Goal: Transaction & Acquisition: Purchase product/service

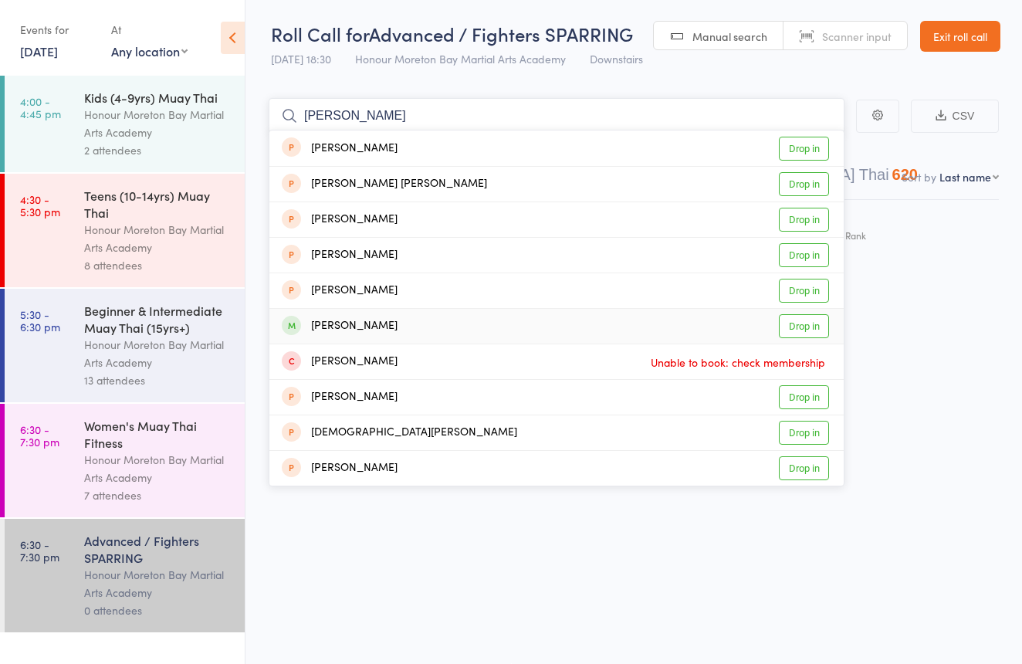
type input "christine"
drag, startPoint x: 355, startPoint y: 315, endPoint x: 345, endPoint y: 276, distance: 39.9
click at [355, 317] on div "Christine Toirkens" at bounding box center [340, 326] width 116 height 18
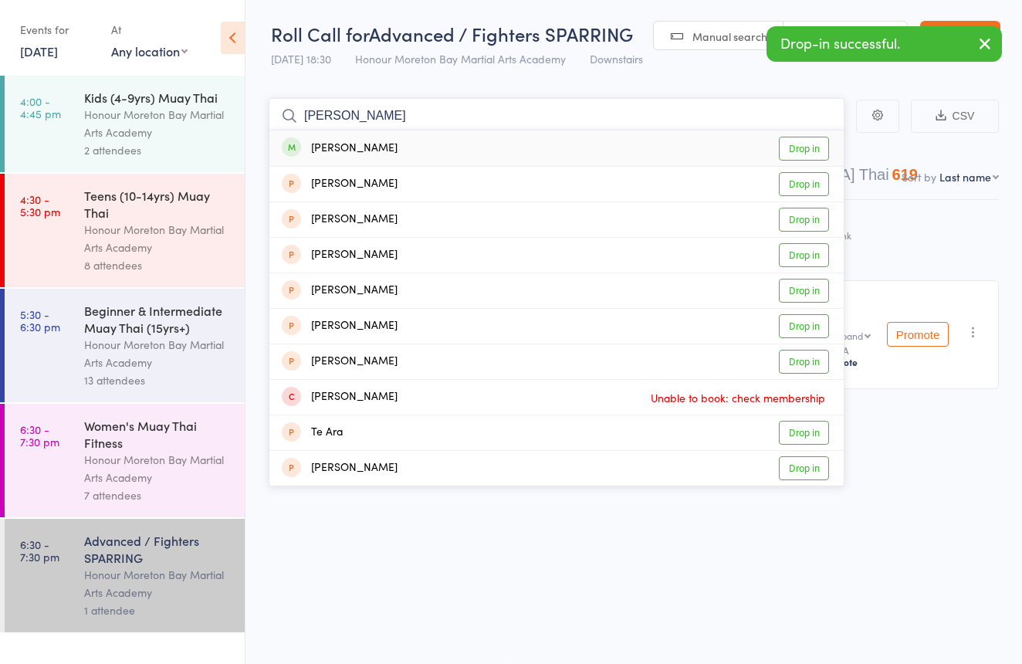
type input "teisha"
click at [378, 143] on div "Teisha Chapman" at bounding box center [340, 149] width 116 height 18
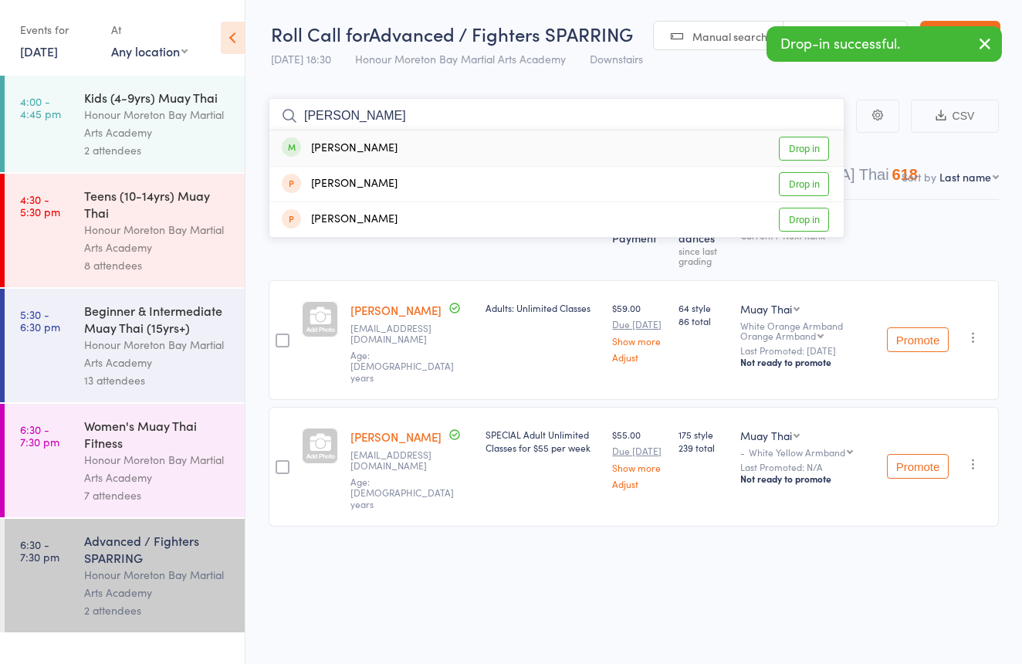
type input "Heidi"
drag, startPoint x: 378, startPoint y: 143, endPoint x: 372, endPoint y: 133, distance: 11.4
click at [372, 132] on div "Heidi Munro Drop in" at bounding box center [556, 148] width 574 height 36
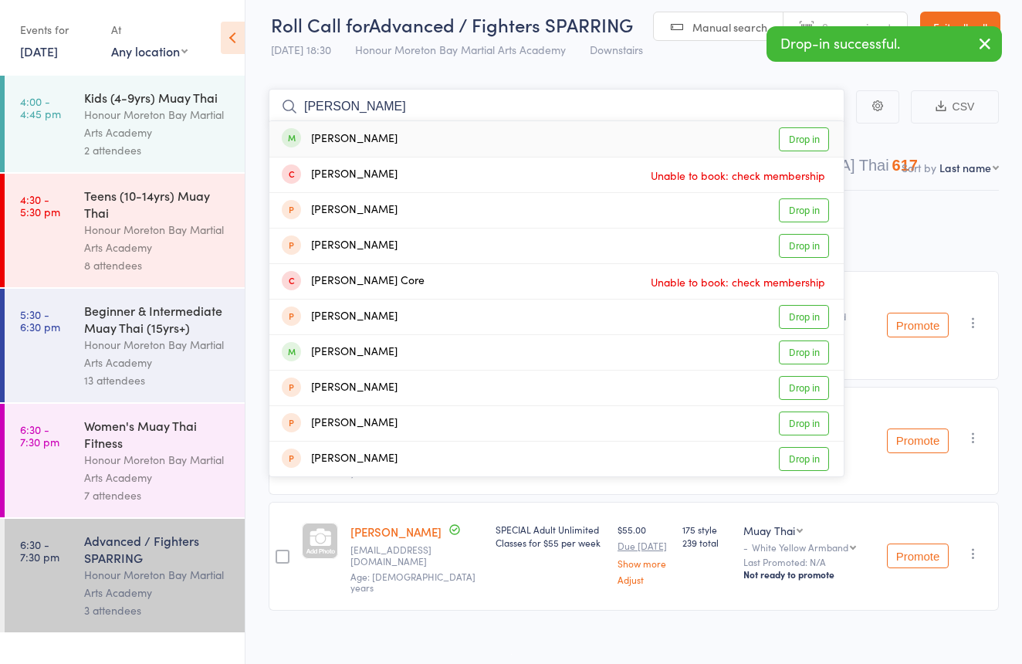
type input "corey"
click at [374, 137] on div "Corey Chapple" at bounding box center [340, 139] width 116 height 18
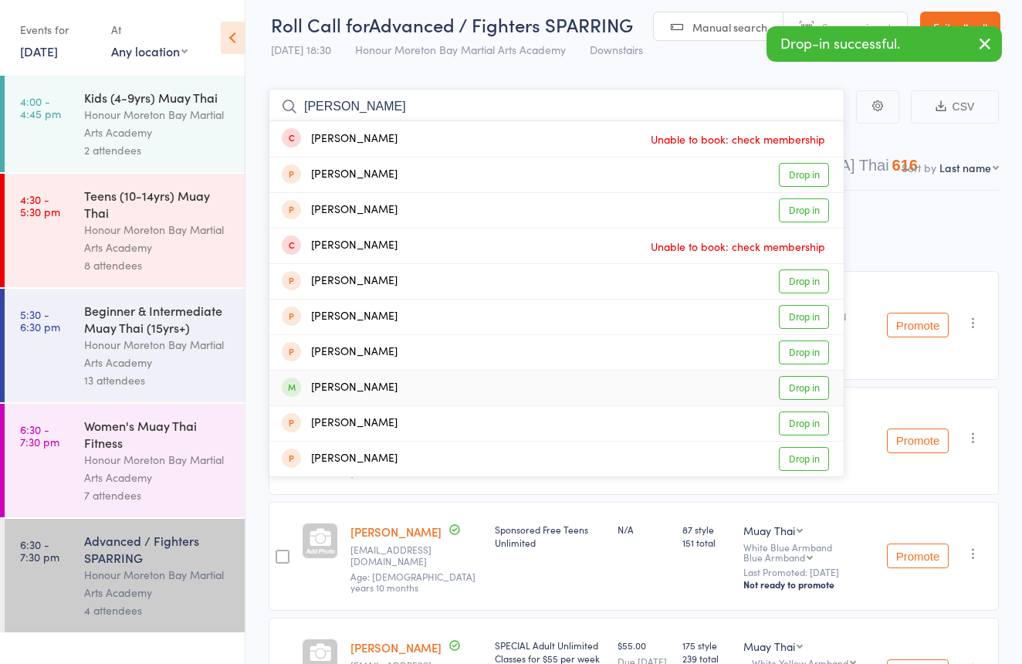
type input "ethan"
click at [404, 389] on div "Ethan Armitage Drop in" at bounding box center [556, 388] width 574 height 35
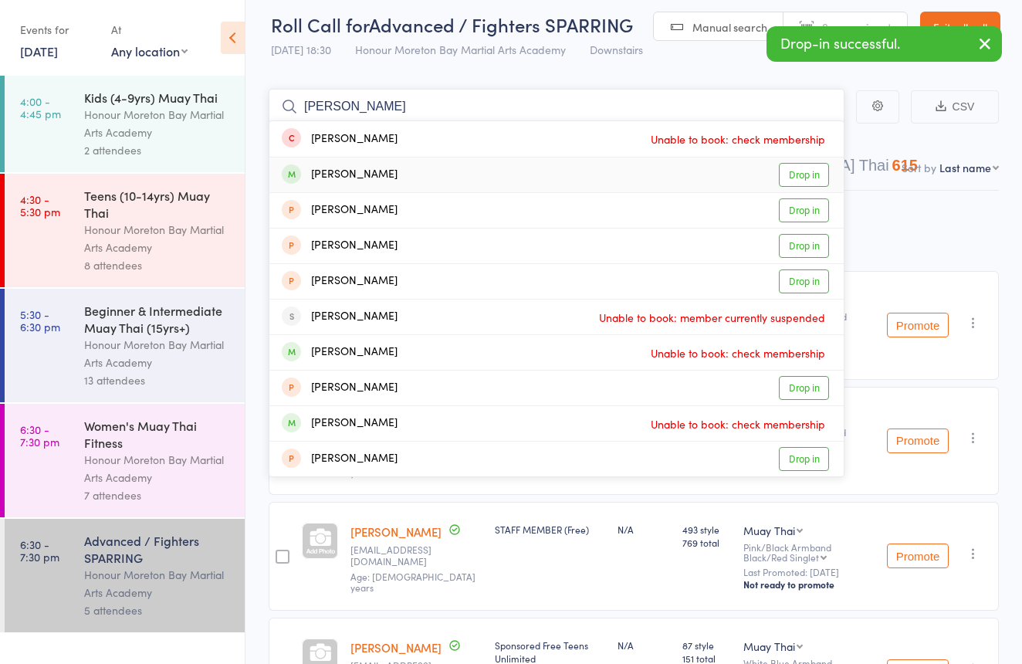
type input "clarence"
click at [418, 174] on div "Clarence Guimbatan Drop in" at bounding box center [556, 174] width 574 height 35
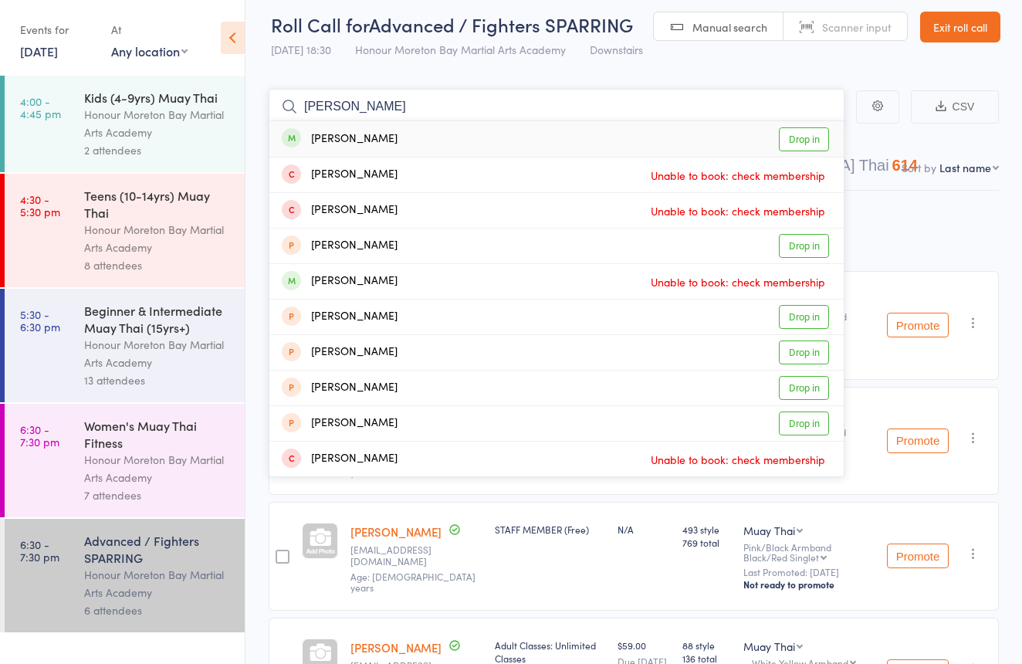
type input "Carlos"
drag, startPoint x: 418, startPoint y: 174, endPoint x: 441, endPoint y: 134, distance: 46.0
click at [441, 134] on div "Carlos Brooker Drop in" at bounding box center [556, 139] width 574 height 36
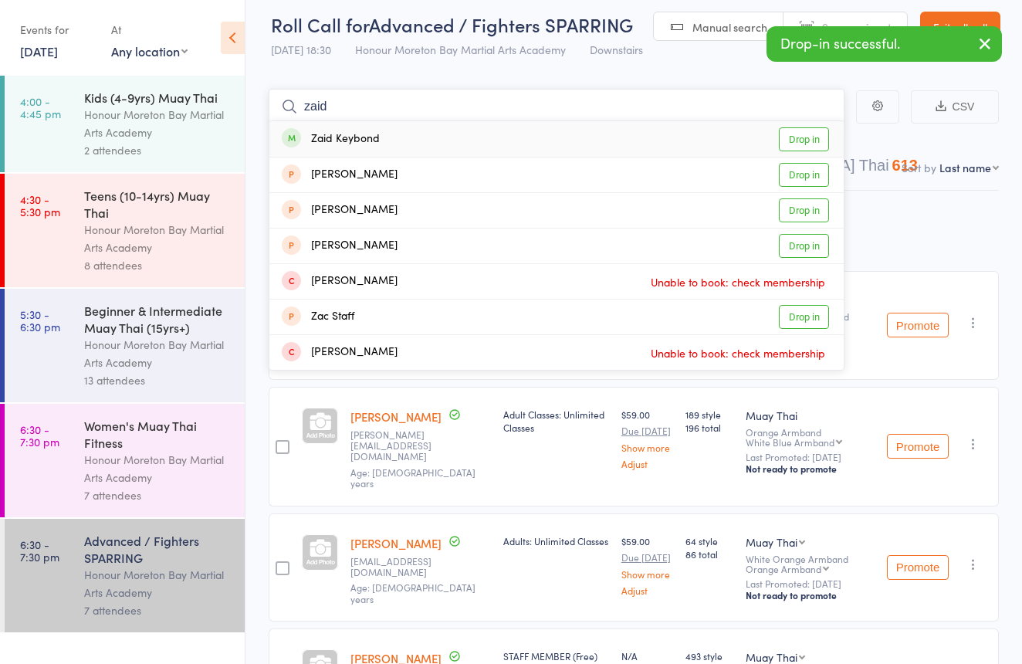
type input "Zaid"
drag, startPoint x: 441, startPoint y: 134, endPoint x: 419, endPoint y: 139, distance: 22.1
click at [419, 139] on div "Zaid Keybond Drop in" at bounding box center [556, 139] width 574 height 36
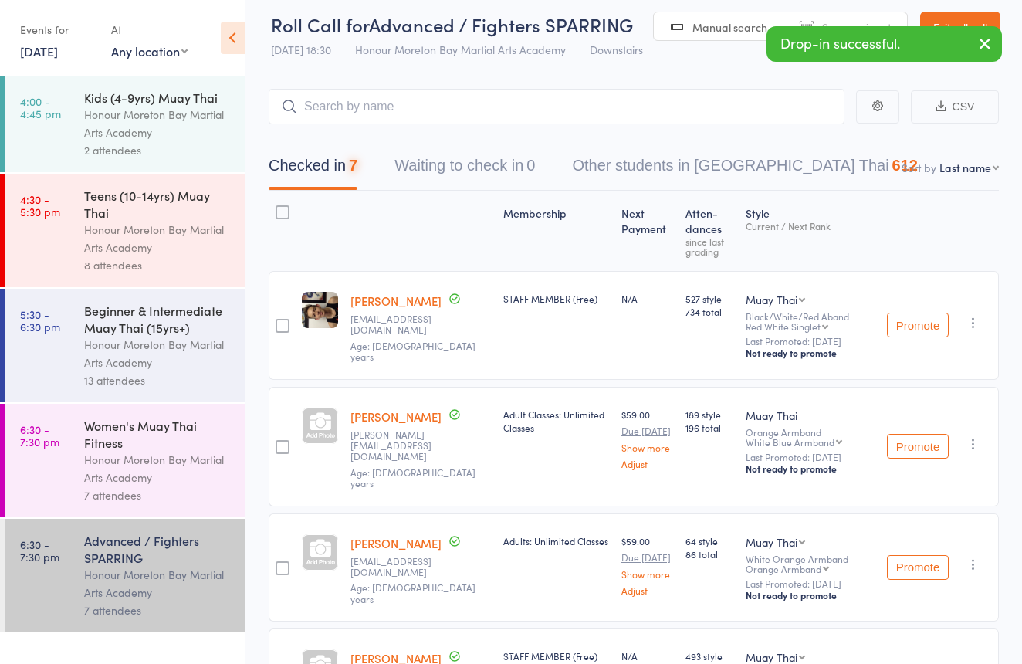
click at [134, 434] on div "Women's Muay Thai Fitness" at bounding box center [157, 434] width 147 height 34
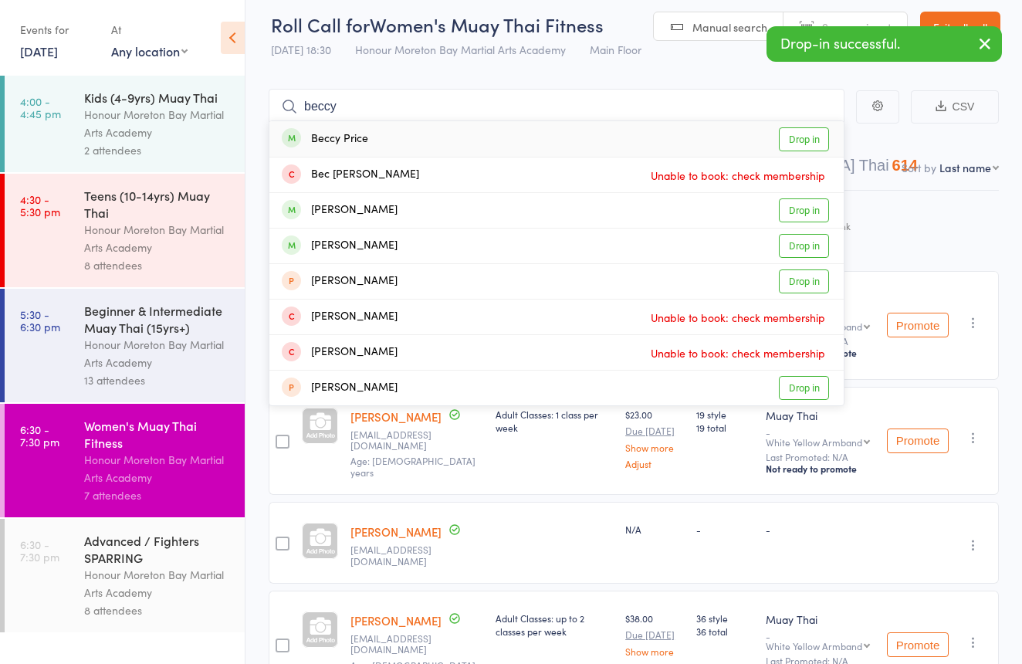
type input "beccy"
click at [434, 137] on div "Beccy Price Drop in" at bounding box center [556, 139] width 574 height 36
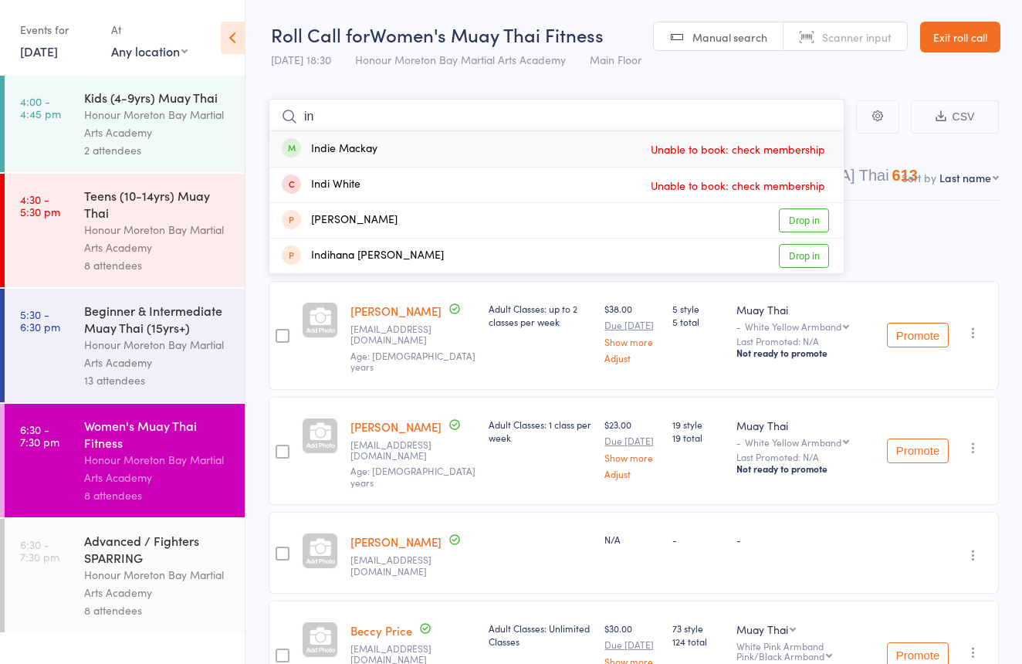
type input "i"
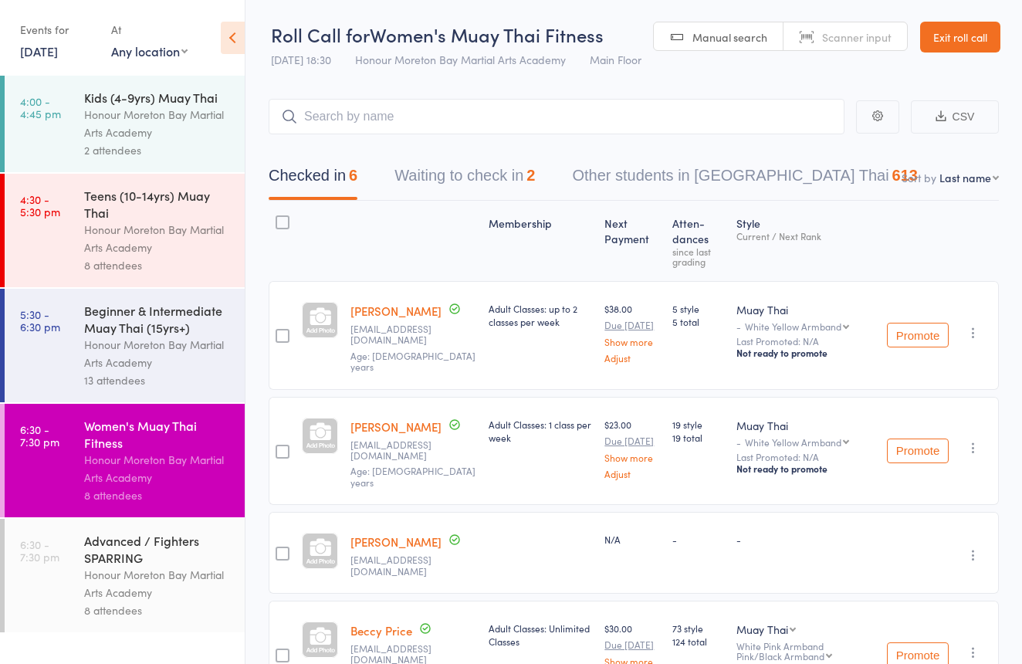
click at [147, 251] on div "Honour Moreton Bay Martial Arts Academy" at bounding box center [157, 239] width 147 height 36
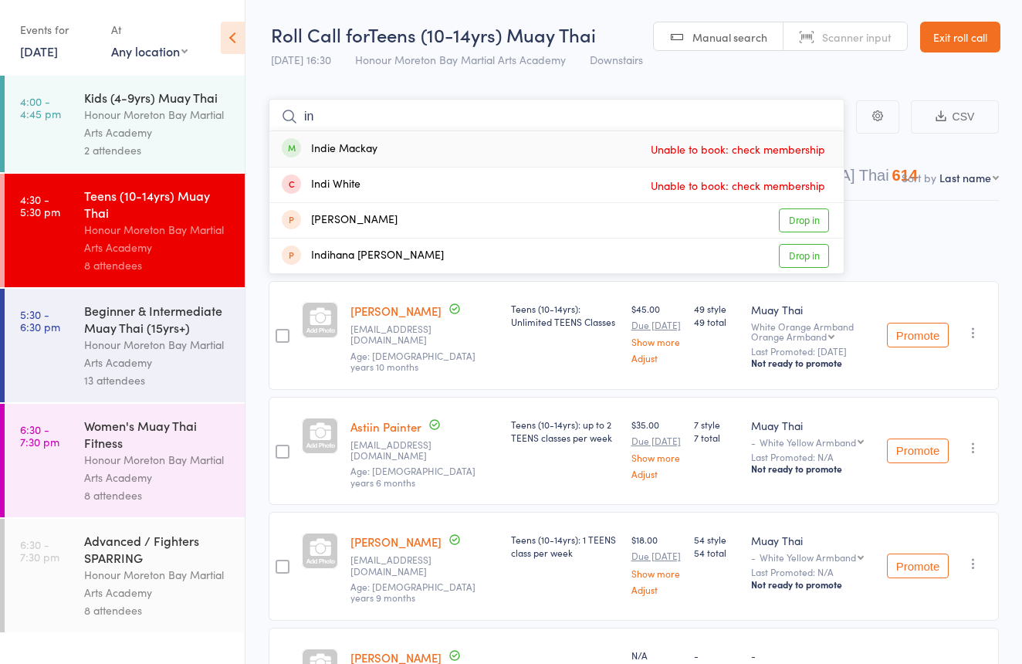
type input "i"
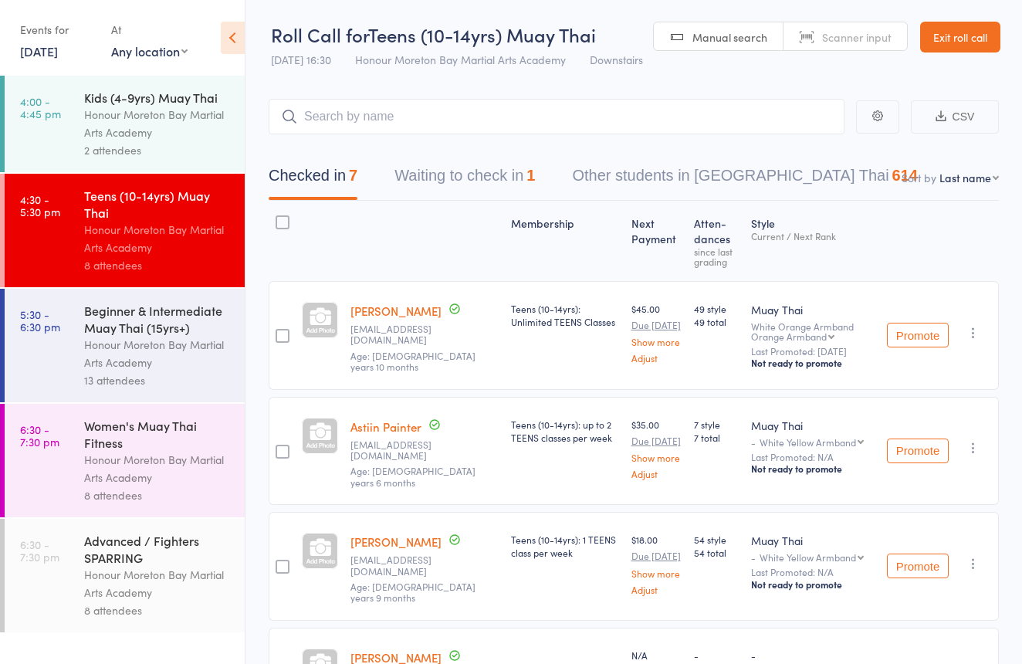
click at [195, 442] on div "Women's Muay Thai Fitness" at bounding box center [157, 434] width 147 height 34
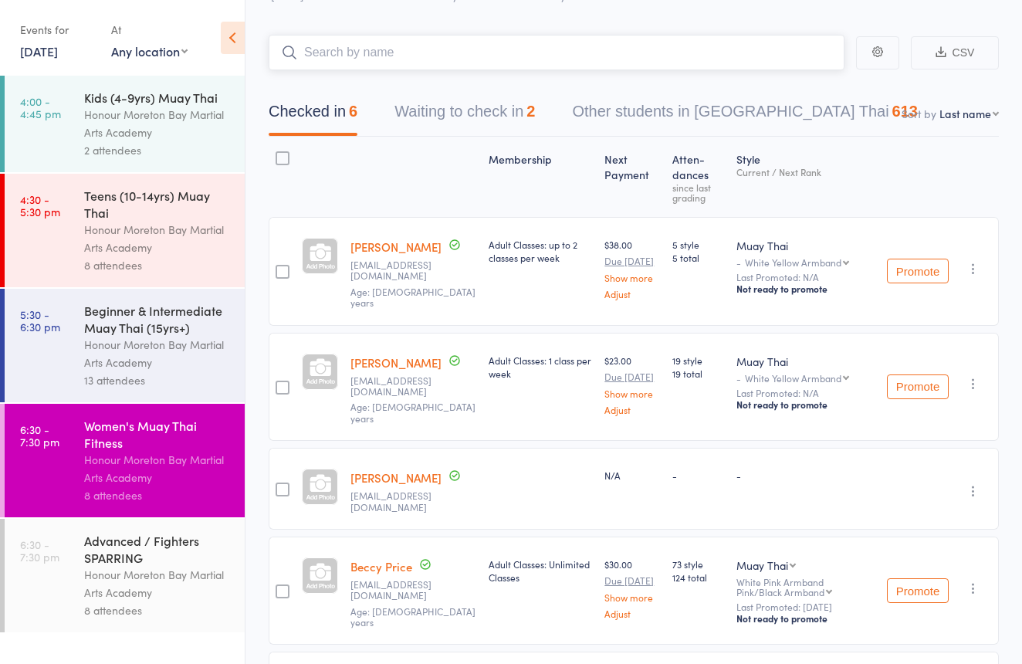
scroll to position [66, 0]
click at [384, 468] on link "Naomi Donovan-McDougall" at bounding box center [395, 476] width 91 height 16
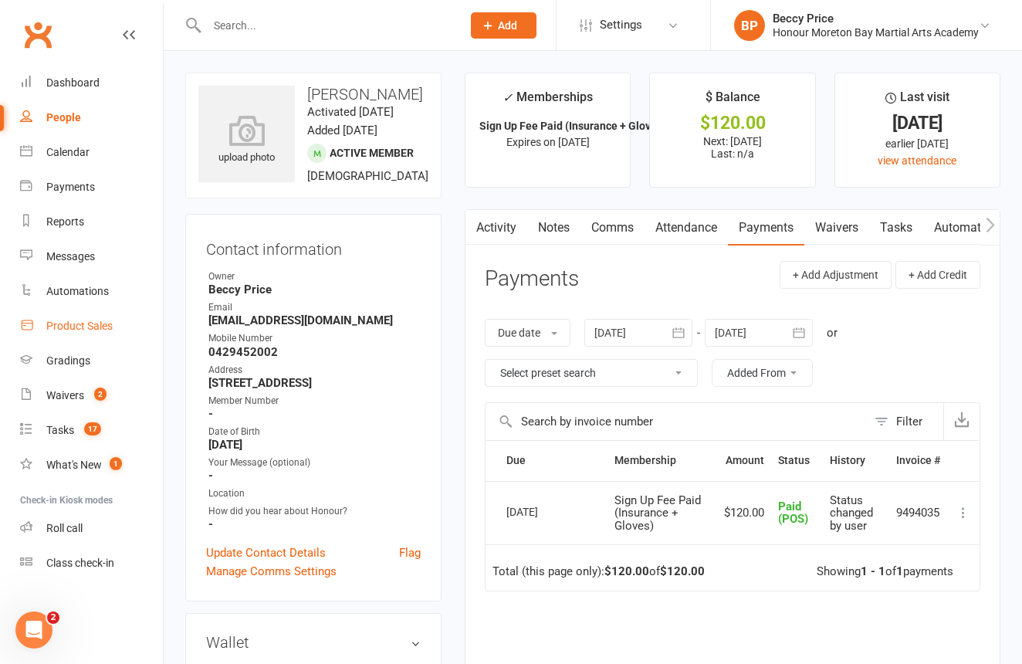
click at [46, 316] on link "Product Sales" at bounding box center [91, 326] width 143 height 35
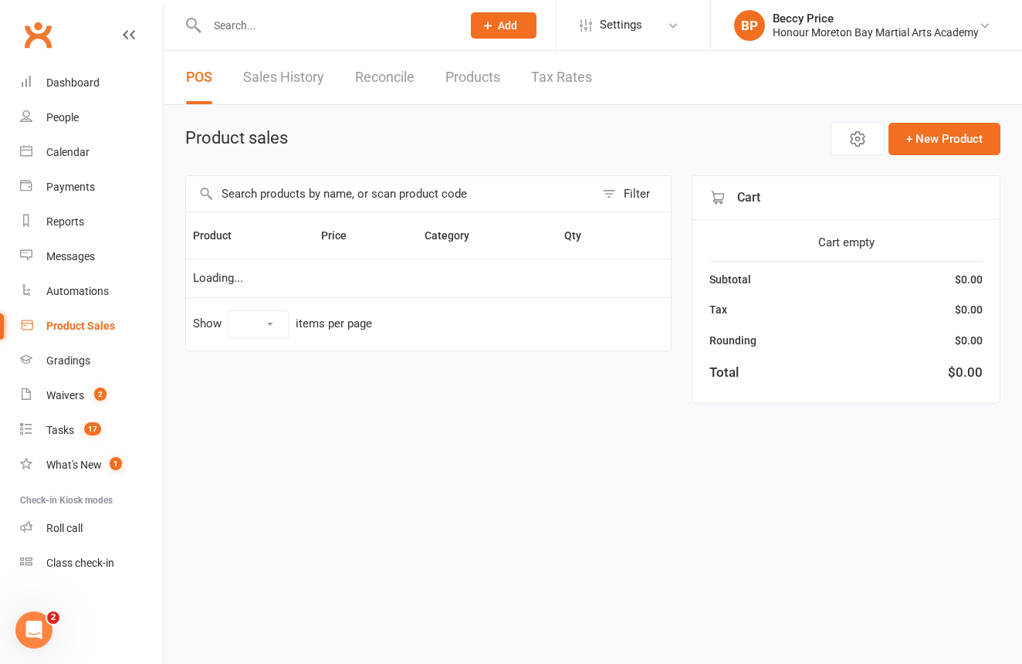
select select "10"
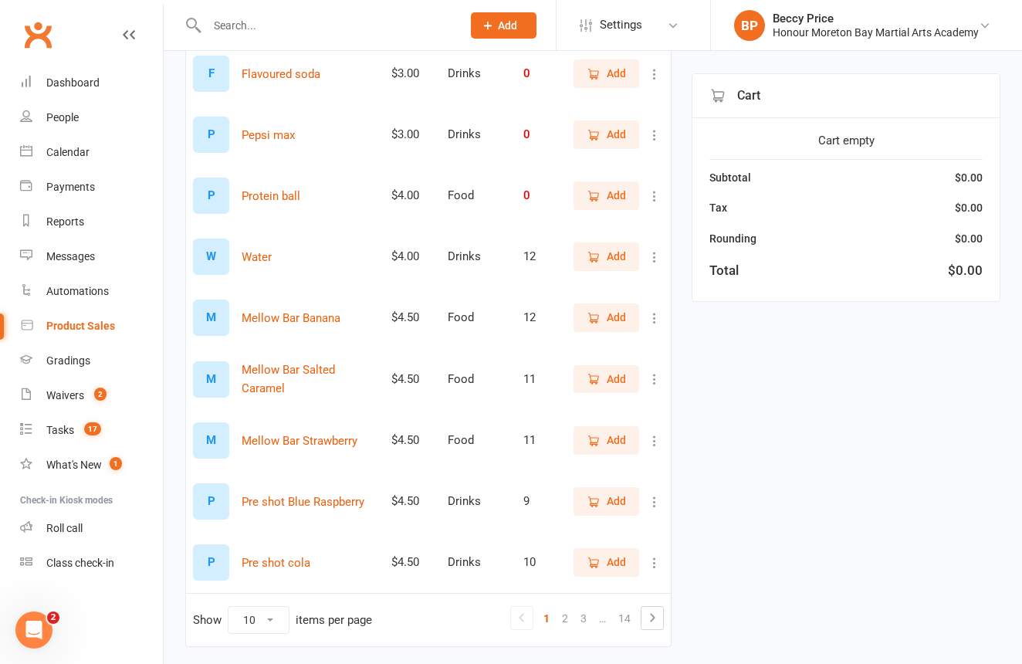
scroll to position [296, 0]
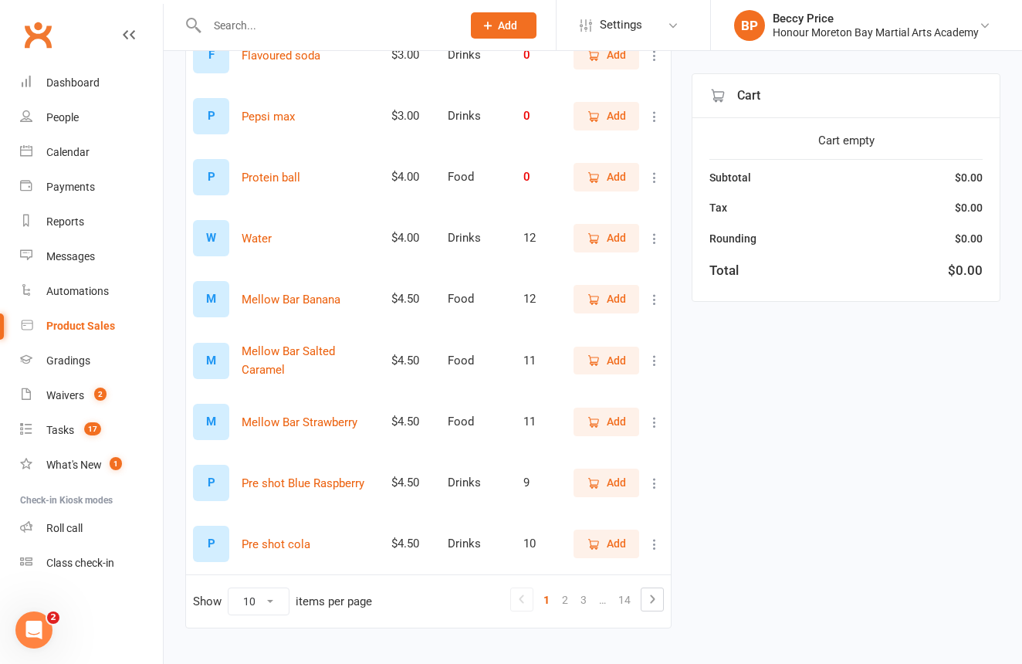
click at [588, 598] on link "3" at bounding box center [583, 600] width 19 height 22
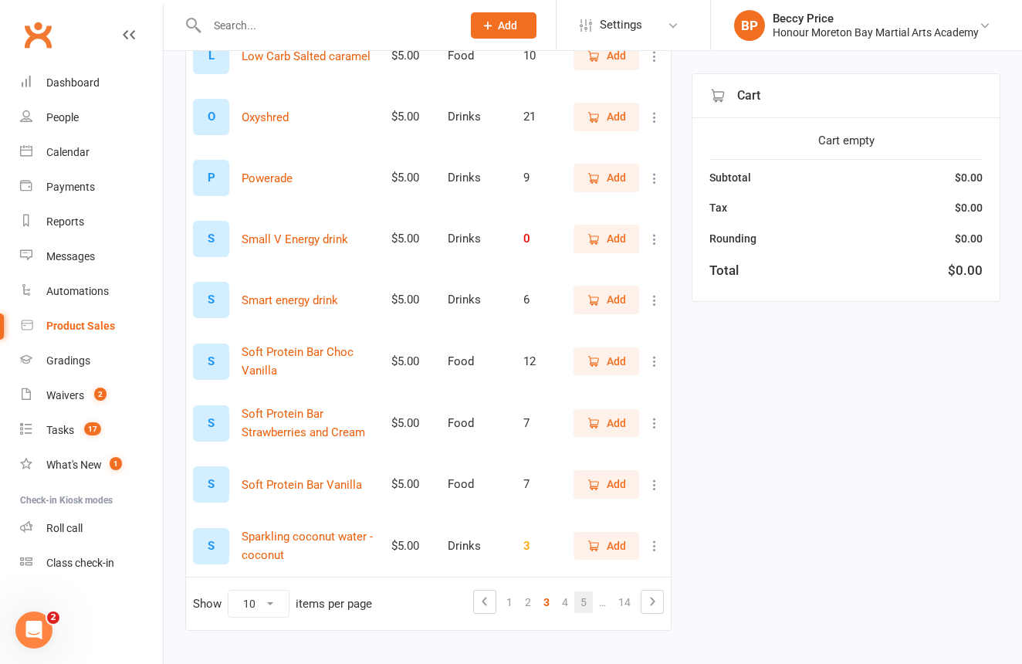
click at [585, 602] on link "5" at bounding box center [583, 602] width 19 height 22
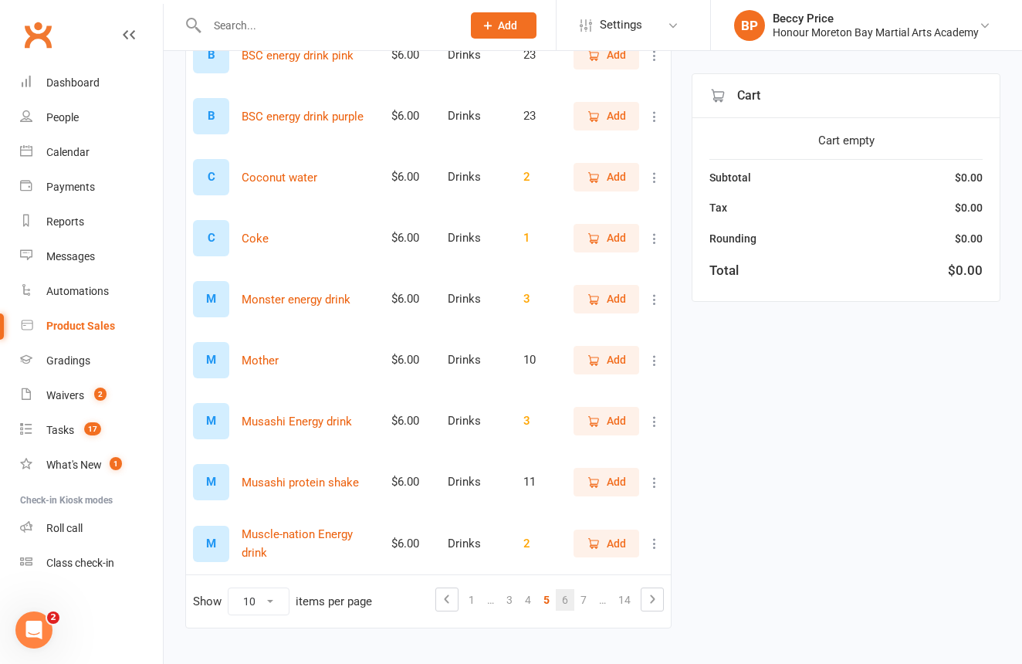
click at [573, 603] on link "6" at bounding box center [565, 600] width 19 height 22
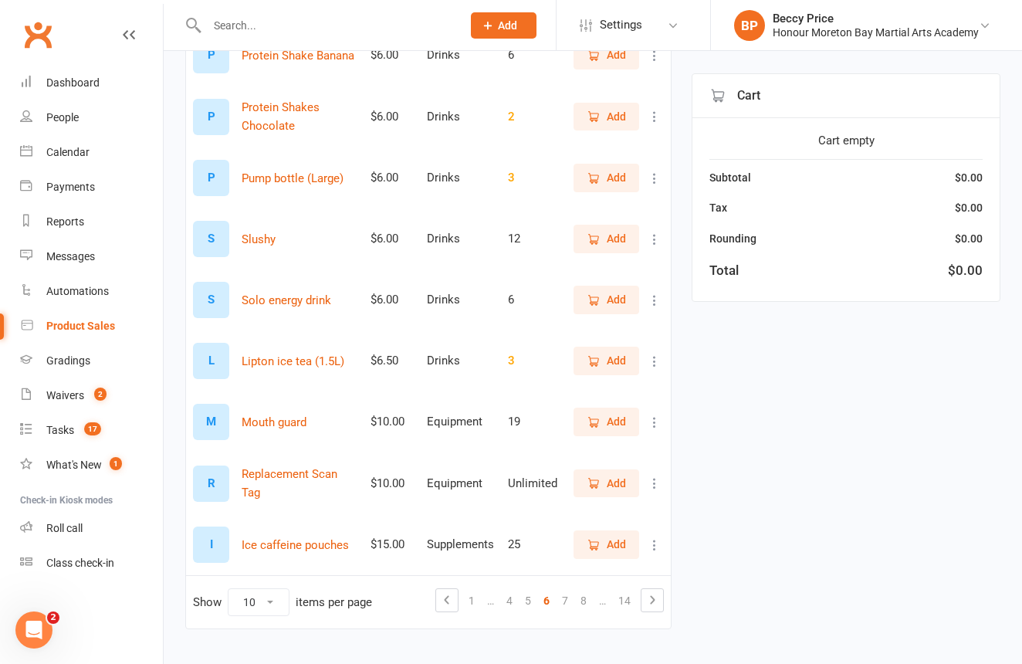
click at [584, 241] on button "Add" at bounding box center [607, 239] width 66 height 28
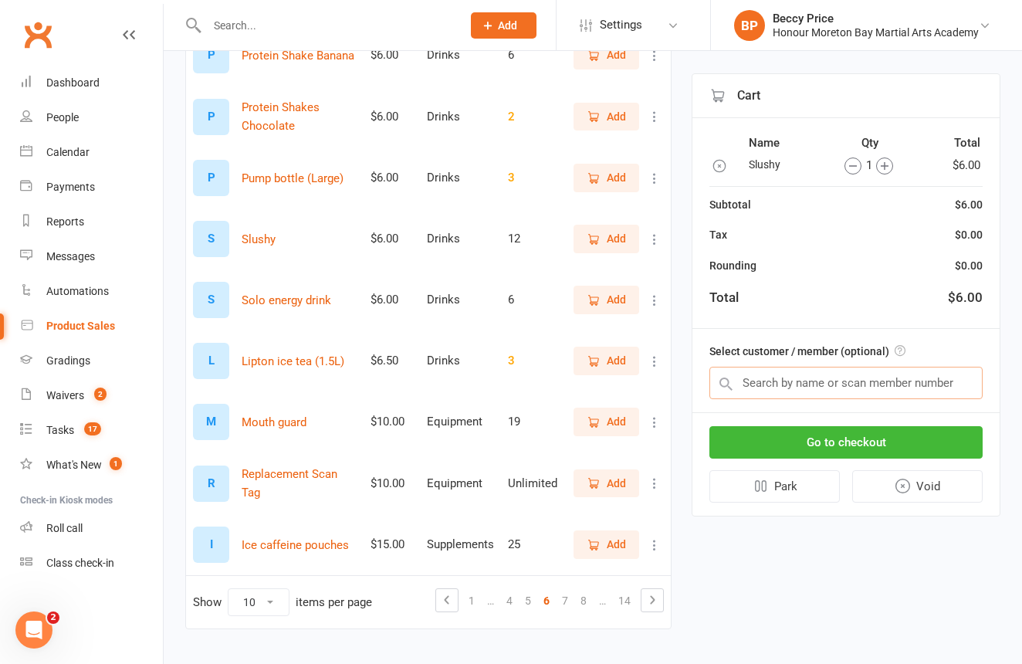
click at [838, 373] on input "text" at bounding box center [845, 383] width 273 height 32
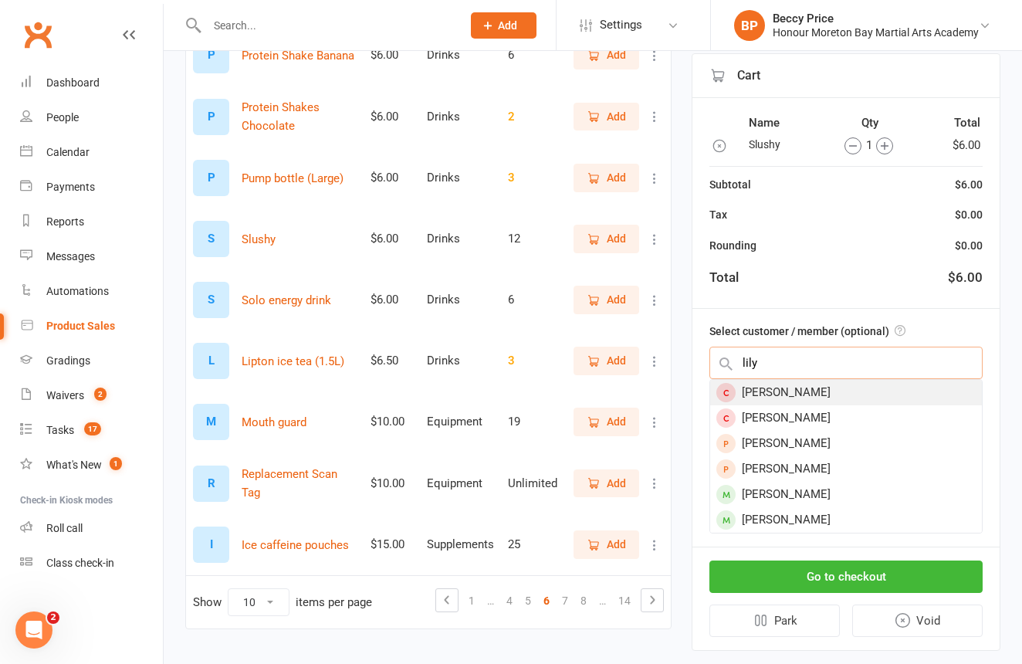
type input "lily"
click at [821, 391] on div "Lily Laws" at bounding box center [846, 392] width 272 height 25
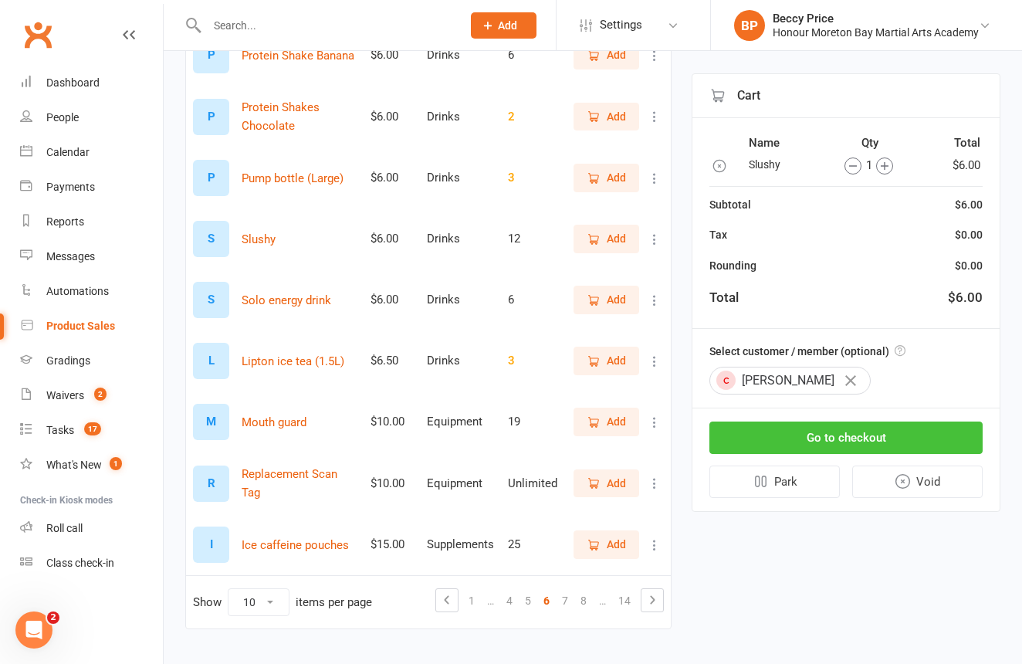
click at [823, 442] on button "Go to checkout" at bounding box center [845, 438] width 273 height 32
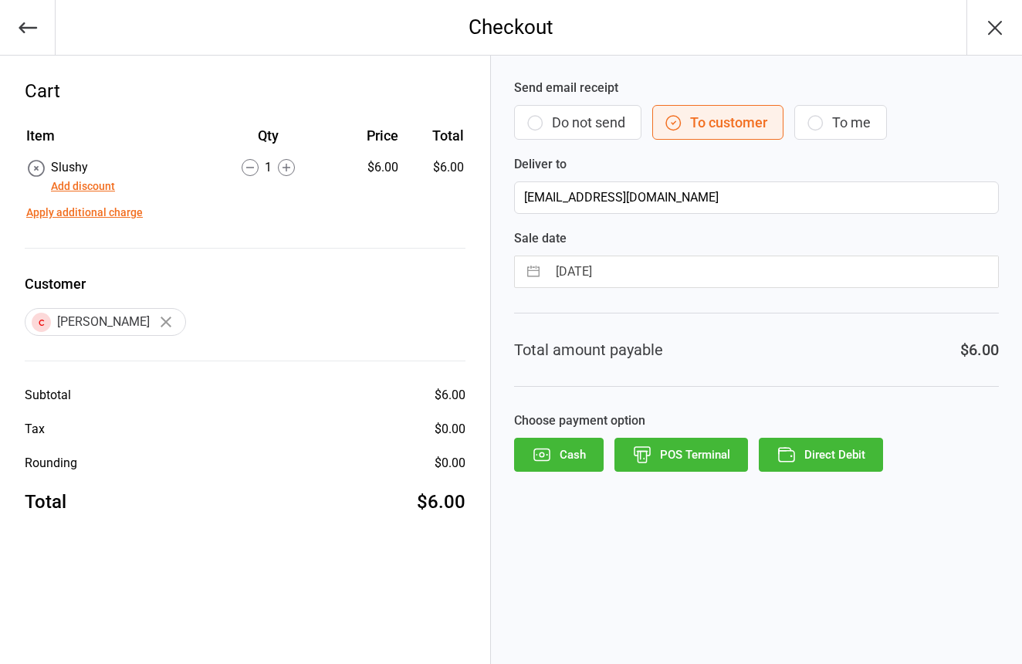
click at [554, 117] on button "Do not send" at bounding box center [577, 122] width 127 height 35
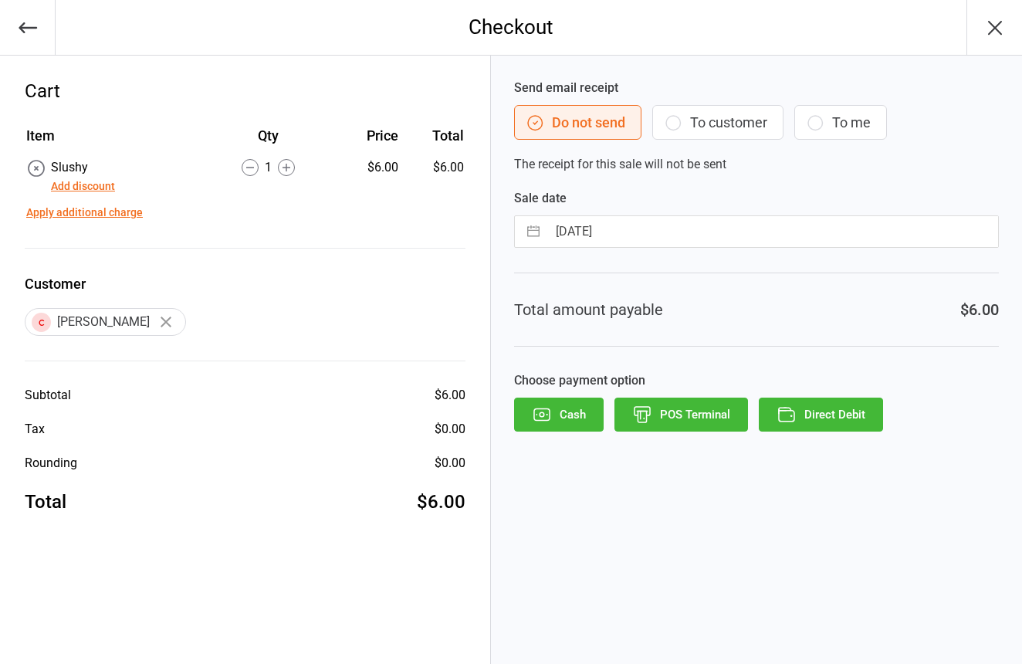
click at [690, 426] on button "POS Terminal" at bounding box center [682, 415] width 134 height 34
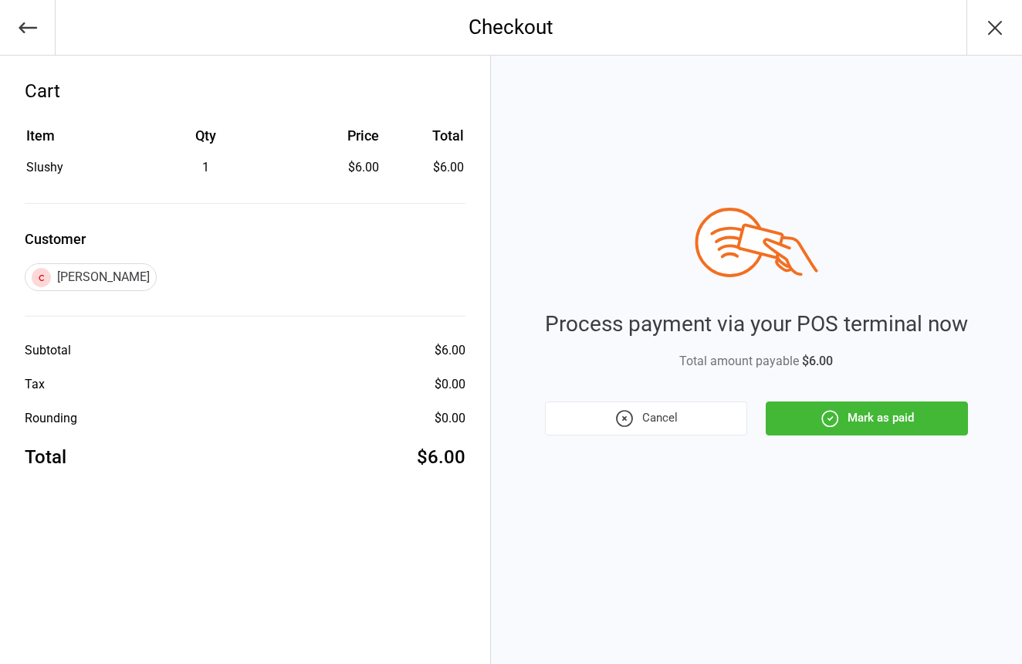
click at [880, 416] on button "Mark as paid" at bounding box center [867, 418] width 202 height 34
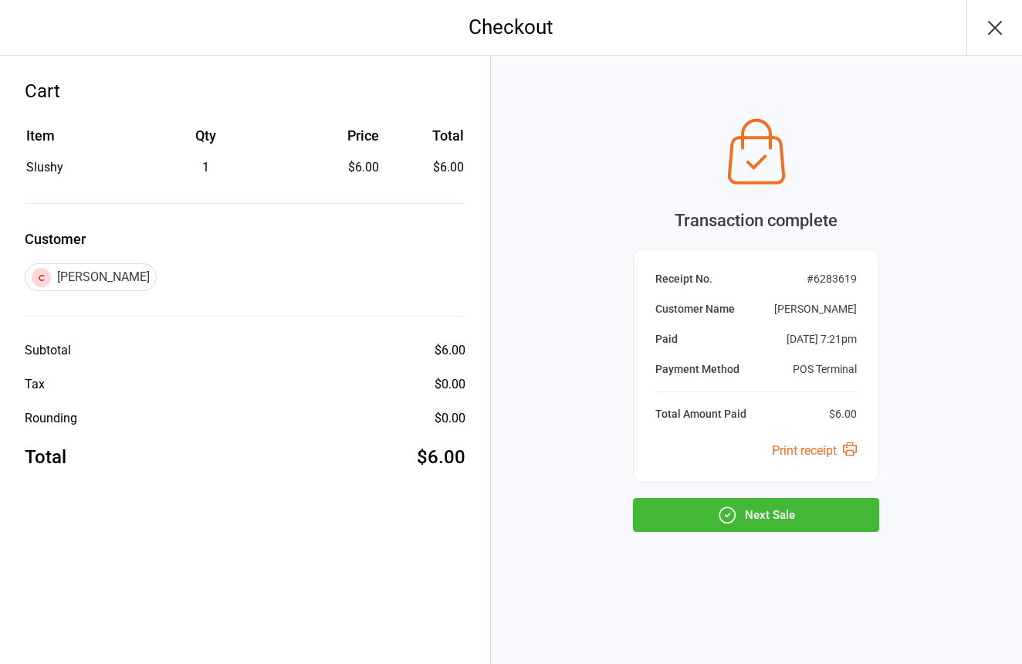
click at [679, 513] on button "Next Sale" at bounding box center [756, 515] width 246 height 34
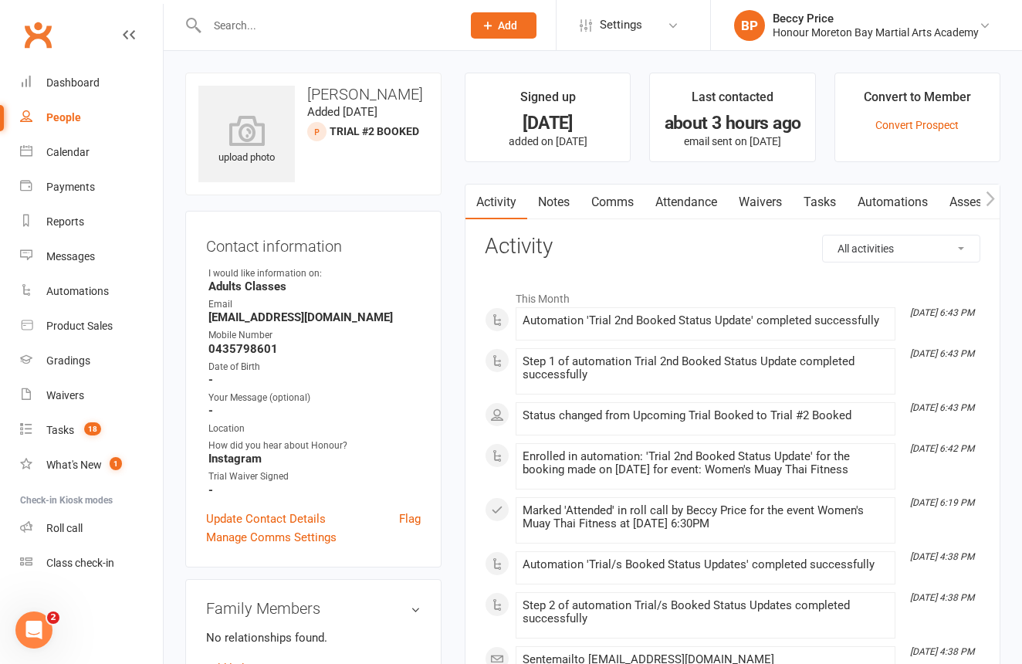
click at [682, 201] on link "Attendance" at bounding box center [686, 203] width 83 height 36
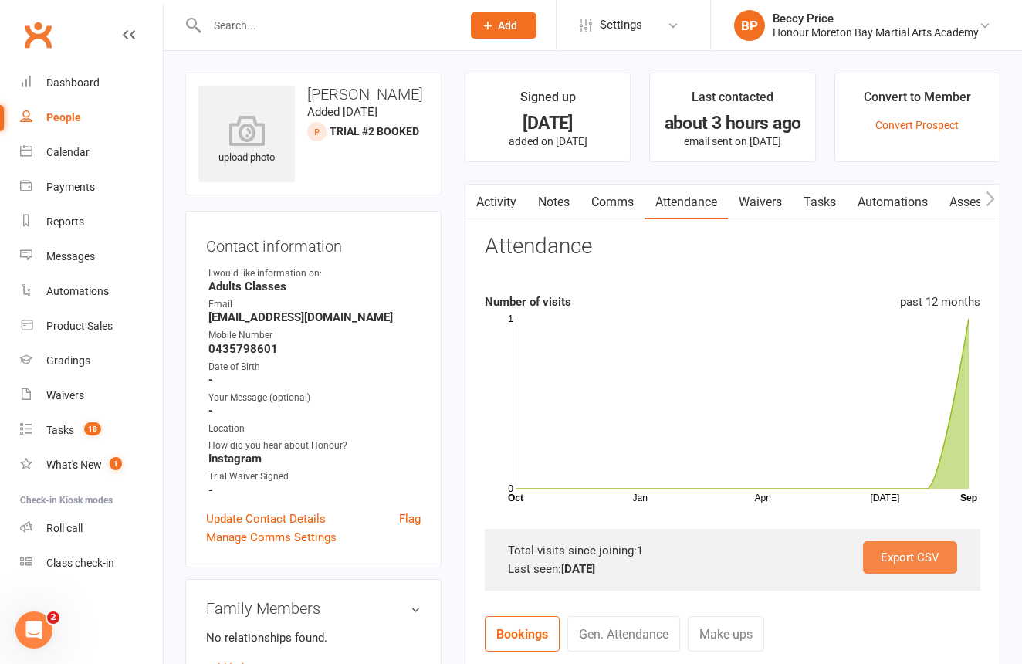
click at [917, 556] on link "Export CSV" at bounding box center [910, 557] width 94 height 32
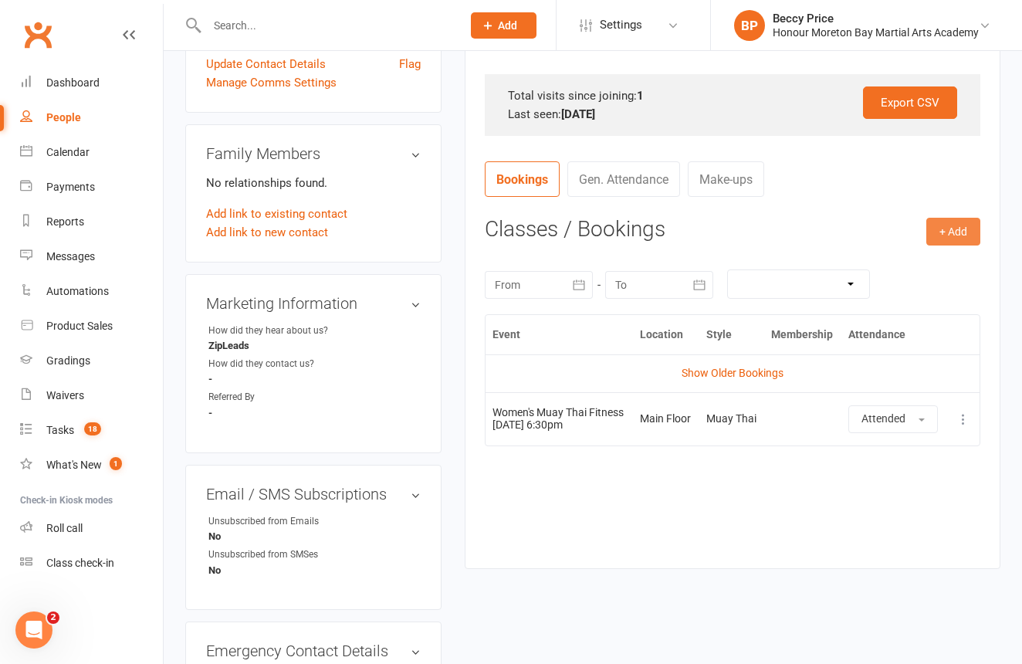
scroll to position [460, 0]
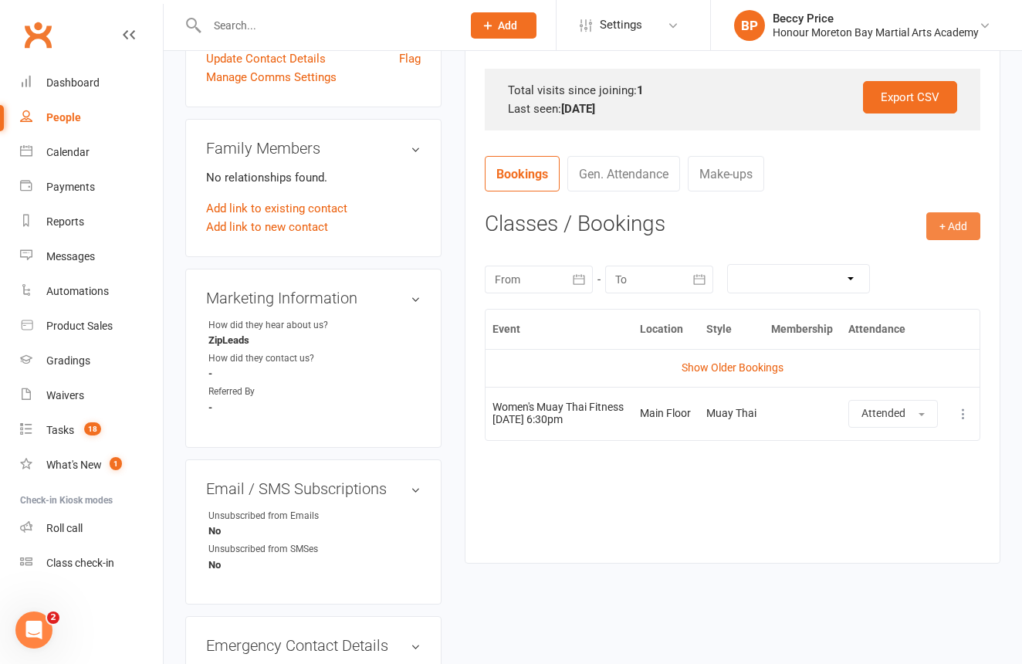
click at [940, 229] on button "+ Add" at bounding box center [953, 226] width 54 height 28
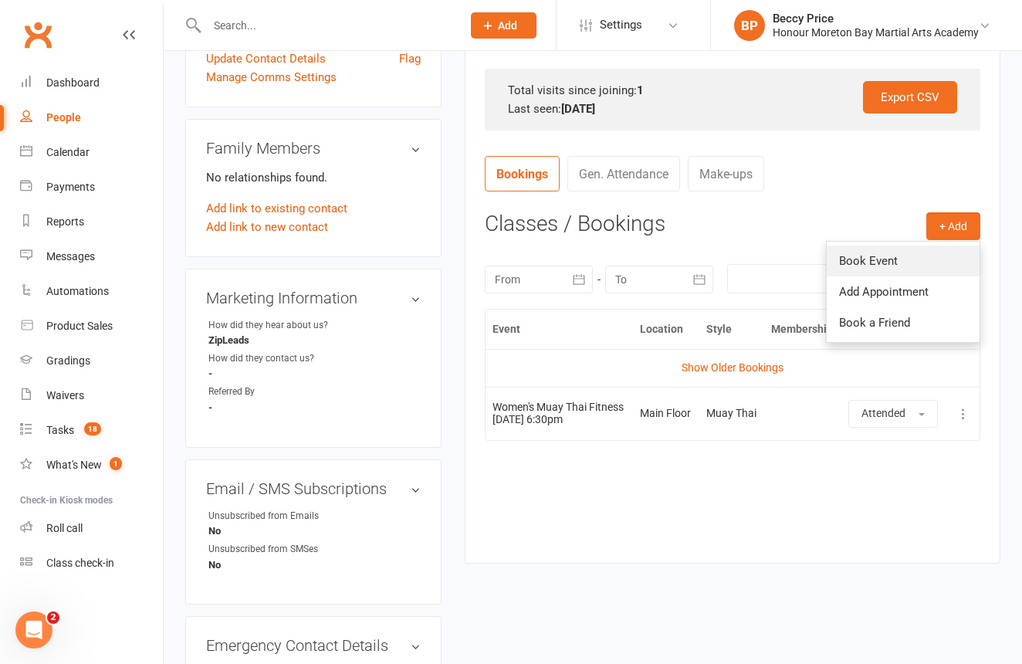
click at [902, 256] on link "Book Event" at bounding box center [903, 261] width 153 height 31
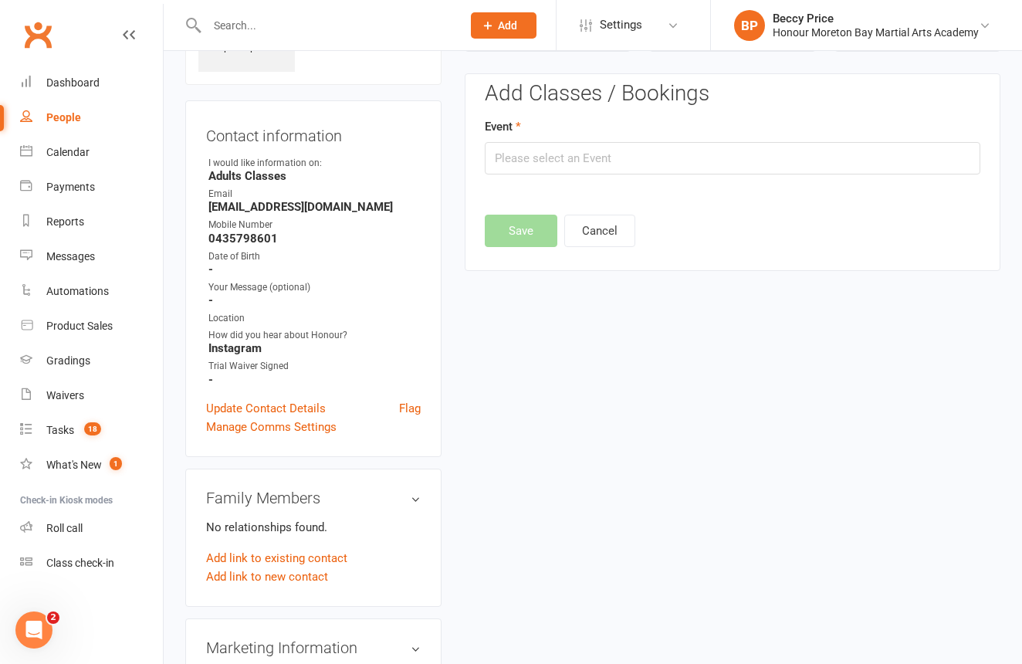
scroll to position [106, 0]
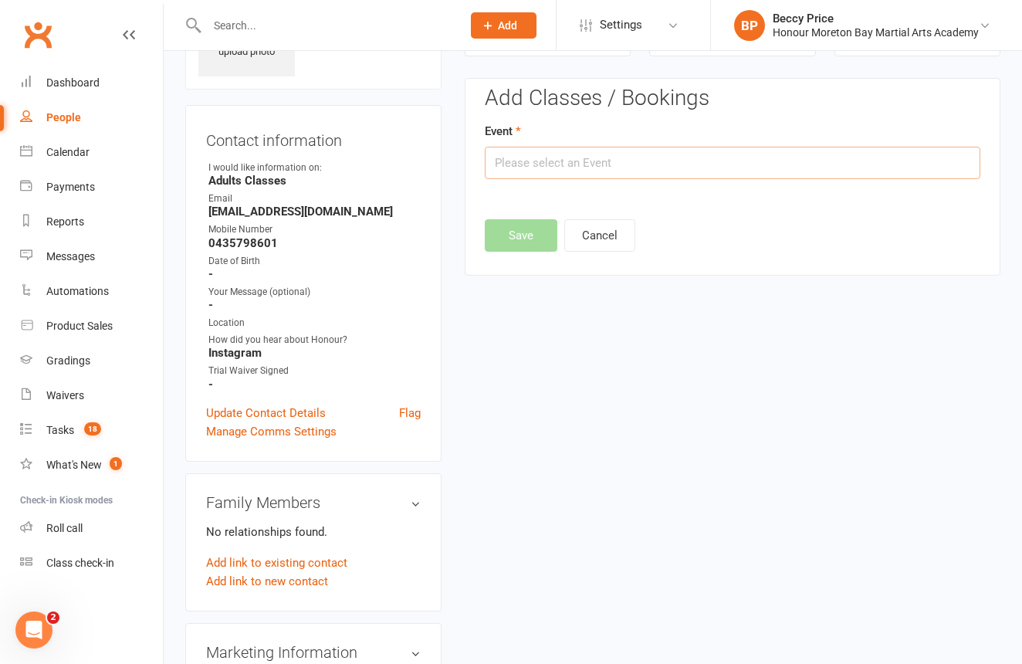
click at [546, 171] on input "text" at bounding box center [733, 163] width 496 height 32
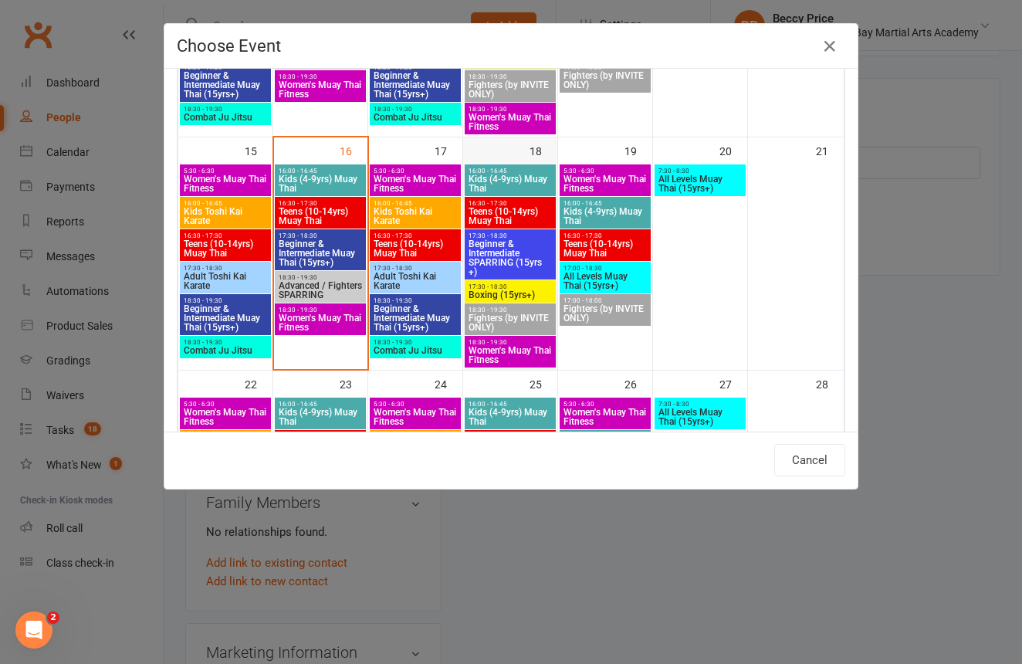
scroll to position [514, 0]
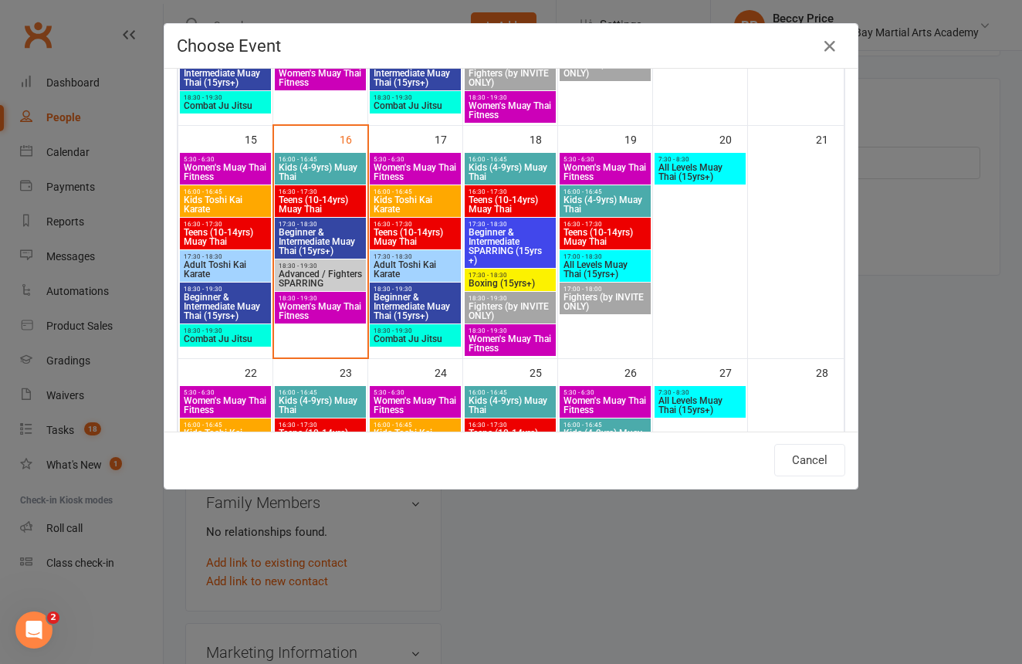
click at [421, 306] on span "Beginner & Intermediate Muay Thai (15yrs+)" at bounding box center [415, 307] width 85 height 28
type input "Beginner & Intermediate Muay Thai (15yrs+) - Sep 17, 2025 6:30:00 PM"
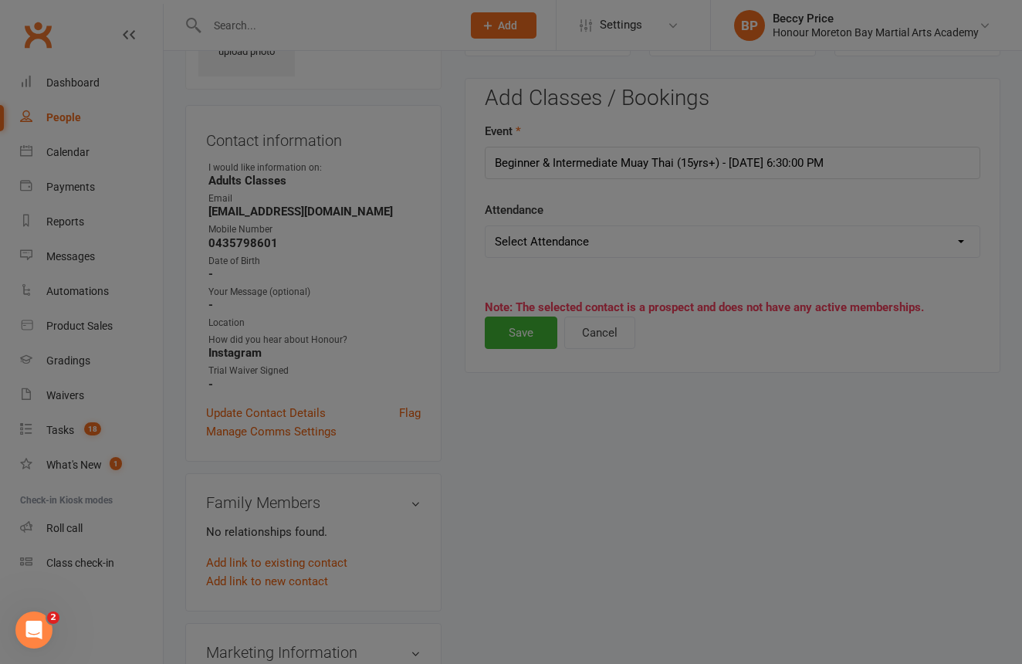
scroll to position [513, 0]
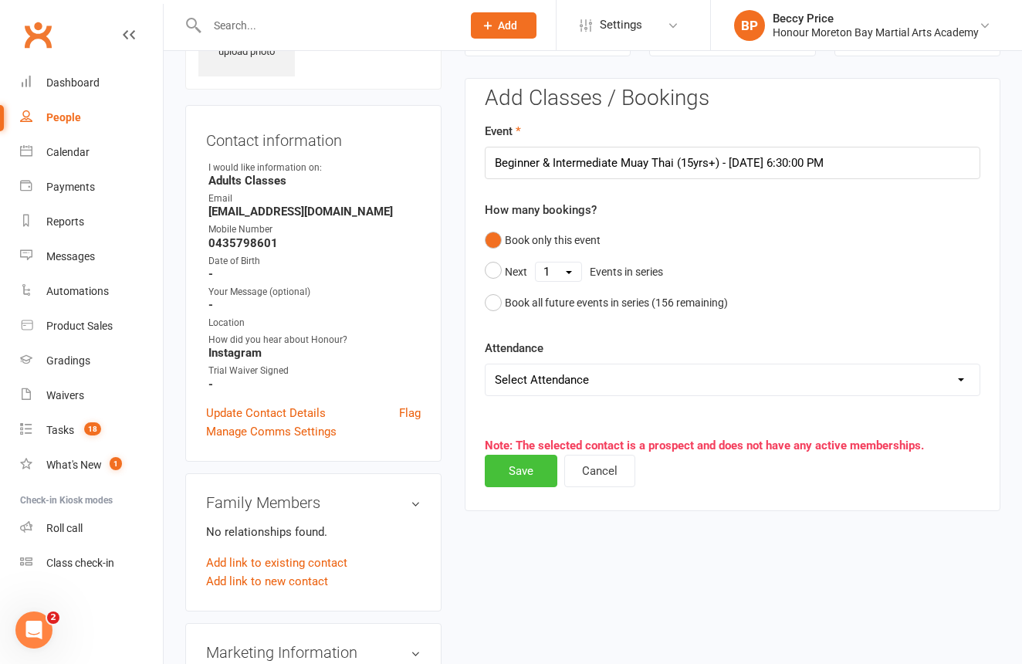
click at [527, 457] on button "Save" at bounding box center [521, 471] width 73 height 32
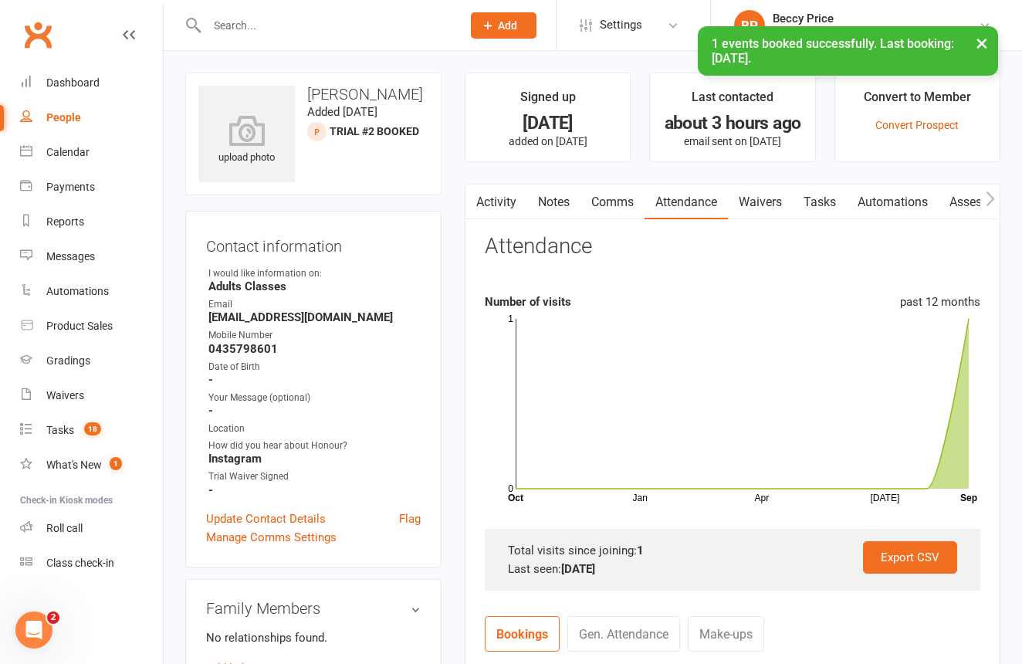
scroll to position [0, 0]
click at [325, 27] on input "text" at bounding box center [326, 26] width 249 height 22
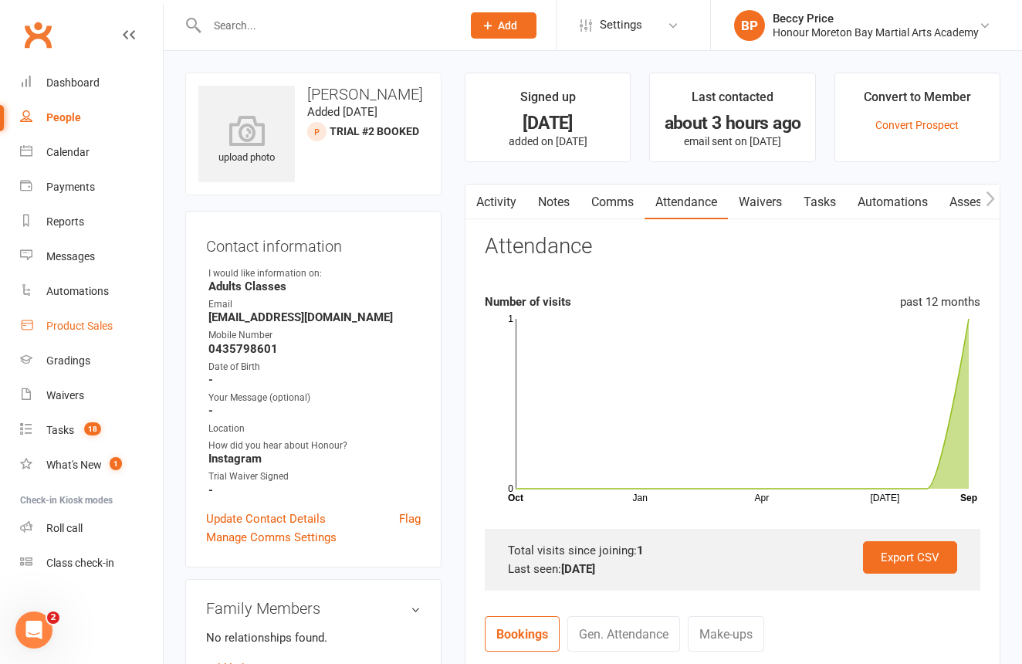
click at [95, 323] on div "Product Sales" at bounding box center [79, 326] width 66 height 12
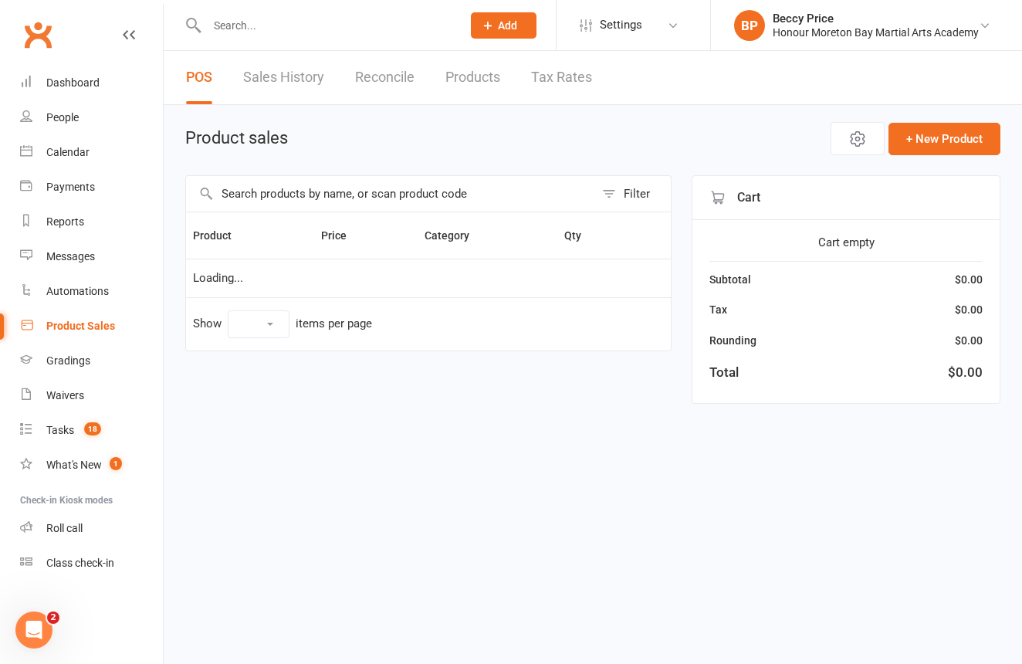
select select "10"
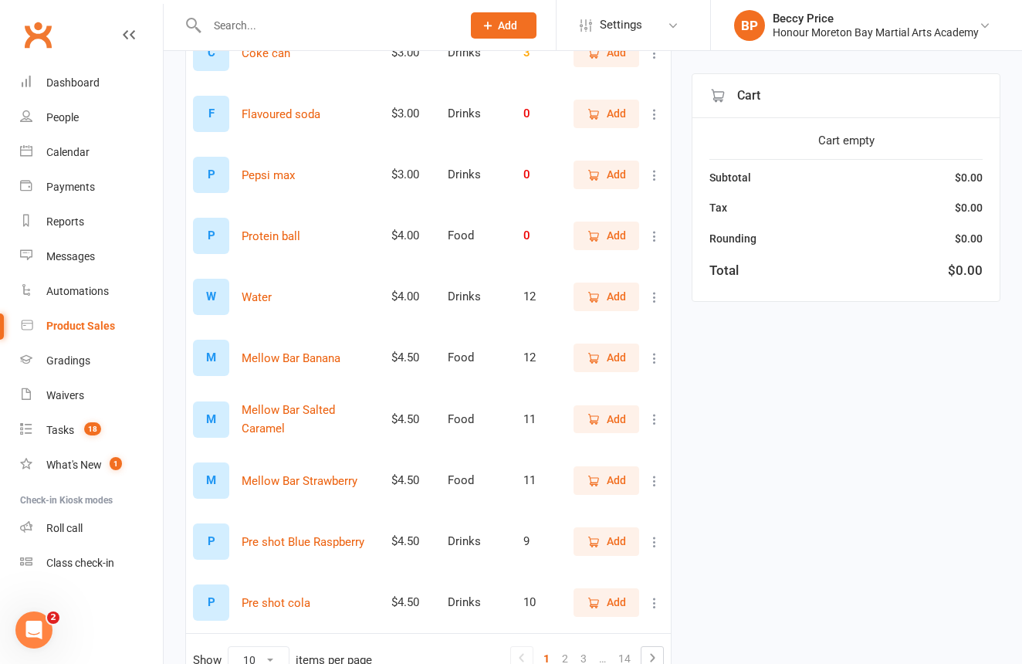
scroll to position [235, 0]
click at [563, 659] on link "2" at bounding box center [565, 660] width 19 height 22
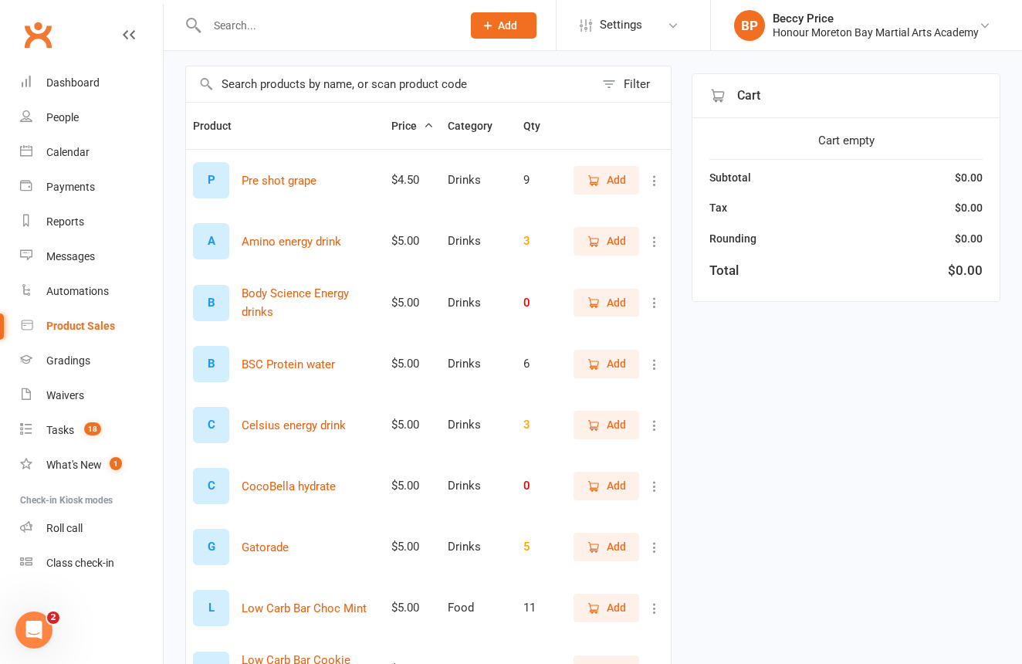
scroll to position [108, 0]
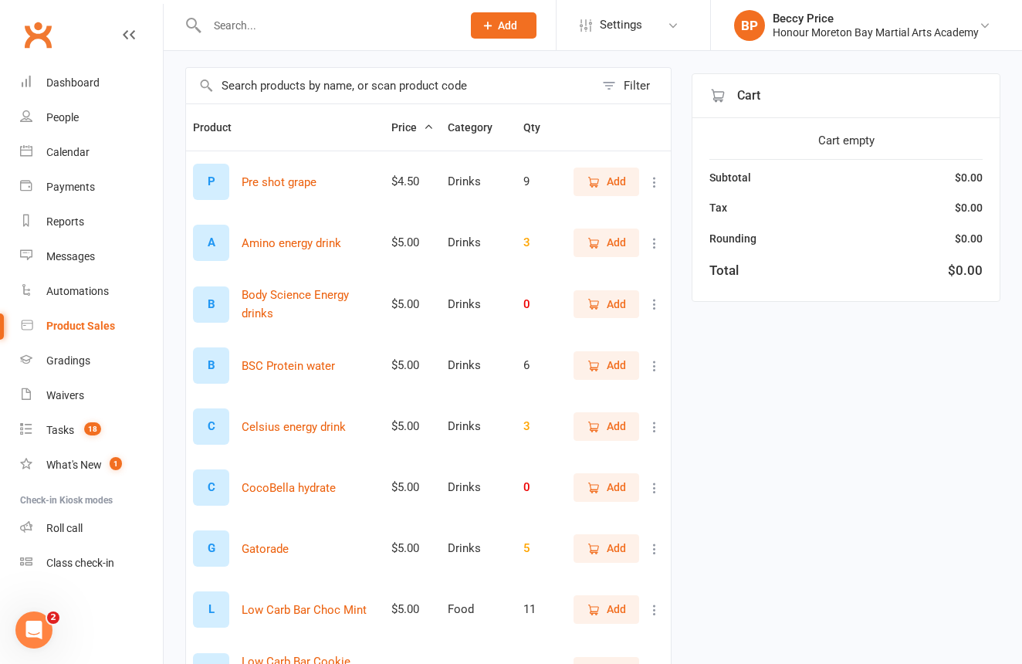
click at [613, 190] on span "Add" at bounding box center [616, 181] width 19 height 17
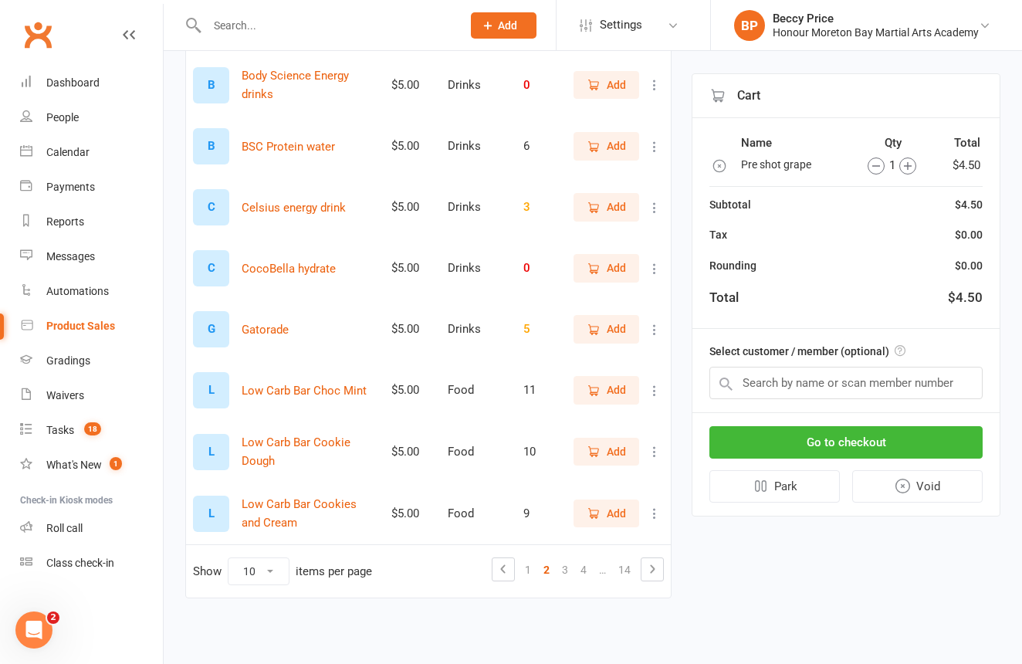
scroll to position [340, 0]
click at [571, 563] on link "3" at bounding box center [565, 570] width 19 height 22
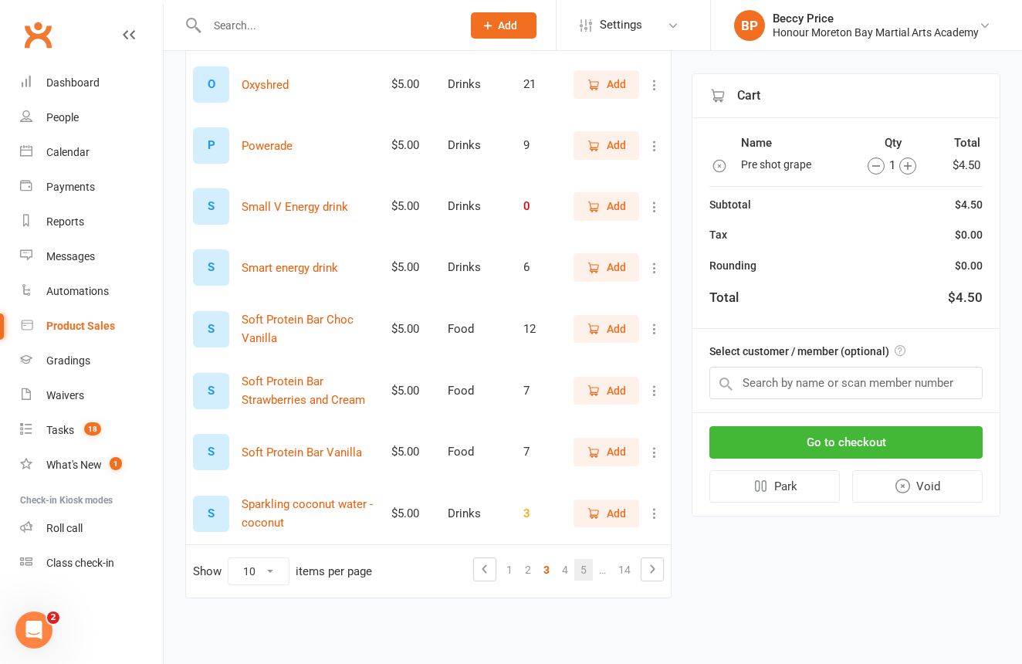
click at [575, 559] on link "5" at bounding box center [583, 570] width 19 height 22
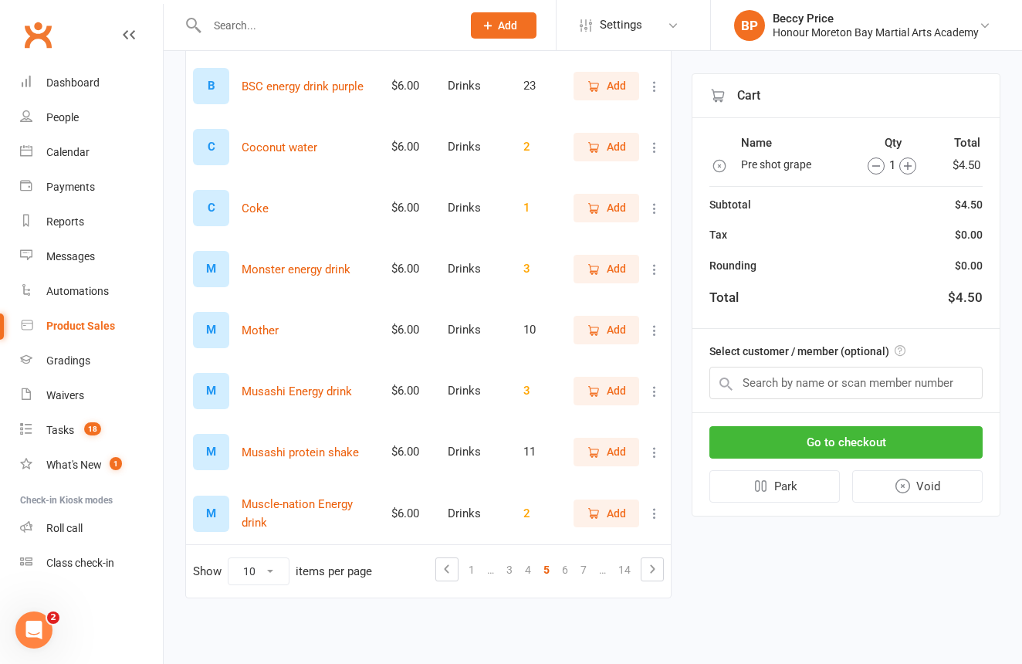
scroll to position [339, 0]
click at [559, 559] on link "6" at bounding box center [565, 570] width 19 height 22
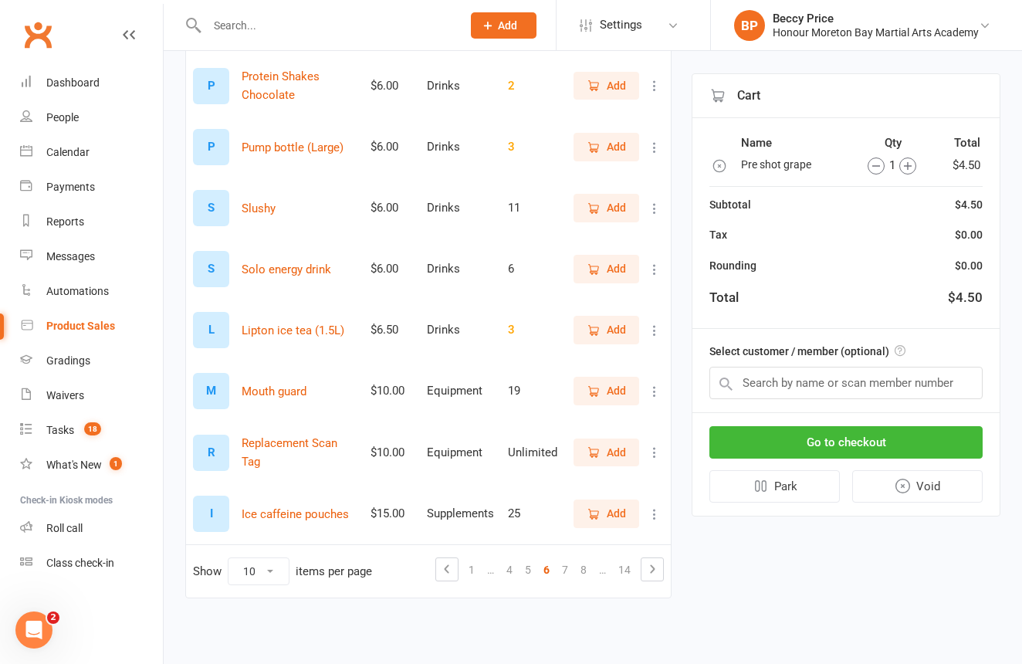
click at [599, 201] on icon "button" at bounding box center [594, 208] width 14 height 14
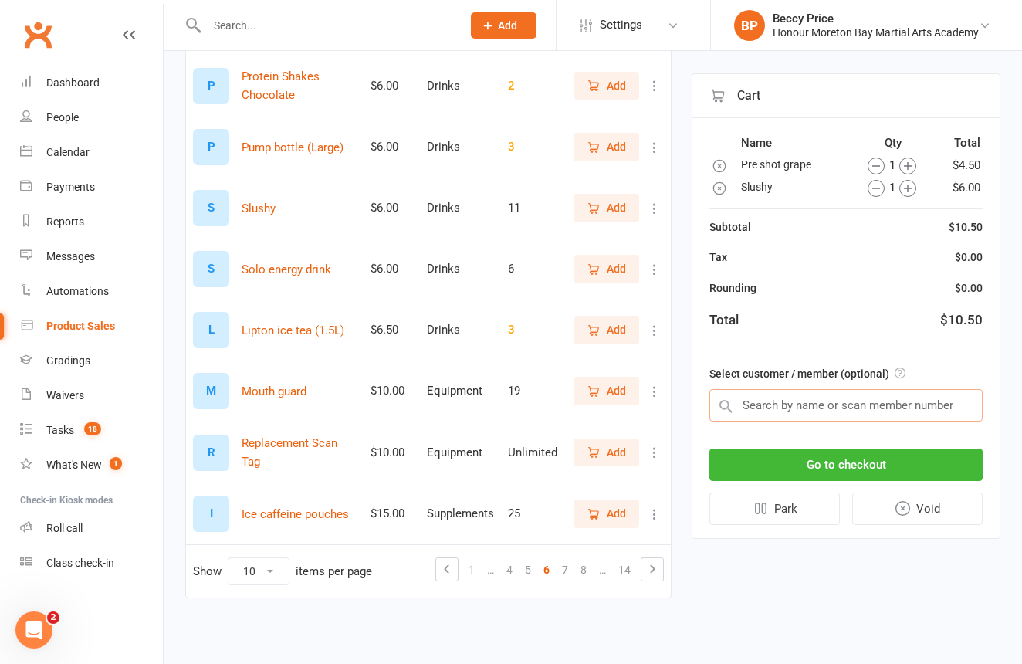
click at [808, 397] on input "text" at bounding box center [845, 405] width 273 height 32
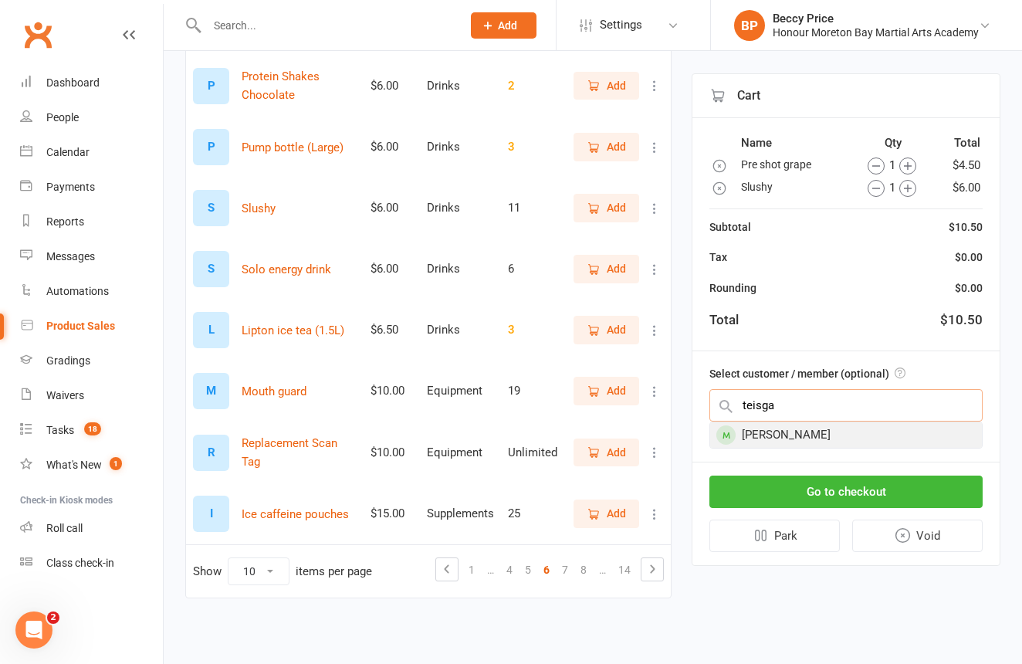
type input "teisga"
click at [801, 428] on div "Teisha Chapman" at bounding box center [846, 434] width 272 height 25
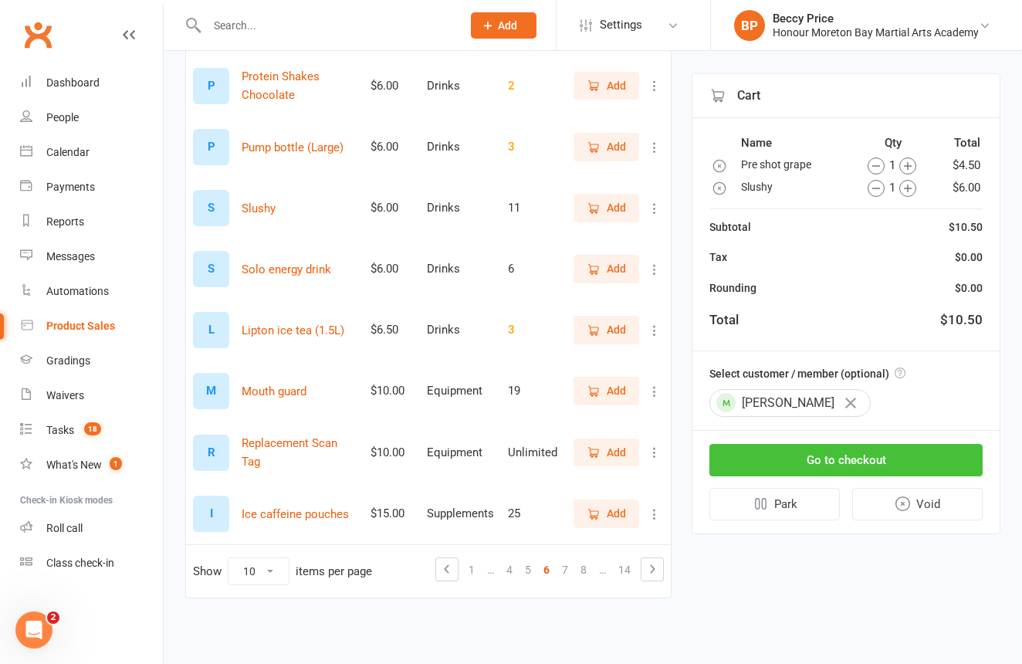
click at [810, 466] on button "Go to checkout" at bounding box center [845, 460] width 273 height 32
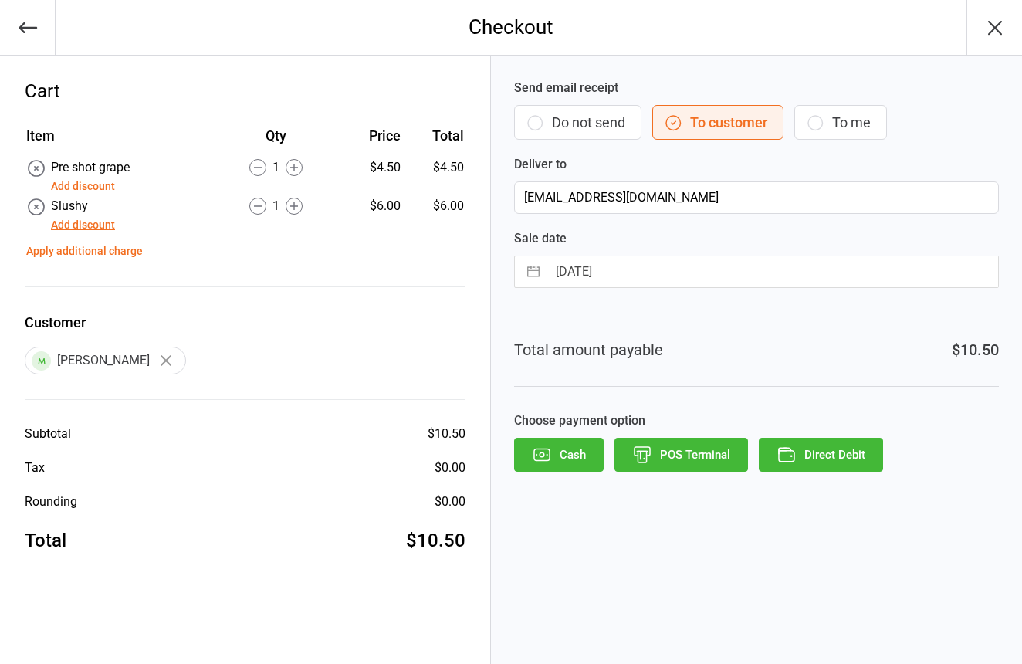
click at [532, 119] on icon "button" at bounding box center [535, 122] width 19 height 19
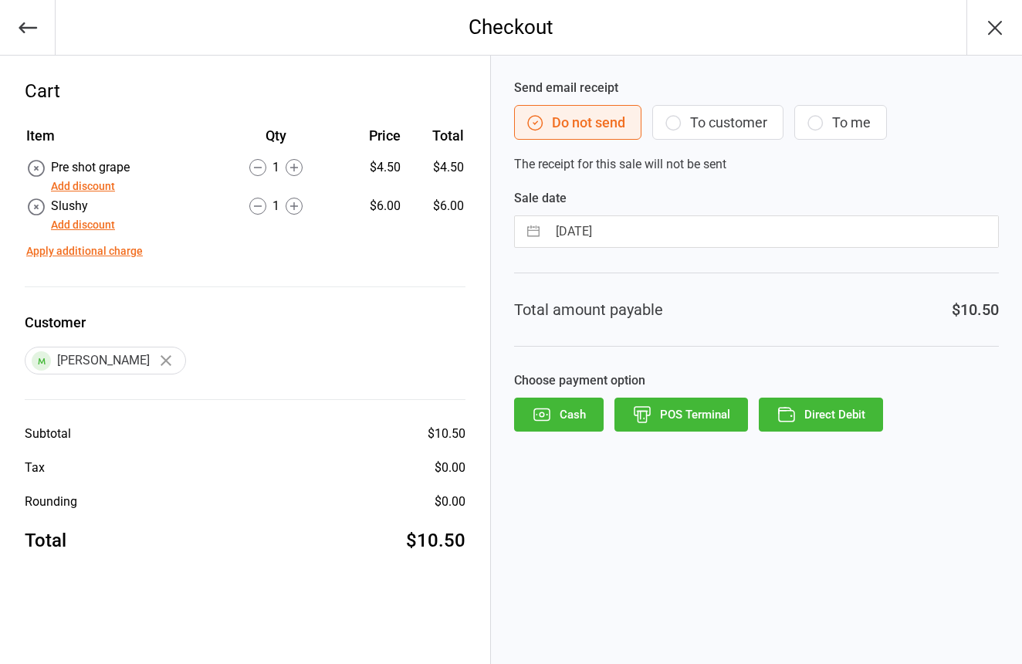
drag, startPoint x: 661, startPoint y: 411, endPoint x: 689, endPoint y: 413, distance: 27.9
click at [662, 411] on button "POS Terminal" at bounding box center [682, 415] width 134 height 34
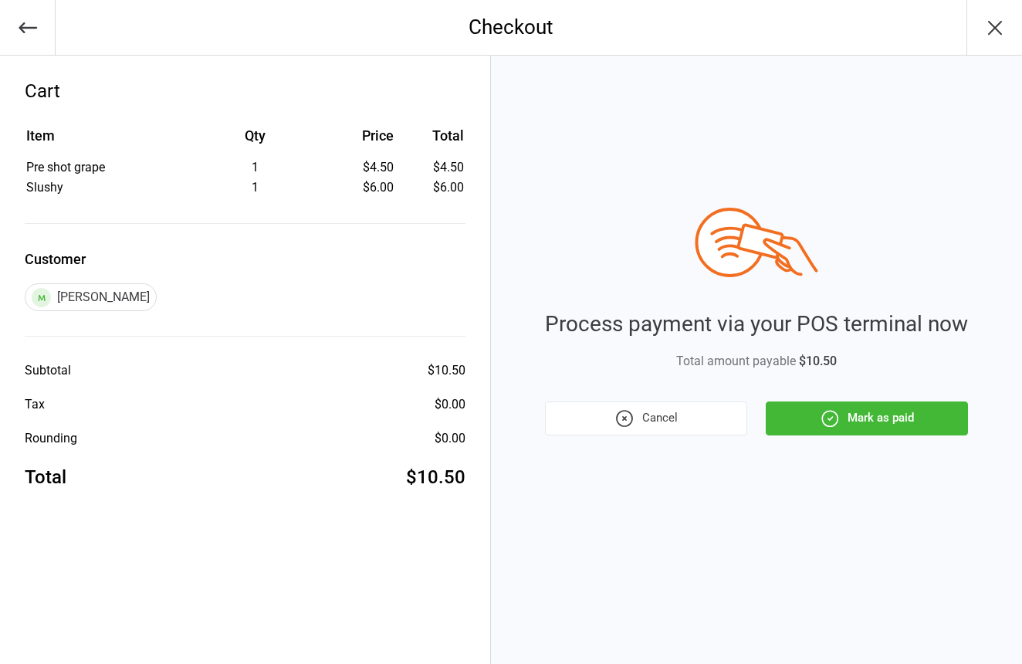
click at [858, 435] on div "Process payment via your POS terminal now Total amount payable $10.50 Cancel Ma…" at bounding box center [756, 360] width 531 height 608
click at [858, 425] on button "Mark as paid" at bounding box center [867, 418] width 202 height 34
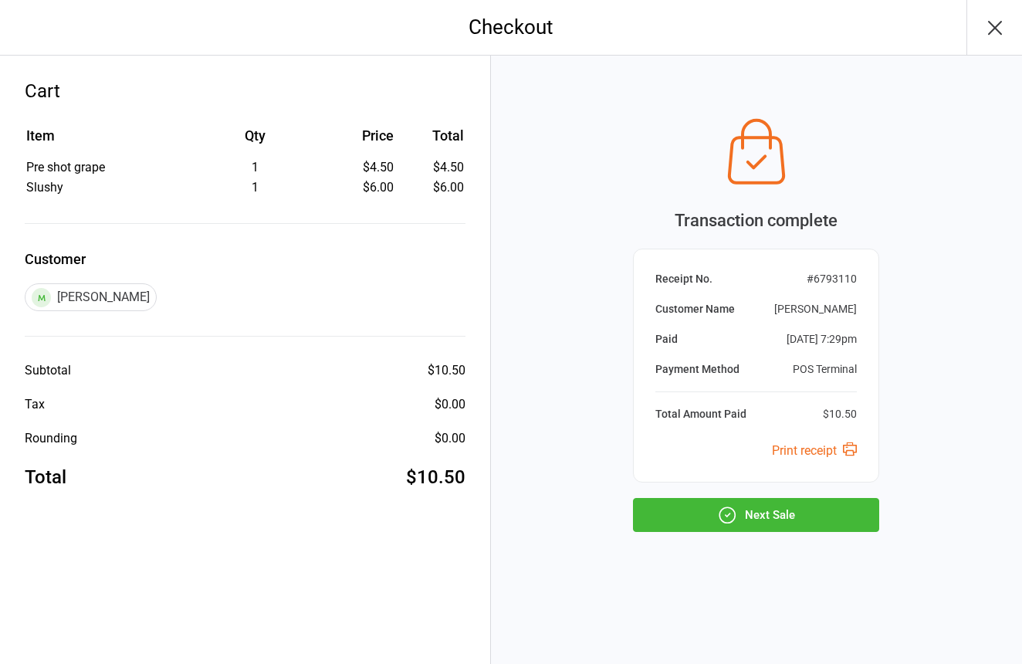
click at [828, 520] on button "Next Sale" at bounding box center [756, 515] width 246 height 34
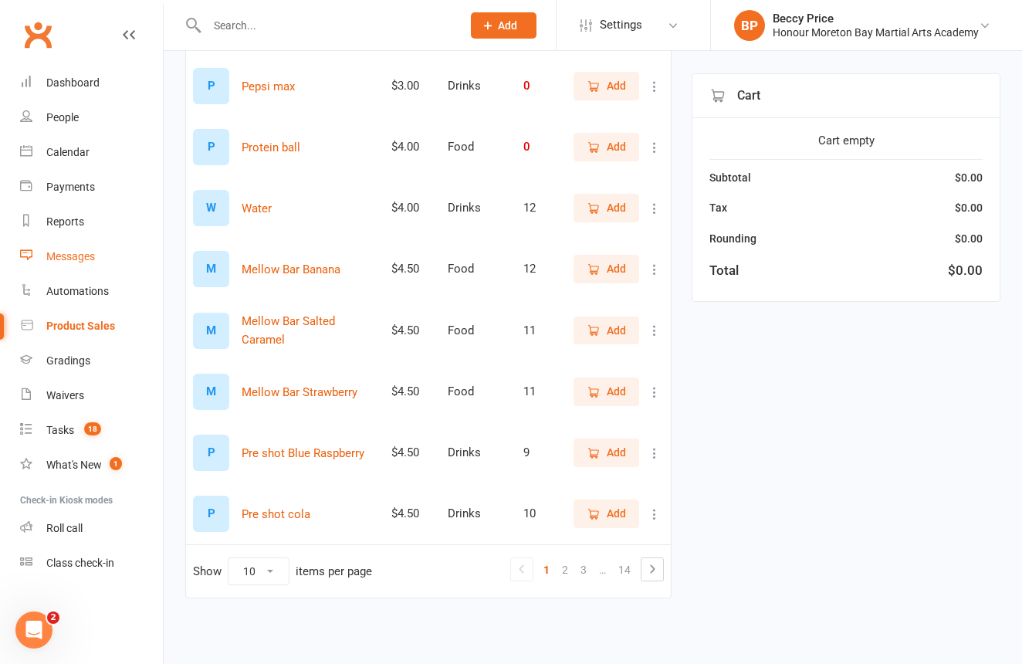
scroll to position [339, 0]
click at [583, 559] on link "3" at bounding box center [583, 570] width 19 height 22
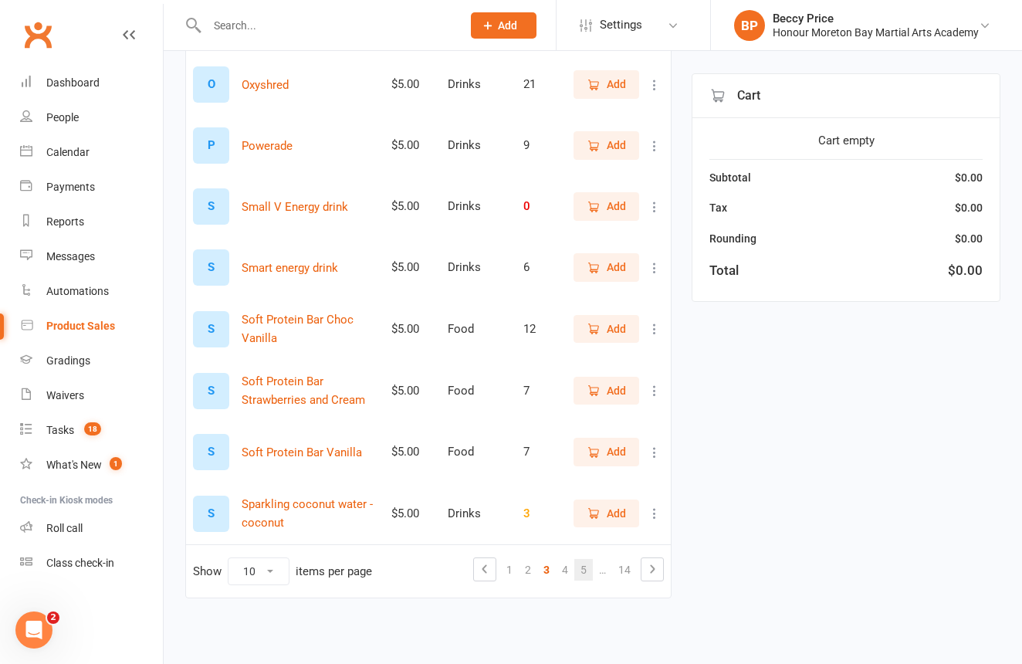
click at [591, 564] on link "5" at bounding box center [583, 570] width 19 height 22
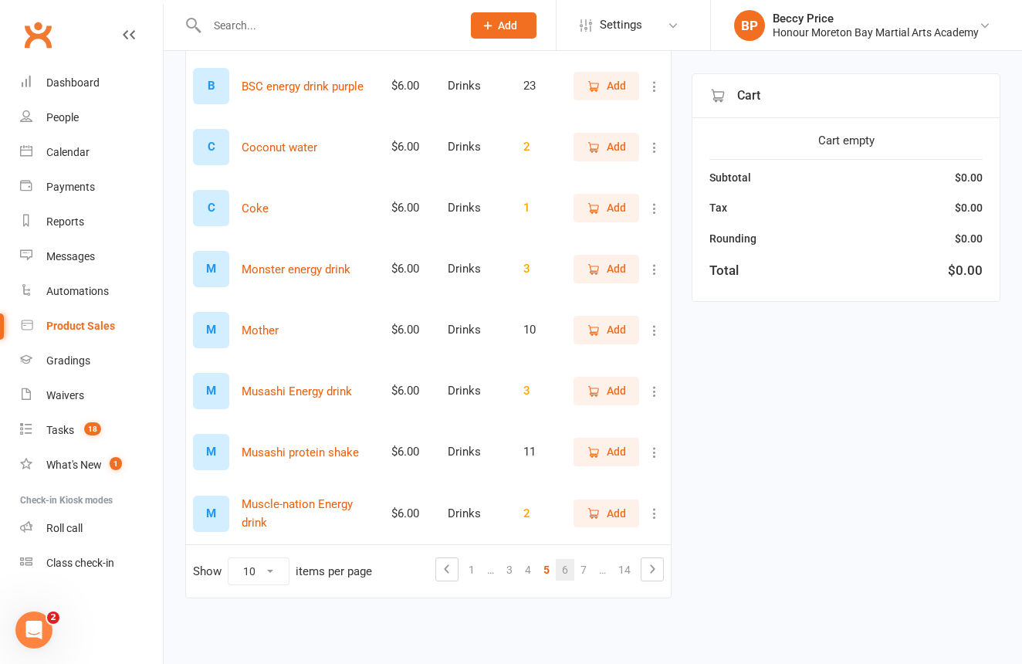
click at [567, 562] on link "6" at bounding box center [565, 570] width 19 height 22
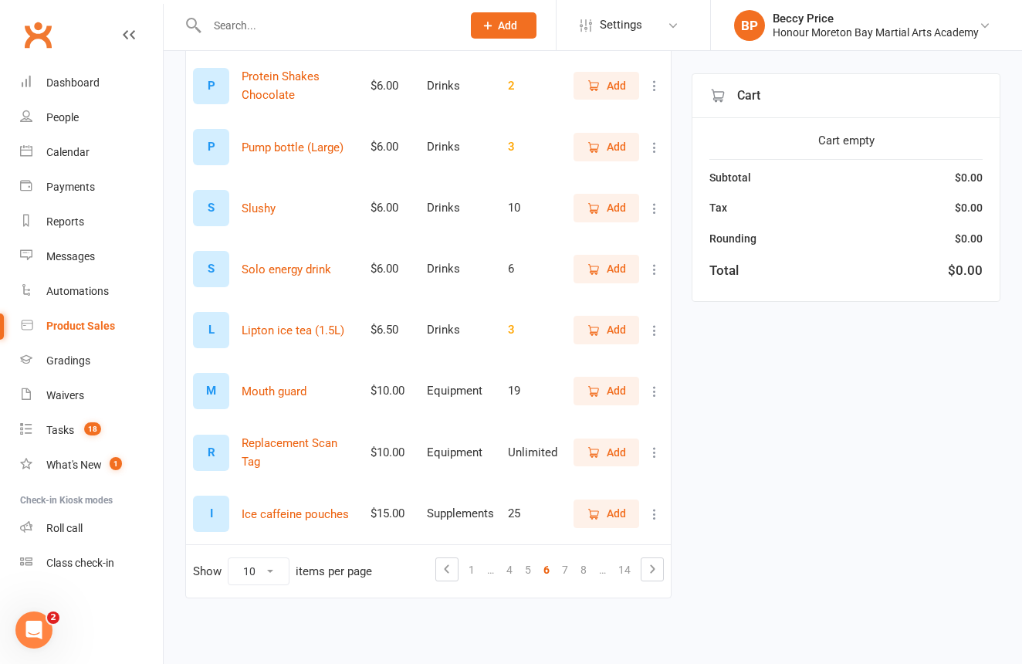
click at [603, 199] on span "Add" at bounding box center [606, 207] width 39 height 17
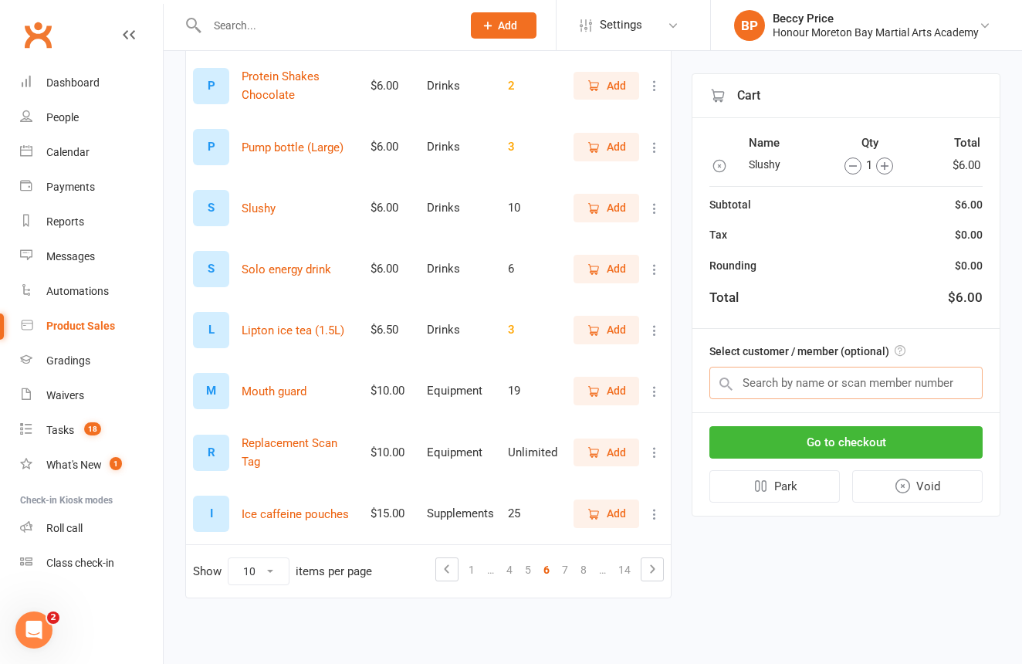
click at [801, 383] on input "text" at bounding box center [845, 383] width 273 height 32
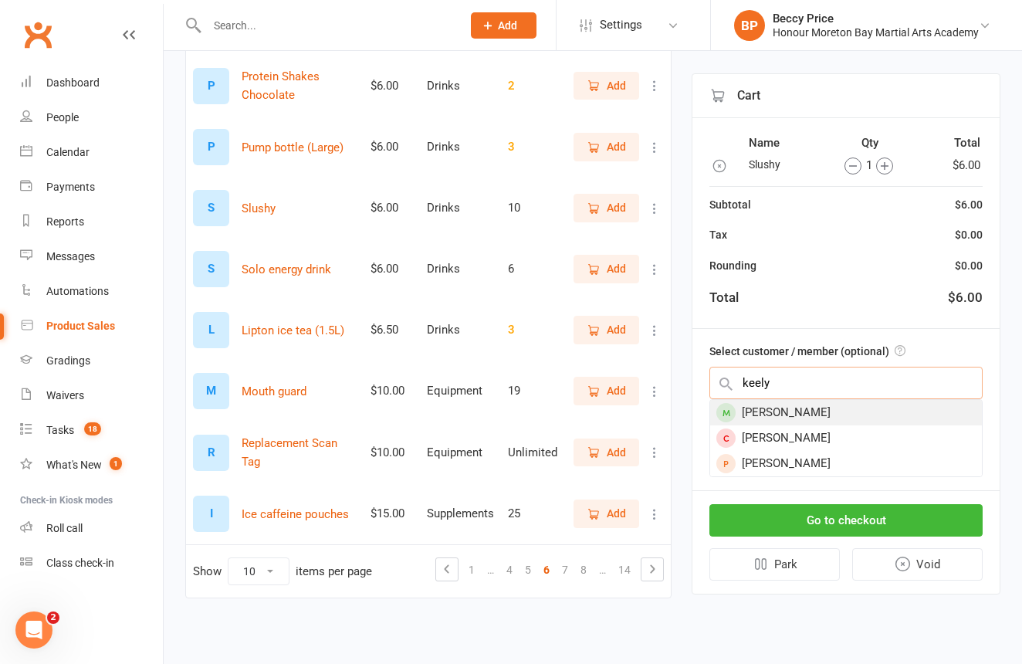
type input "keely"
click at [876, 408] on div "[PERSON_NAME]" at bounding box center [846, 412] width 272 height 25
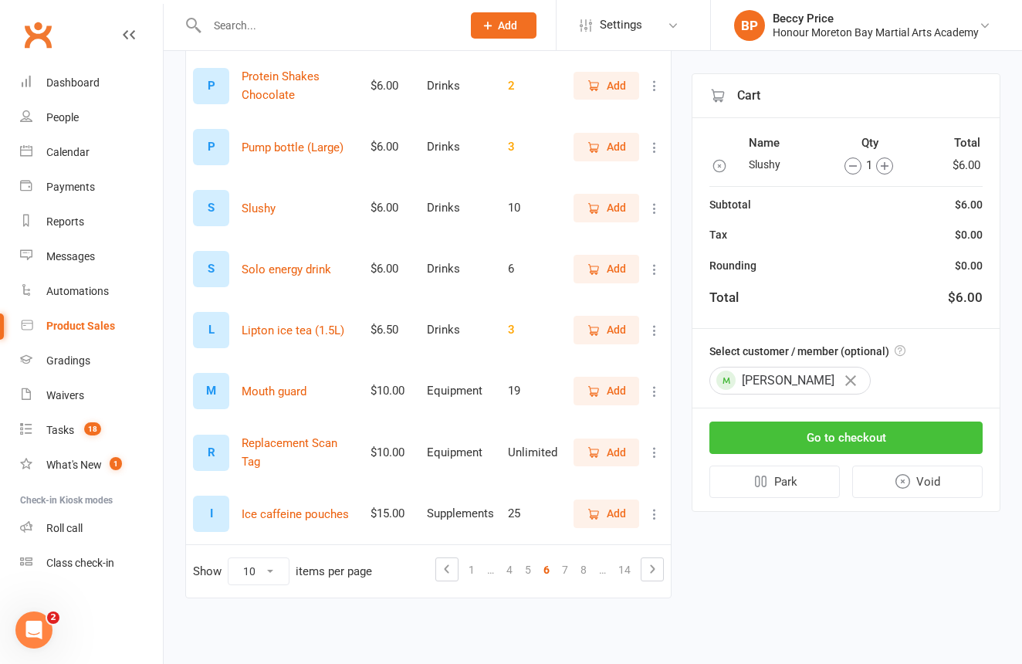
click at [869, 427] on button "Go to checkout" at bounding box center [845, 438] width 273 height 32
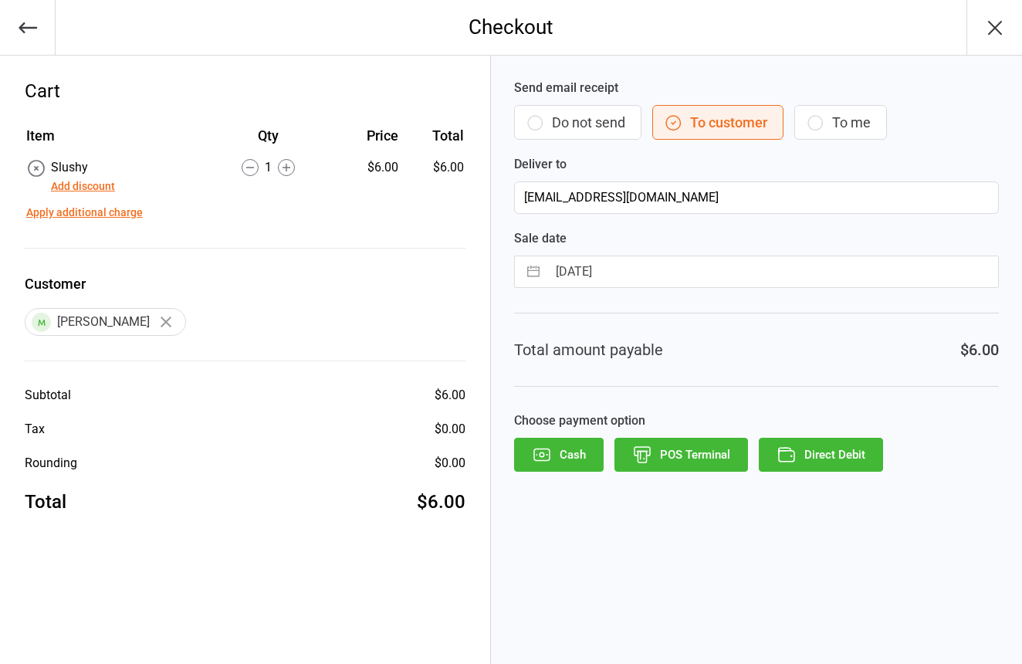
click at [568, 121] on button "Do not send" at bounding box center [577, 122] width 127 height 35
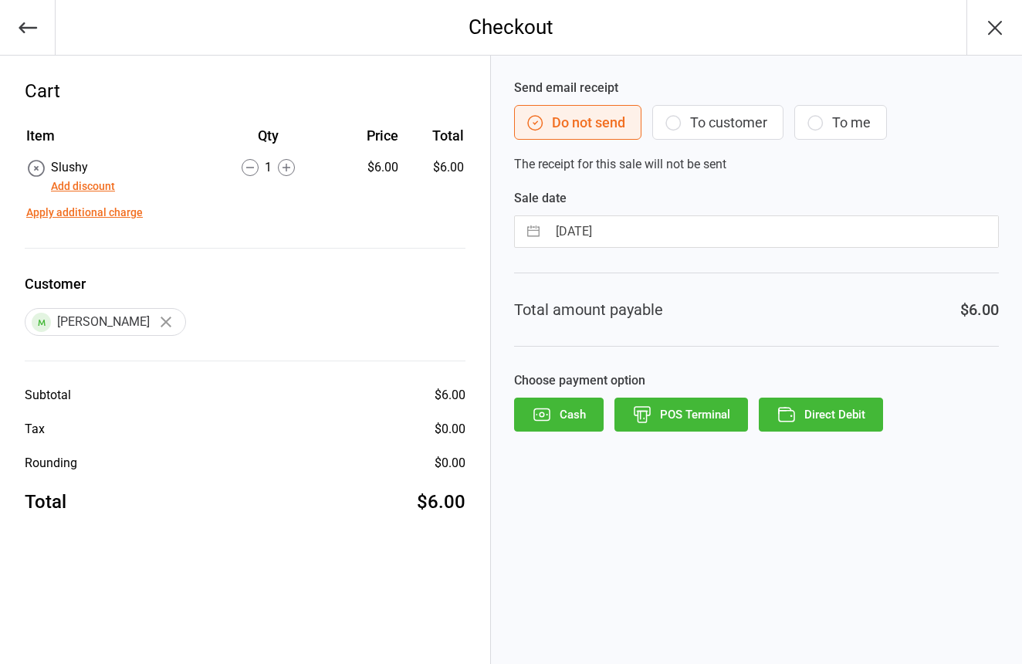
click at [694, 418] on button "POS Terminal" at bounding box center [682, 415] width 134 height 34
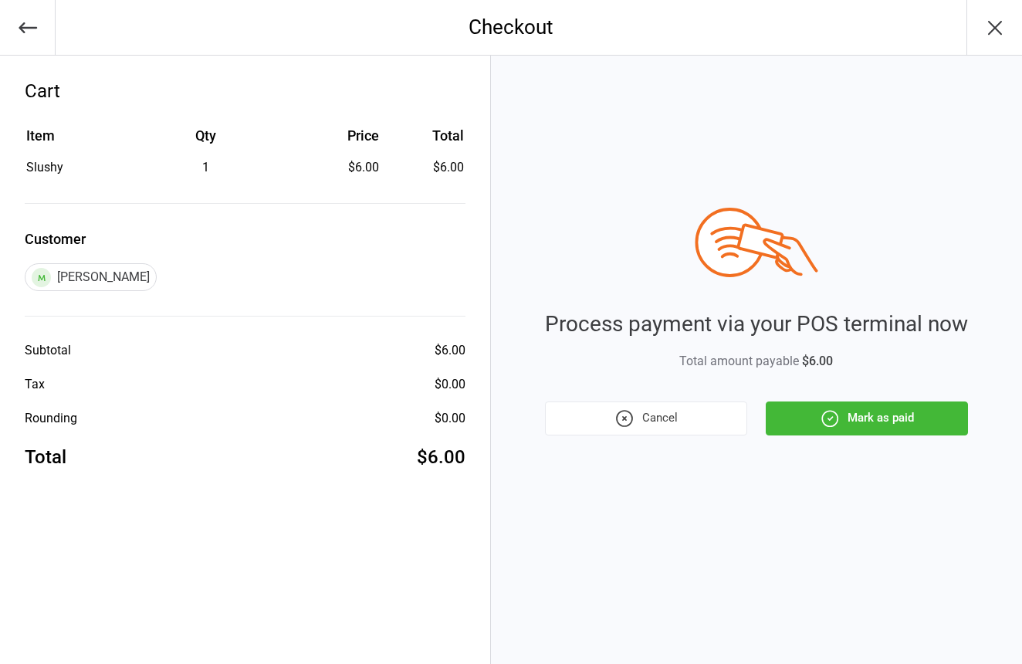
click at [828, 426] on icon "button" at bounding box center [829, 418] width 15 height 15
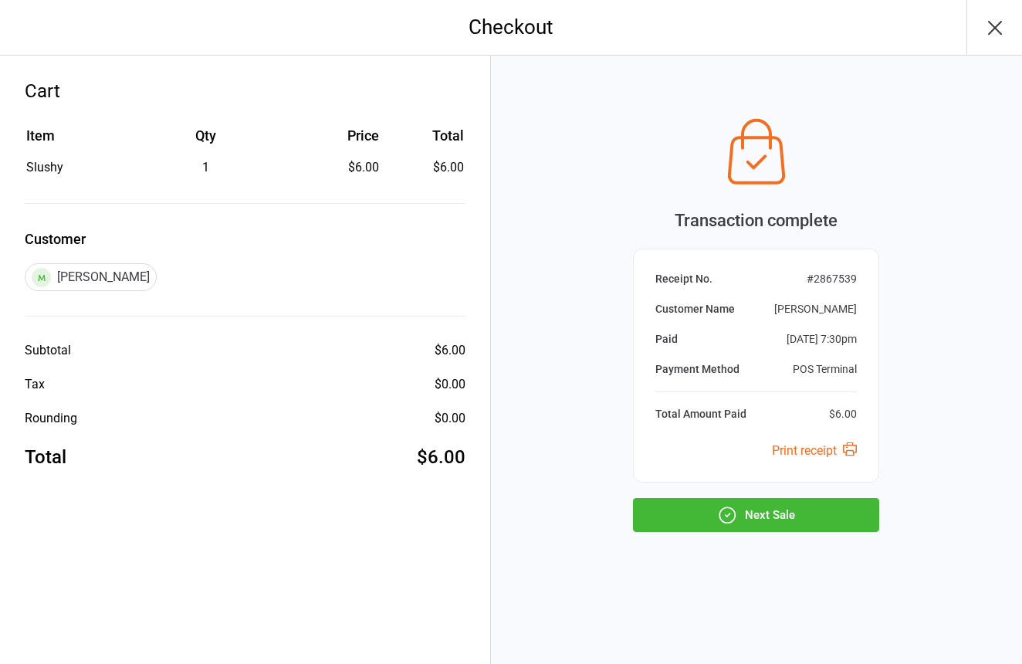
click at [706, 510] on button "Next Sale" at bounding box center [756, 515] width 246 height 34
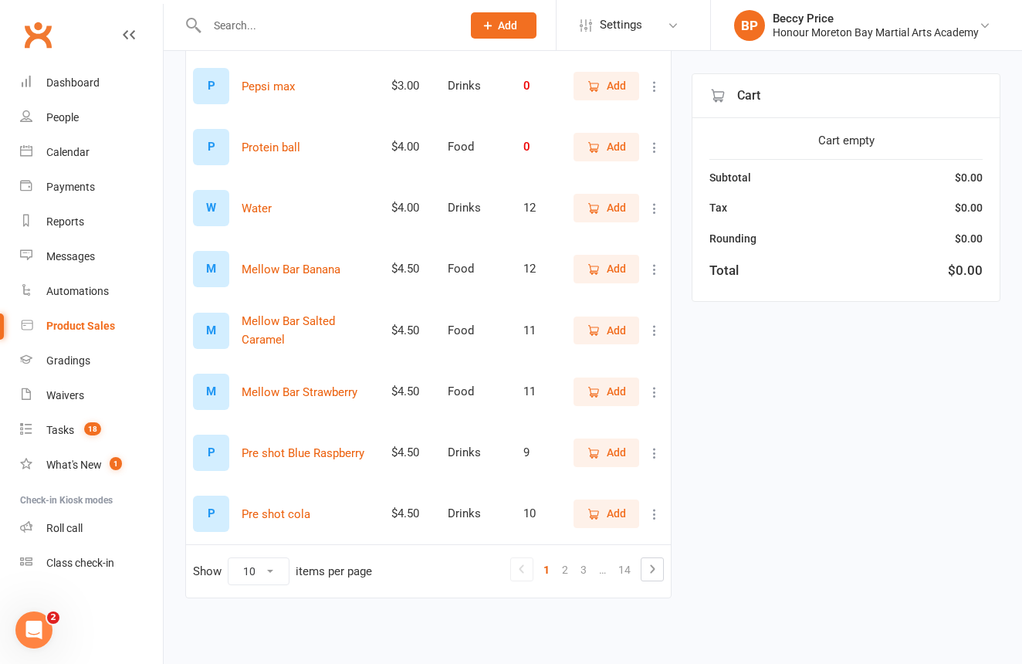
scroll to position [339, 0]
click at [564, 560] on link "2" at bounding box center [565, 570] width 19 height 22
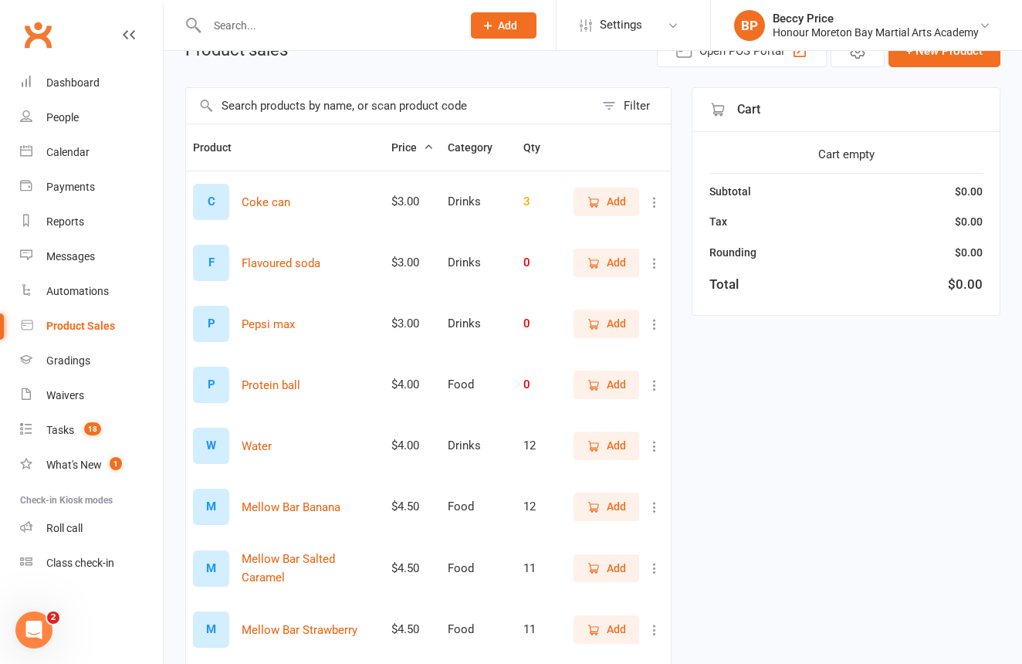
scroll to position [91, 0]
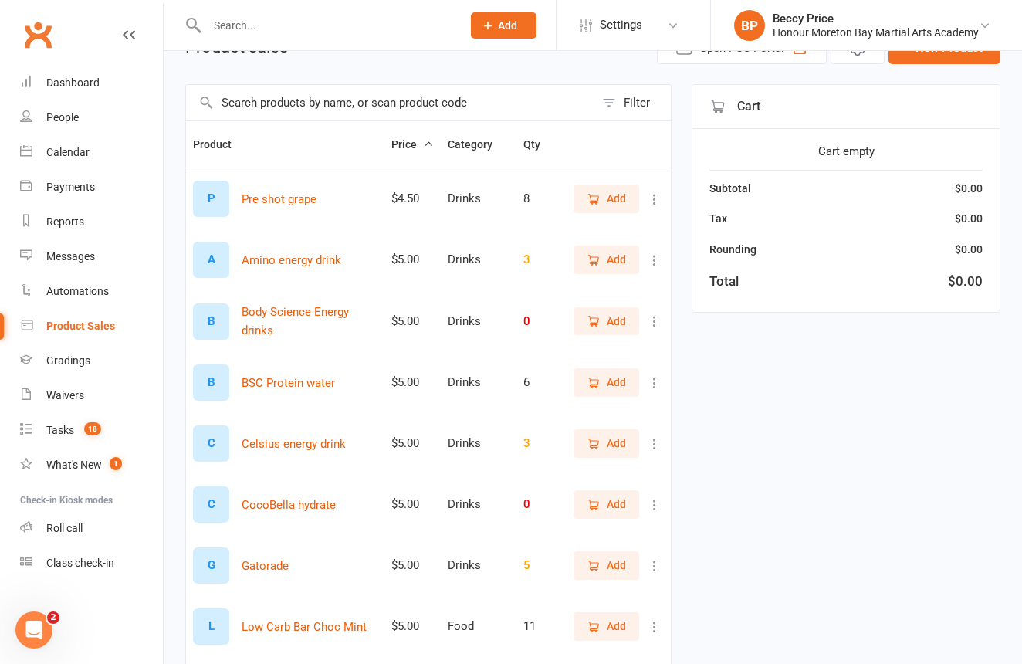
click at [598, 188] on button "Add" at bounding box center [607, 199] width 66 height 28
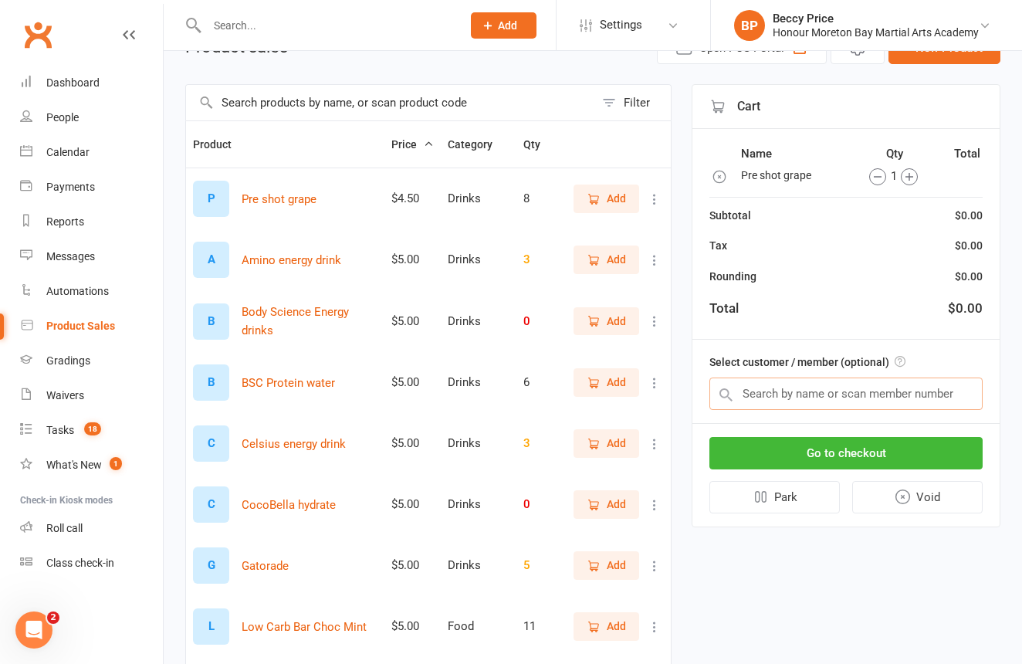
click at [763, 393] on input "text" at bounding box center [845, 394] width 273 height 32
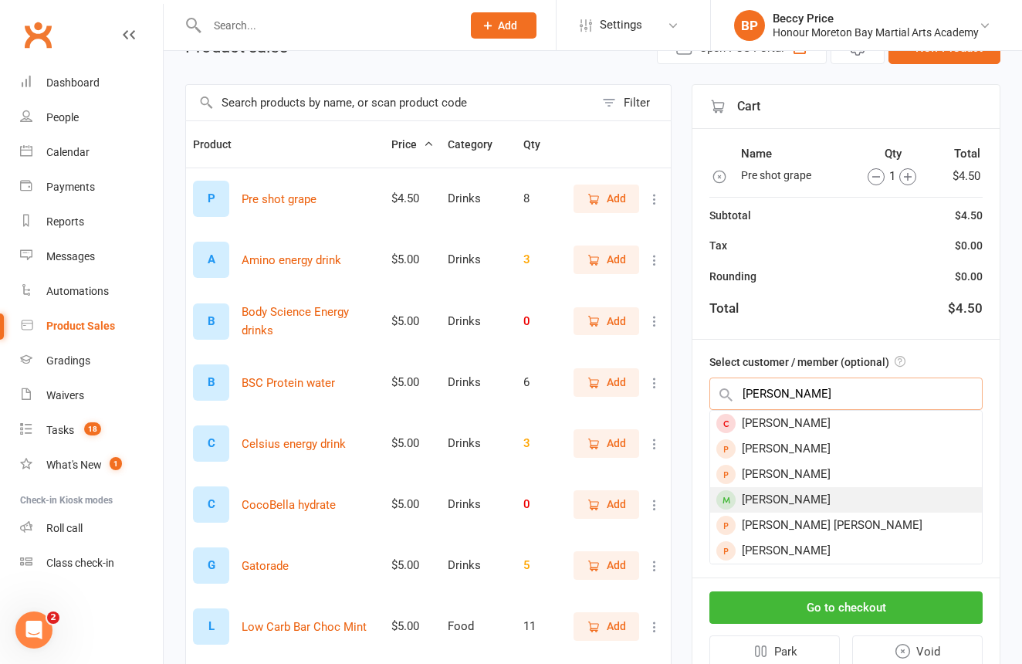
type input "Christine t"
click at [800, 493] on div "Christine Toirkens" at bounding box center [846, 499] width 272 height 25
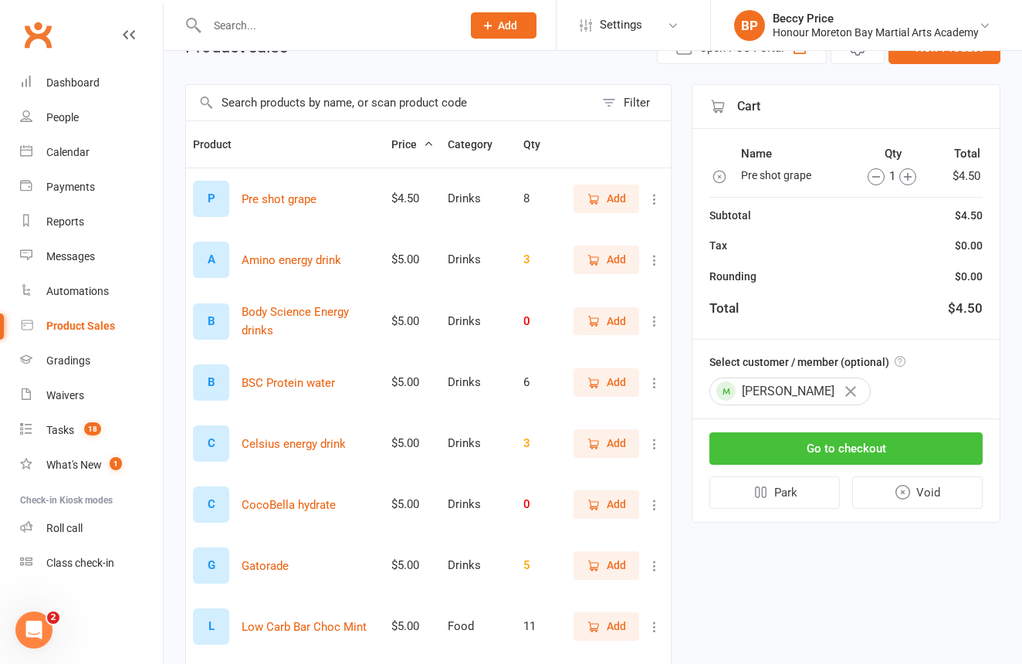
click at [820, 446] on button "Go to checkout" at bounding box center [845, 448] width 273 height 32
click at [814, 441] on button "Go to checkout" at bounding box center [845, 448] width 273 height 32
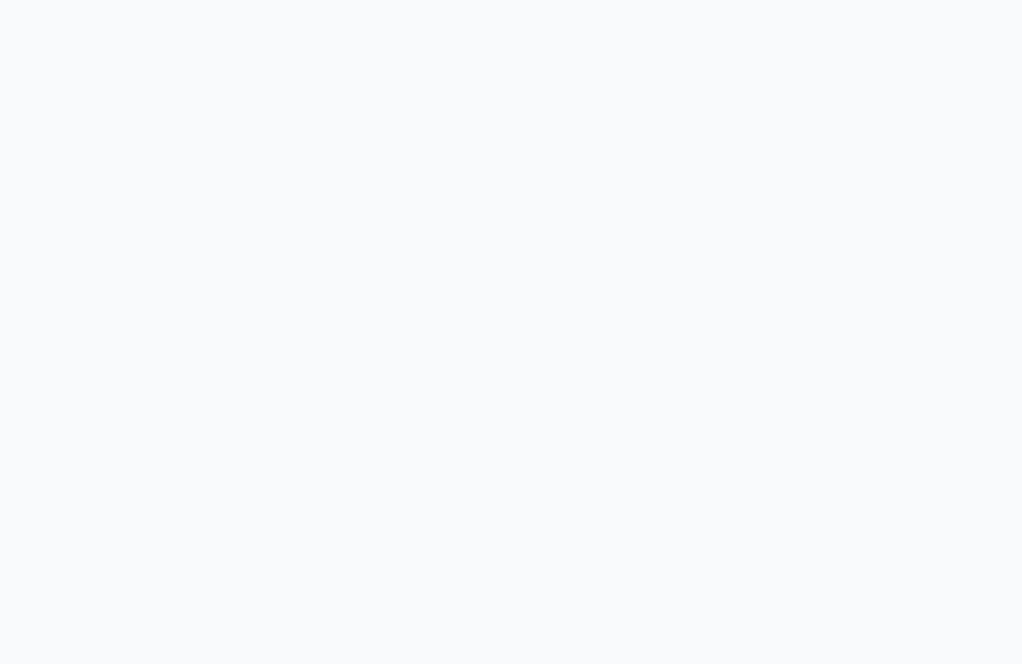
drag, startPoint x: 0, startPoint y: 0, endPoint x: 823, endPoint y: 434, distance: 930.3
click at [823, 434] on div at bounding box center [511, 390] width 984 height 232
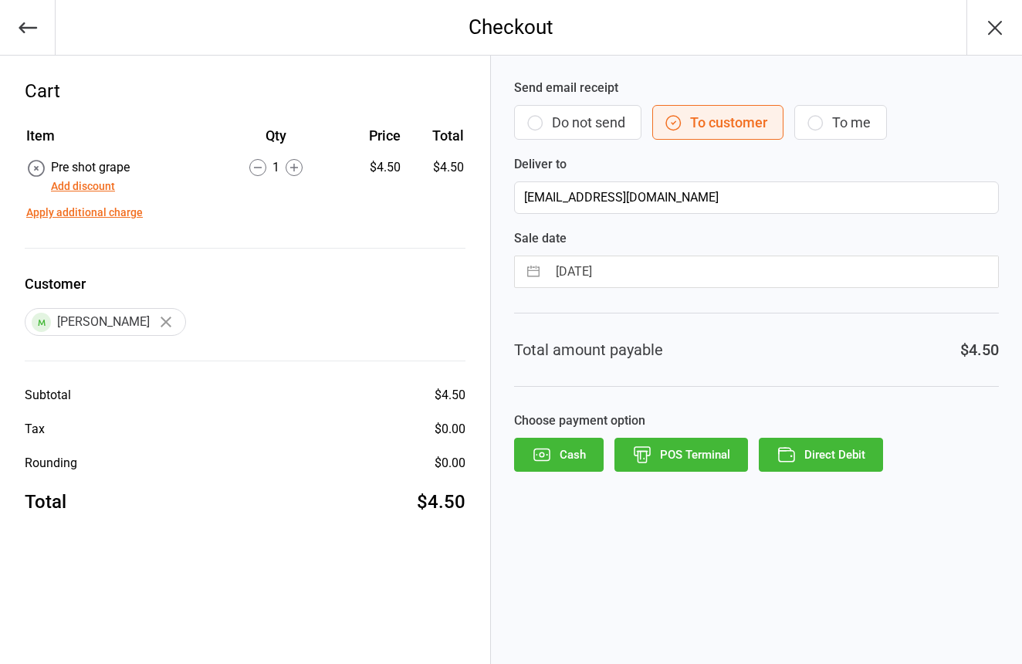
click at [564, 105] on button "Do not send" at bounding box center [577, 122] width 127 height 35
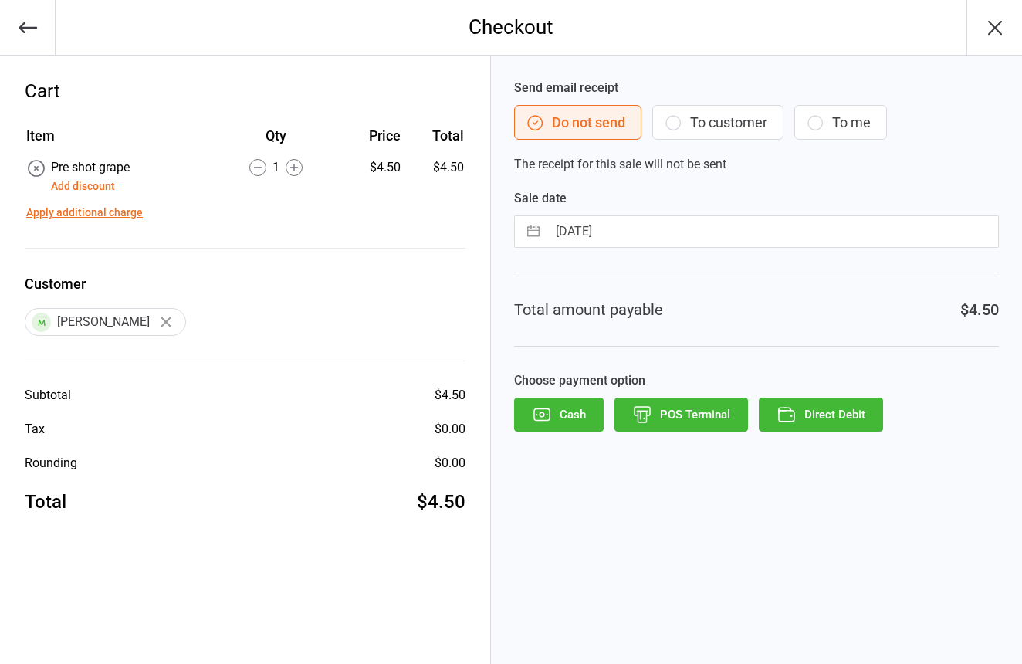
click at [648, 419] on icon "button" at bounding box center [642, 415] width 20 height 20
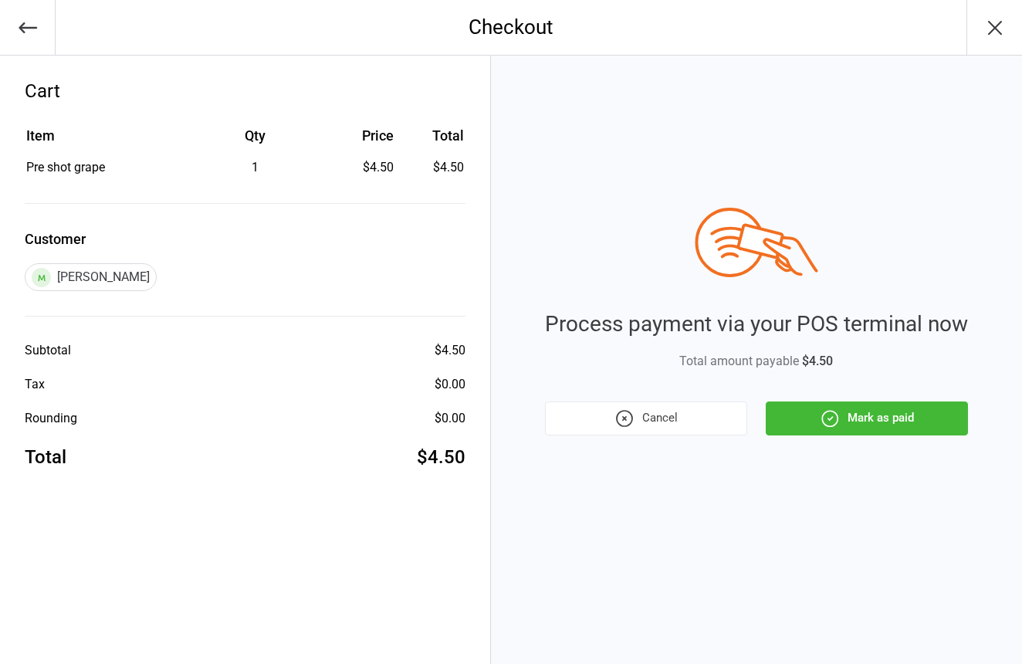
click at [918, 421] on button "Mark as paid" at bounding box center [867, 418] width 202 height 34
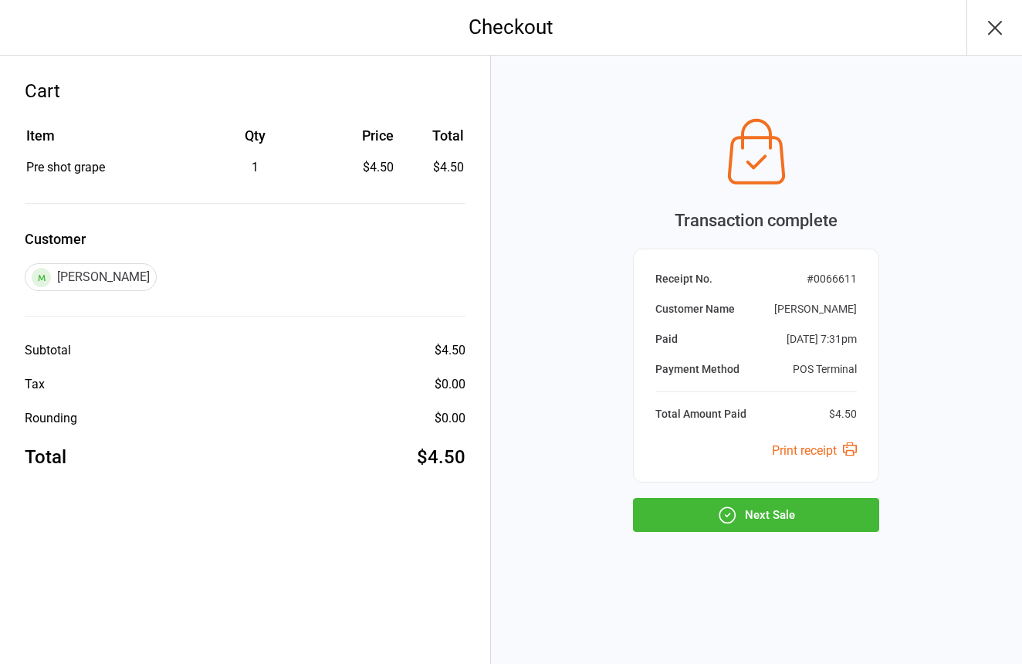
click at [823, 510] on button "Next Sale" at bounding box center [756, 515] width 246 height 34
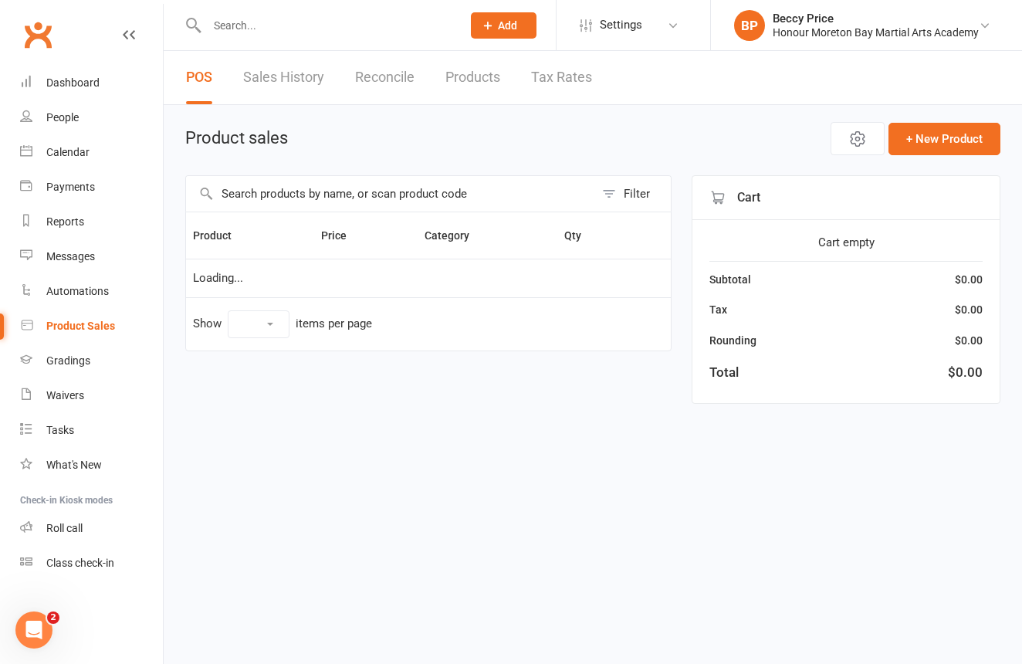
select select "10"
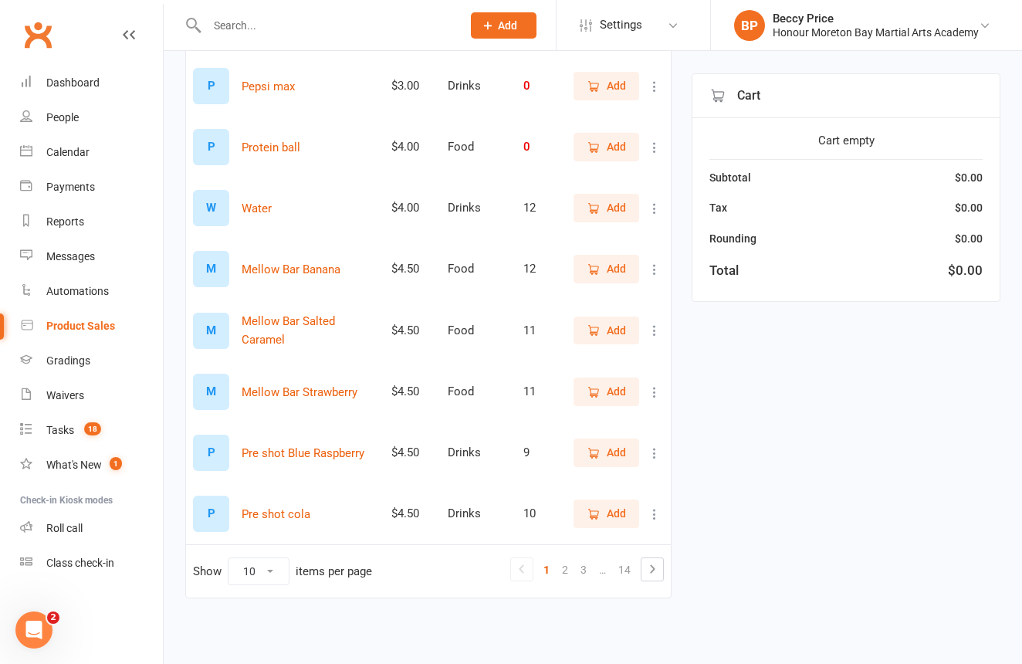
scroll to position [339, 0]
click at [582, 560] on link "3" at bounding box center [583, 570] width 19 height 22
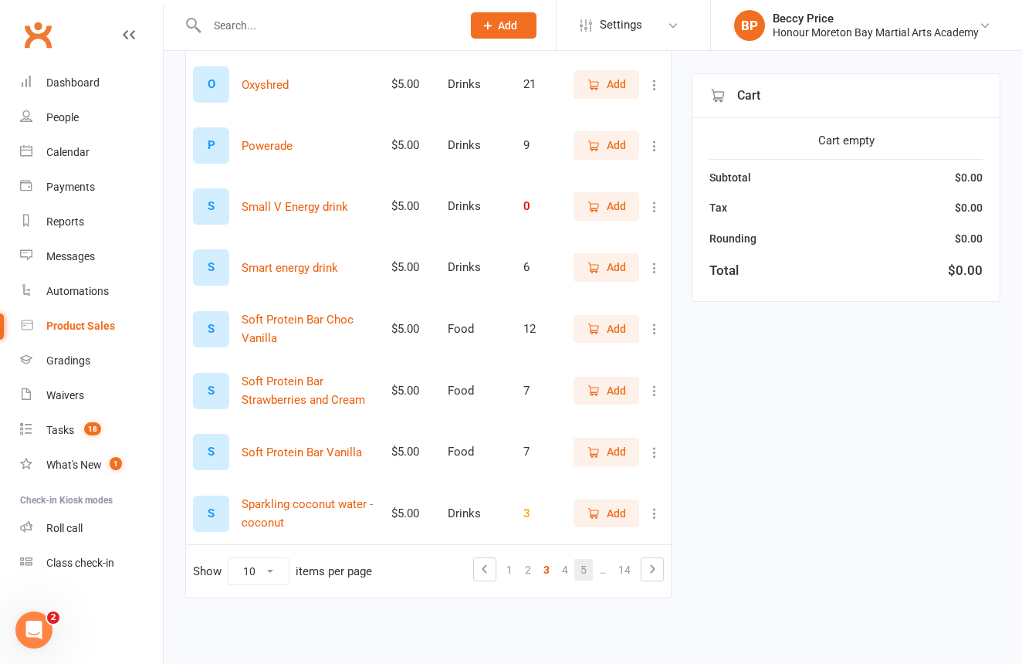
click at [589, 560] on link "5" at bounding box center [583, 570] width 19 height 22
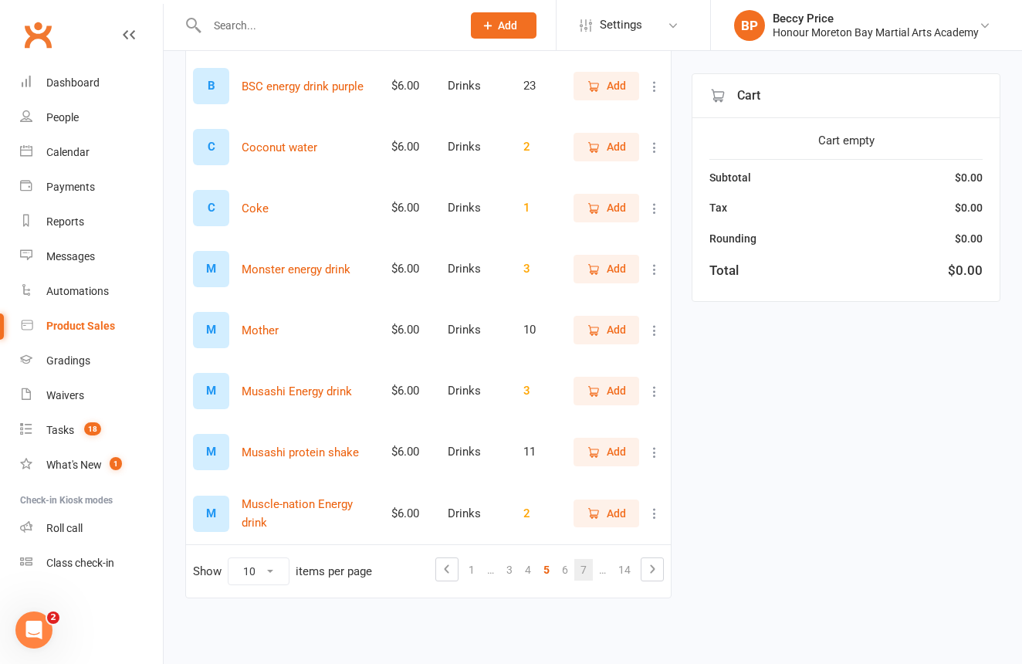
click at [589, 560] on link "7" at bounding box center [583, 570] width 19 height 22
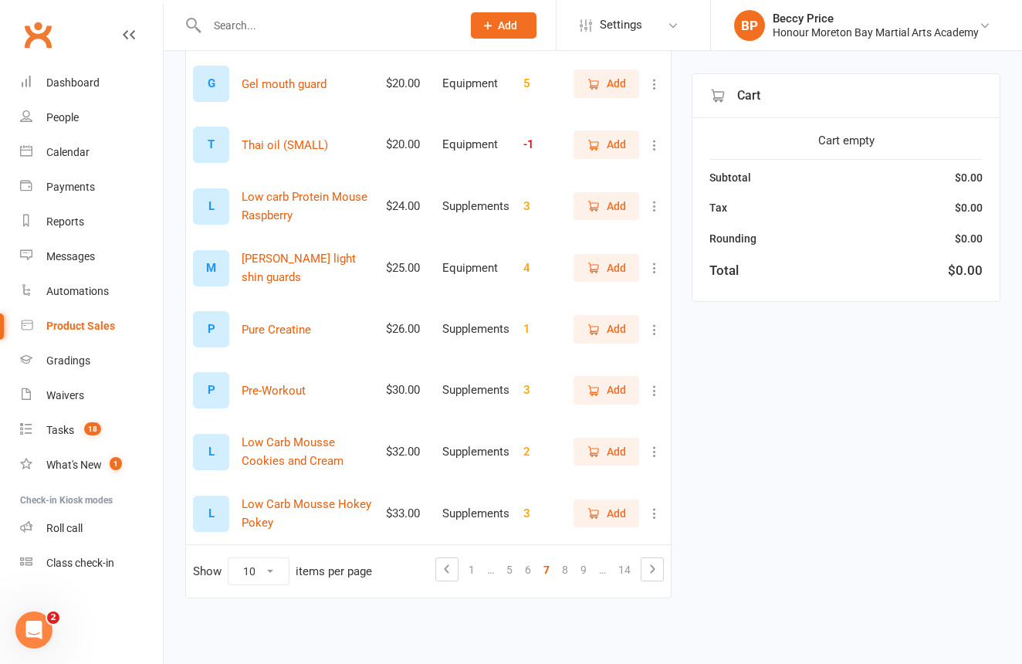
click at [589, 560] on link "9" at bounding box center [583, 570] width 19 height 22
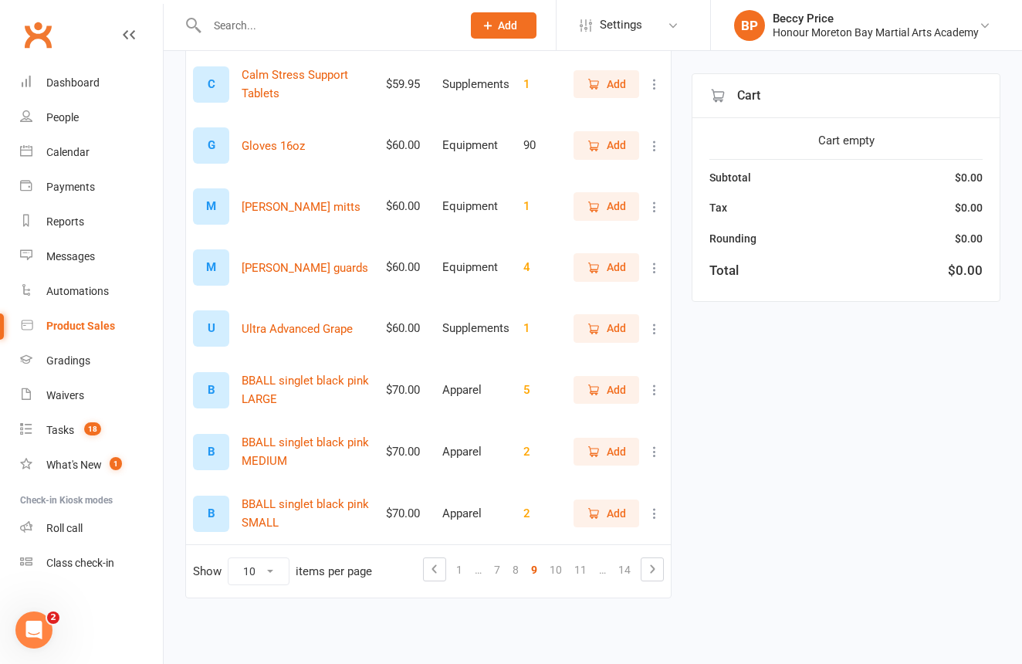
scroll to position [340, 0]
click at [589, 560] on link "11" at bounding box center [580, 570] width 25 height 22
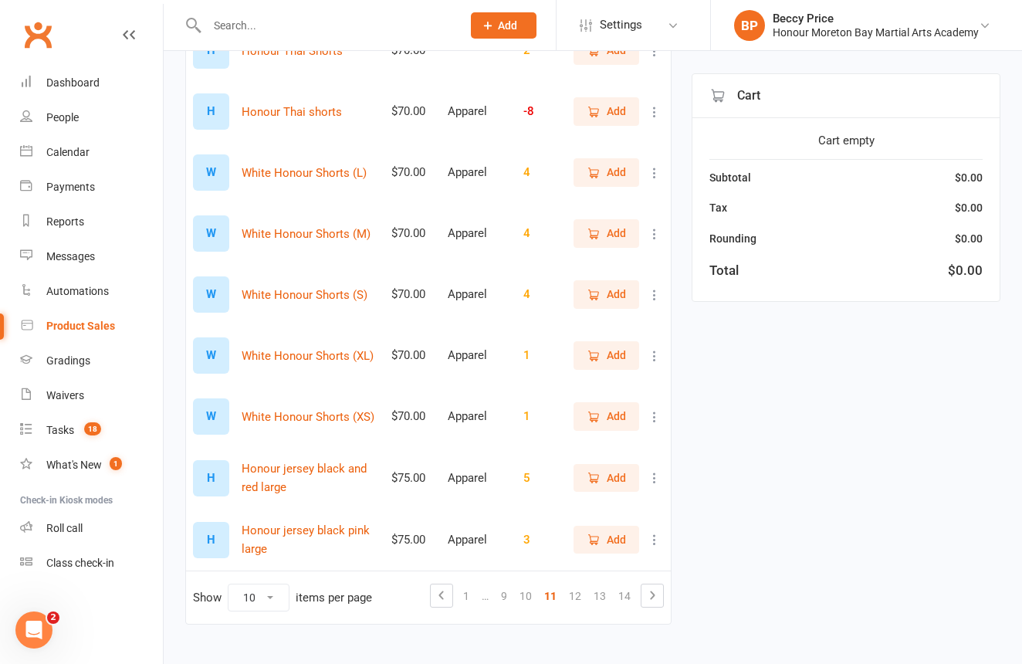
scroll to position [303, 0]
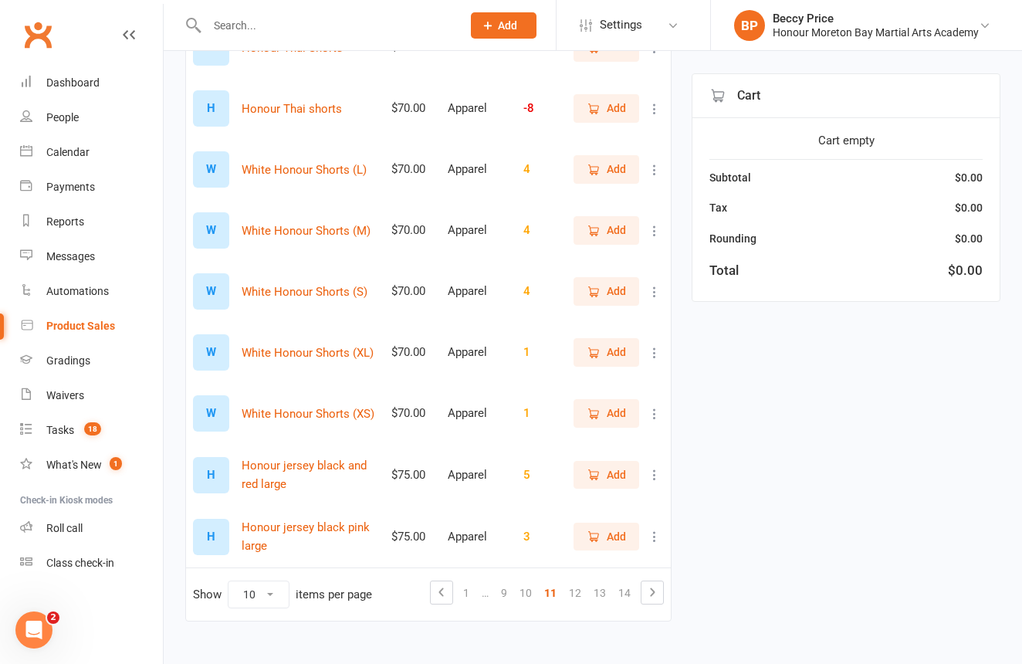
click at [615, 224] on span "Add" at bounding box center [616, 230] width 19 height 17
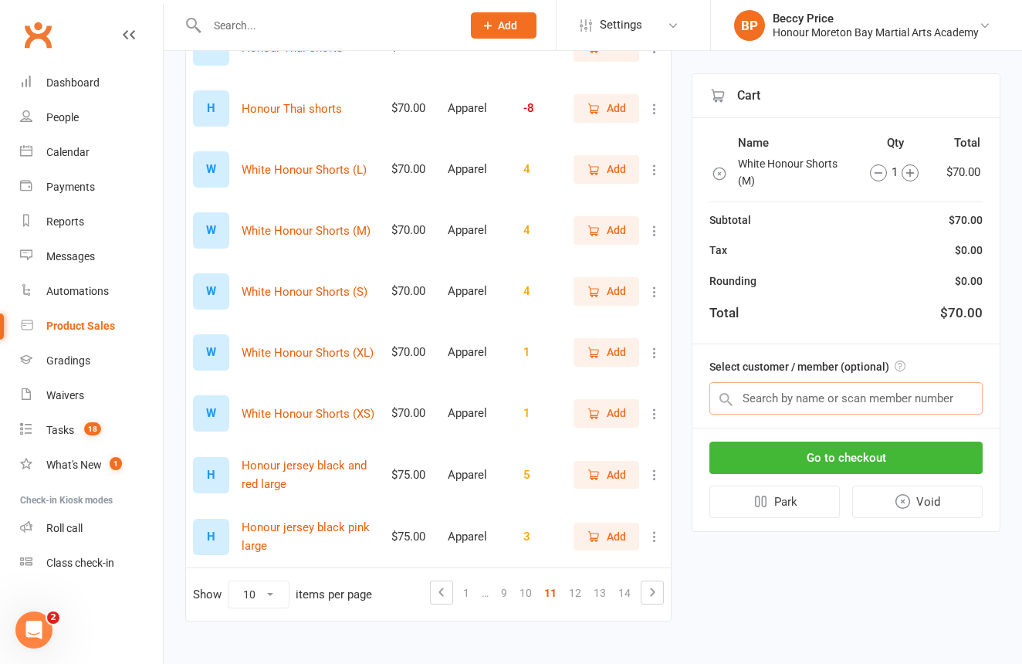
click at [801, 400] on input "text" at bounding box center [845, 398] width 273 height 32
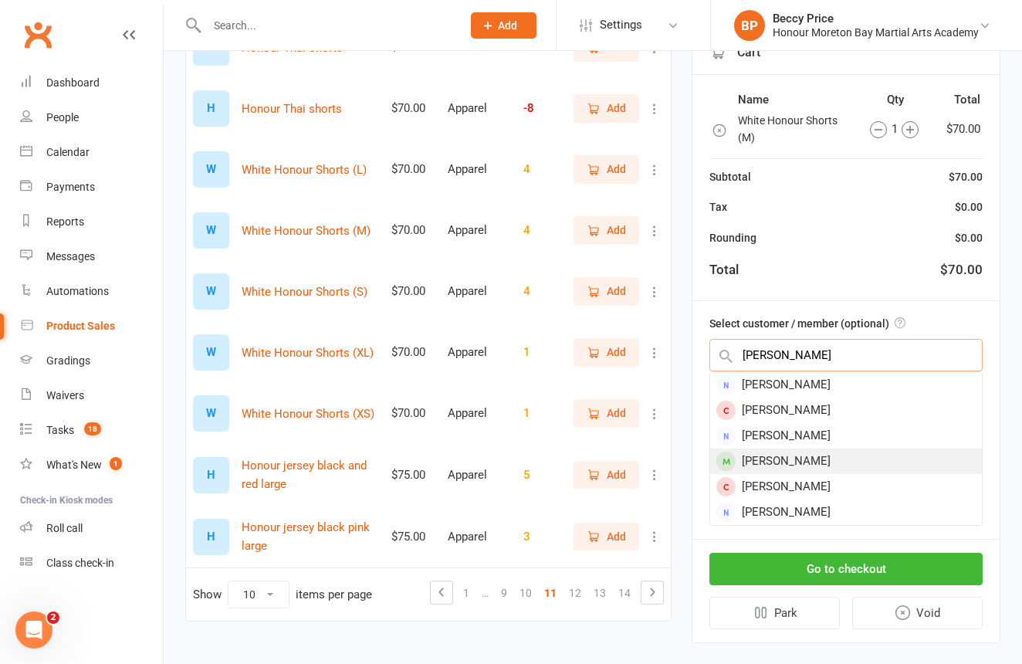
type input "Jessica b"
click at [853, 455] on div "Jessica Barborjak" at bounding box center [846, 461] width 272 height 25
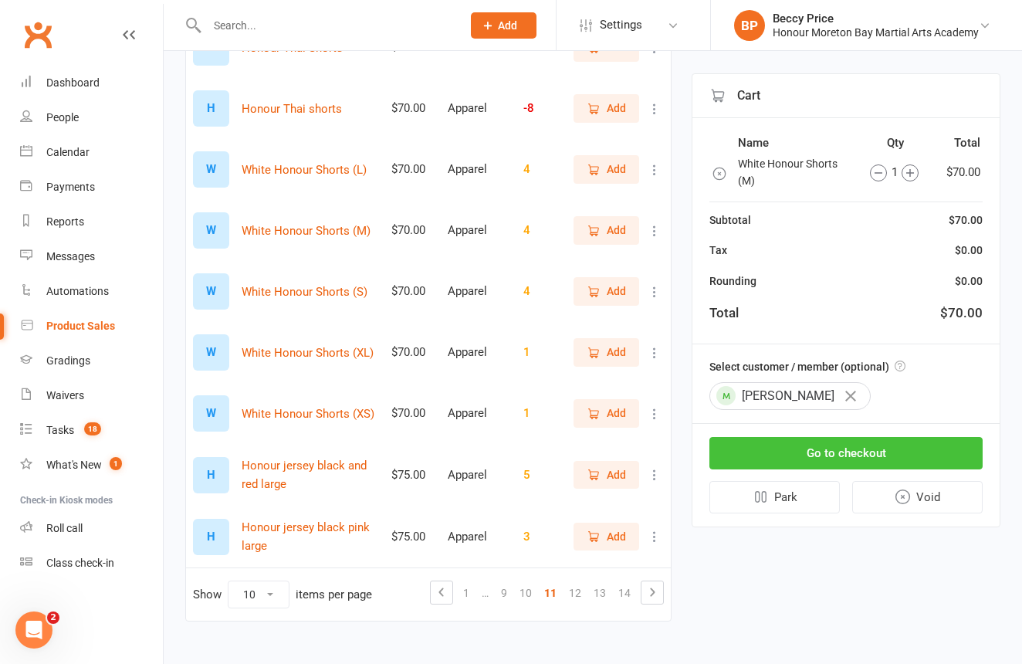
click at [774, 439] on button "Go to checkout" at bounding box center [845, 453] width 273 height 32
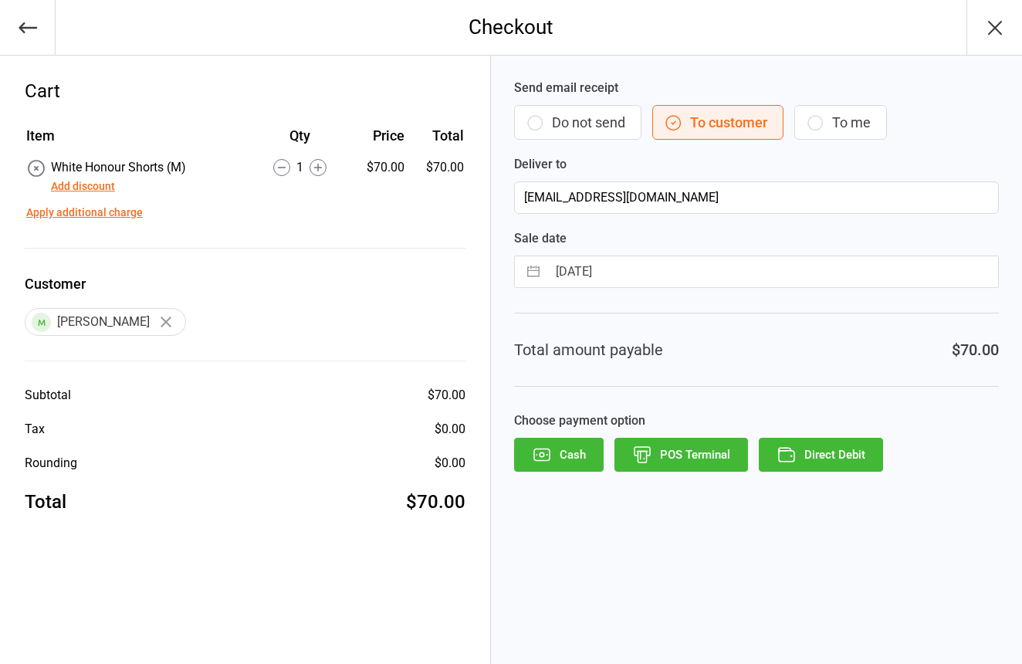
click at [570, 124] on button "Do not send" at bounding box center [577, 122] width 127 height 35
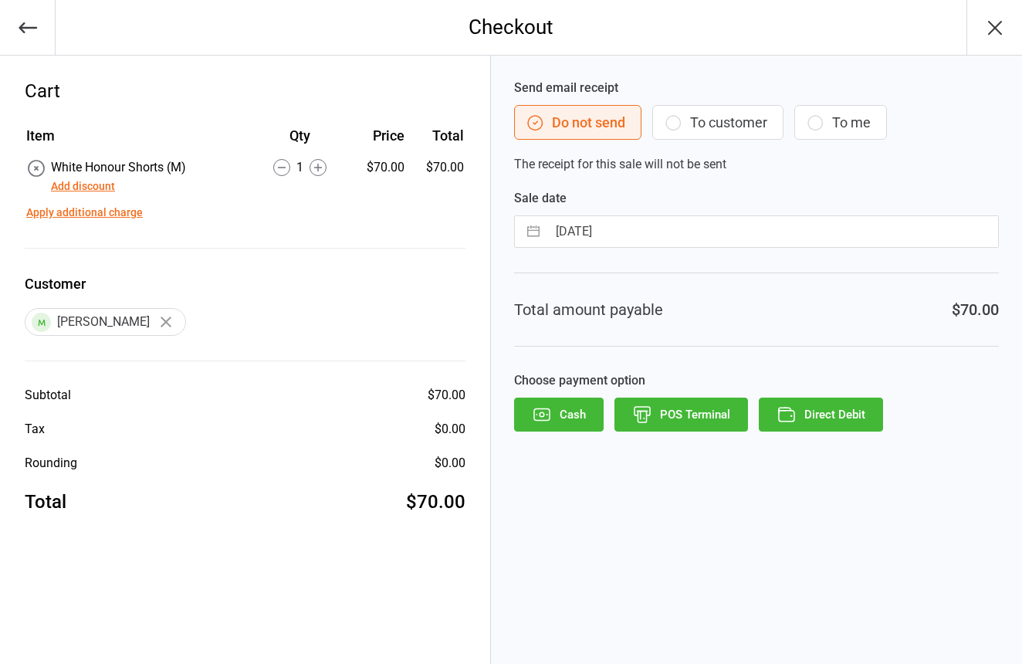
click at [715, 411] on button "POS Terminal" at bounding box center [682, 415] width 134 height 34
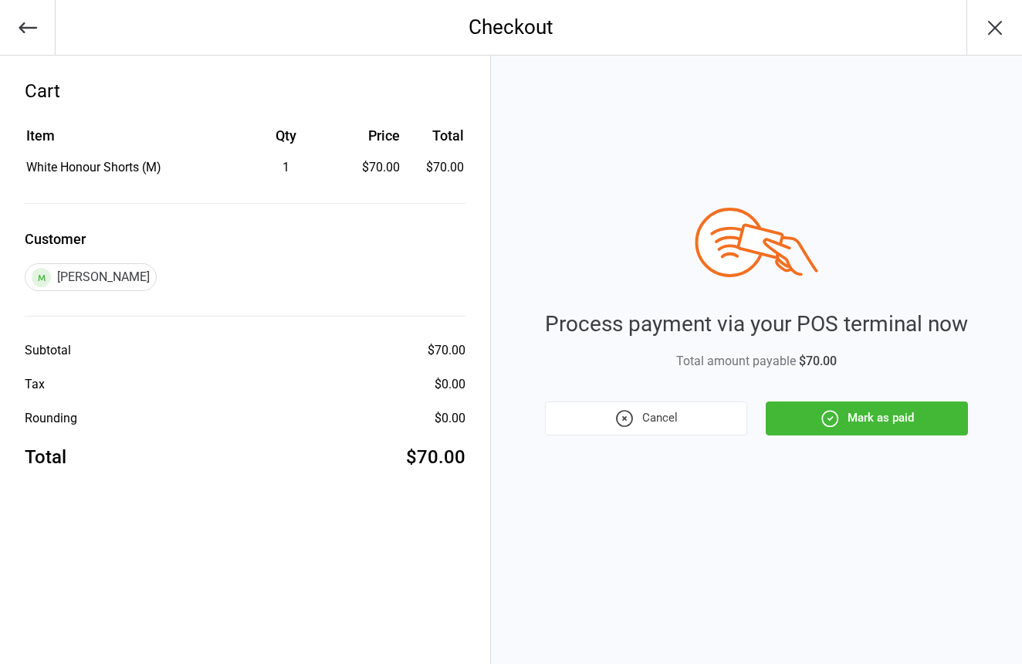
click at [892, 419] on button "Mark as paid" at bounding box center [867, 418] width 202 height 34
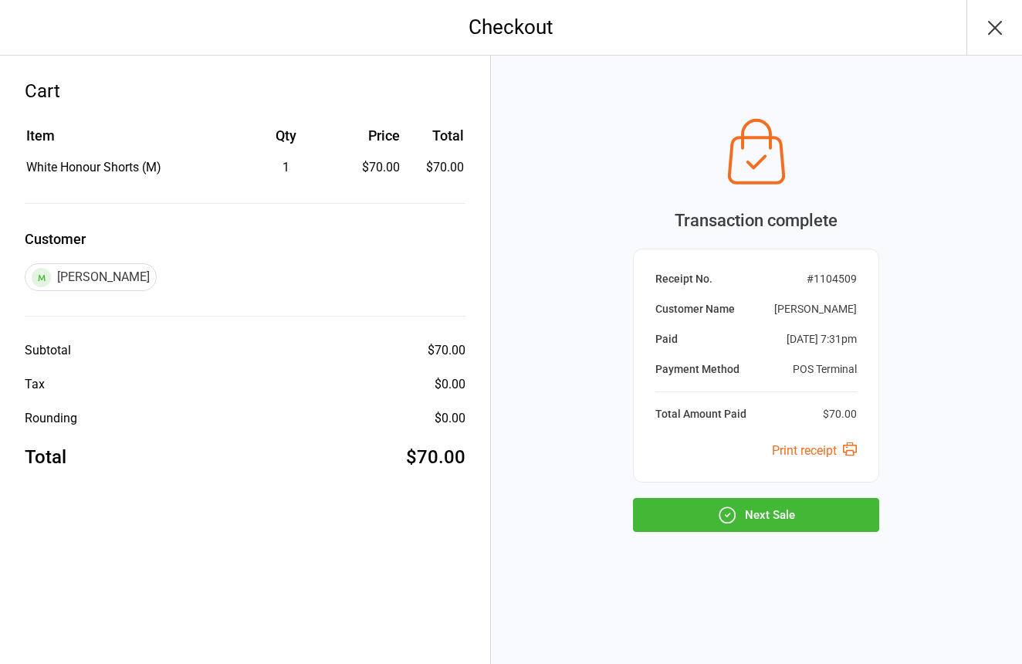
click at [807, 510] on button "Next Sale" at bounding box center [756, 515] width 246 height 34
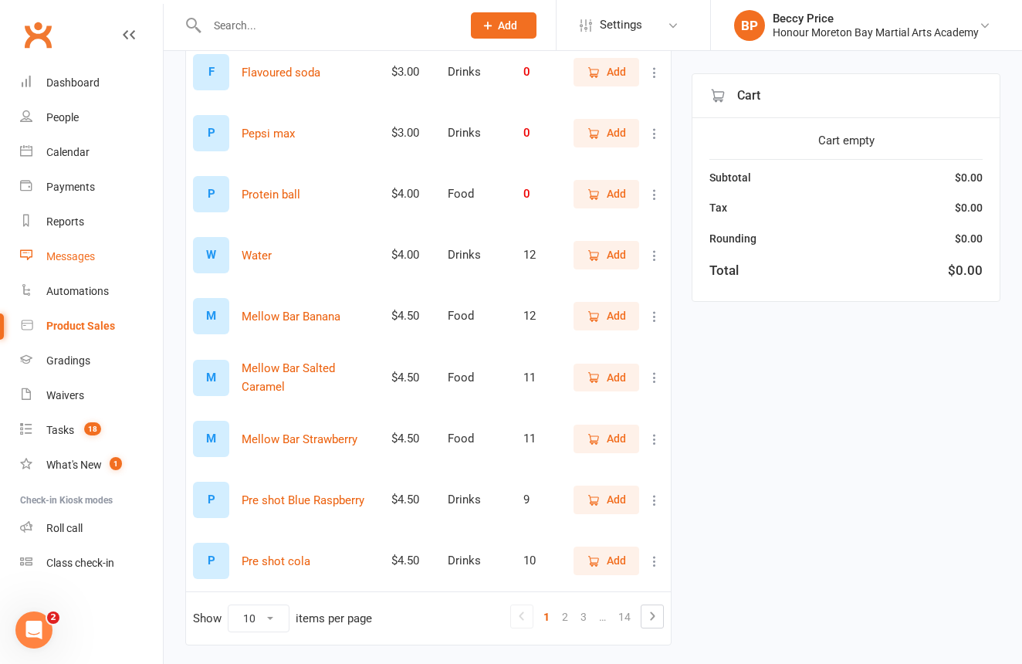
scroll to position [293, 0]
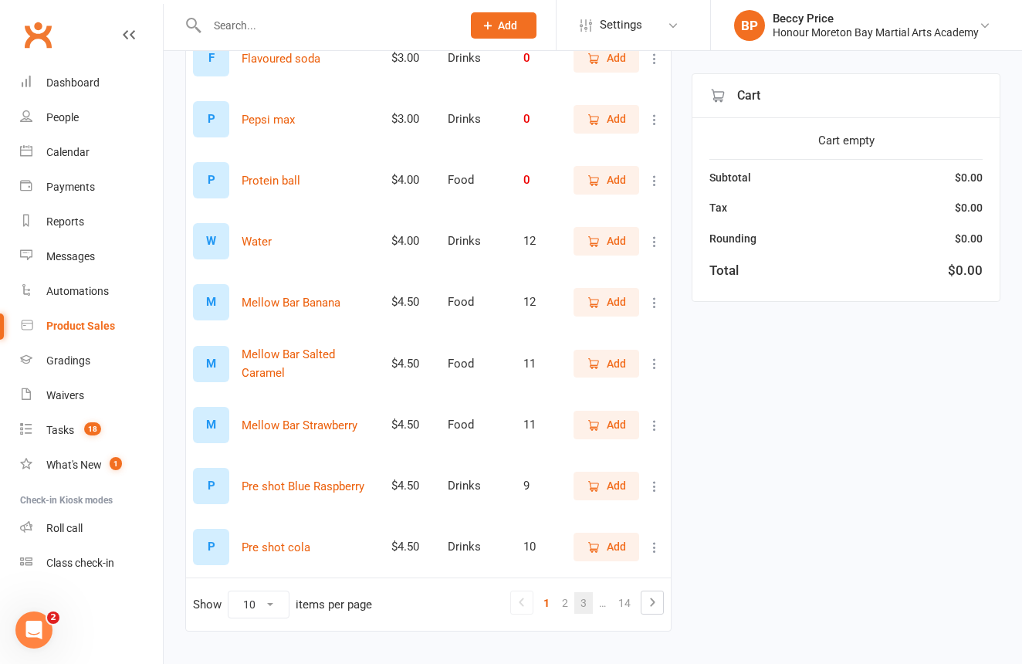
click at [587, 602] on link "3" at bounding box center [583, 603] width 19 height 22
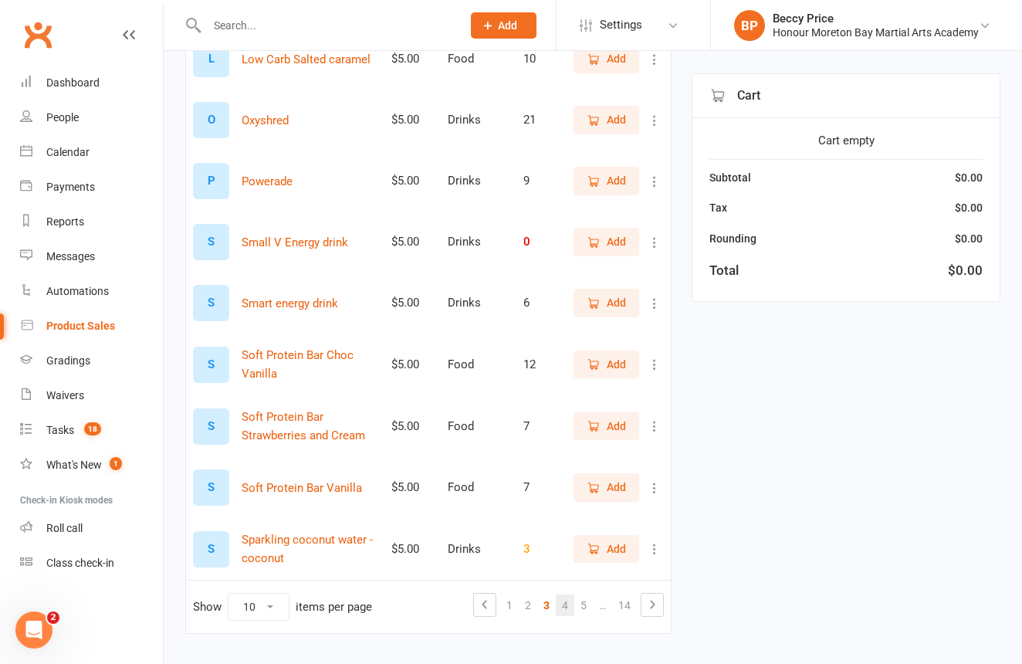
click at [566, 605] on link "4" at bounding box center [565, 605] width 19 height 22
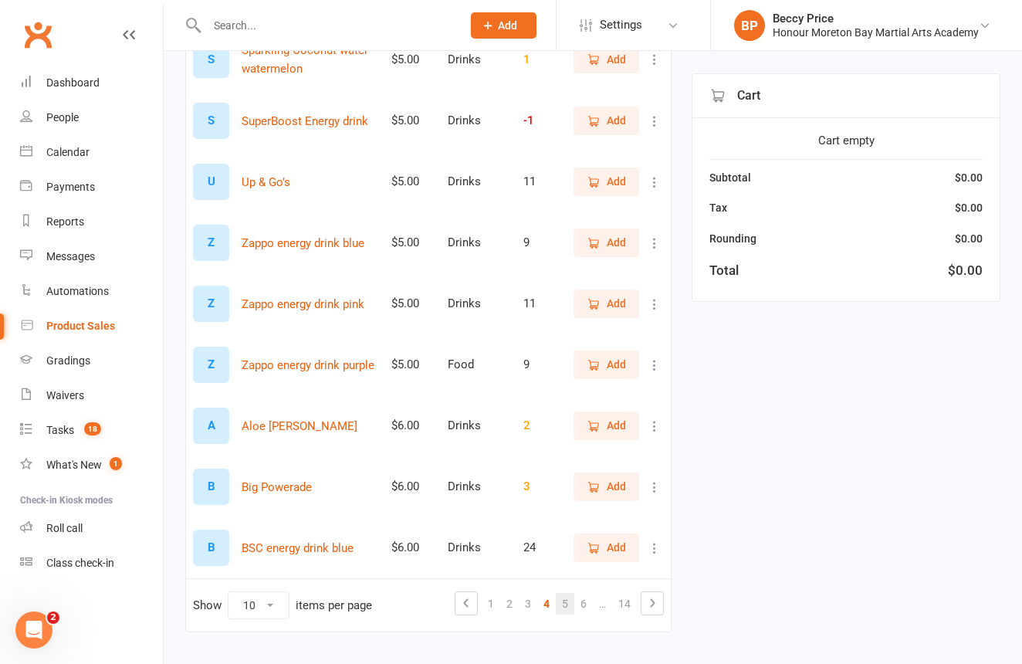
click at [574, 608] on link "5" at bounding box center [565, 604] width 19 height 22
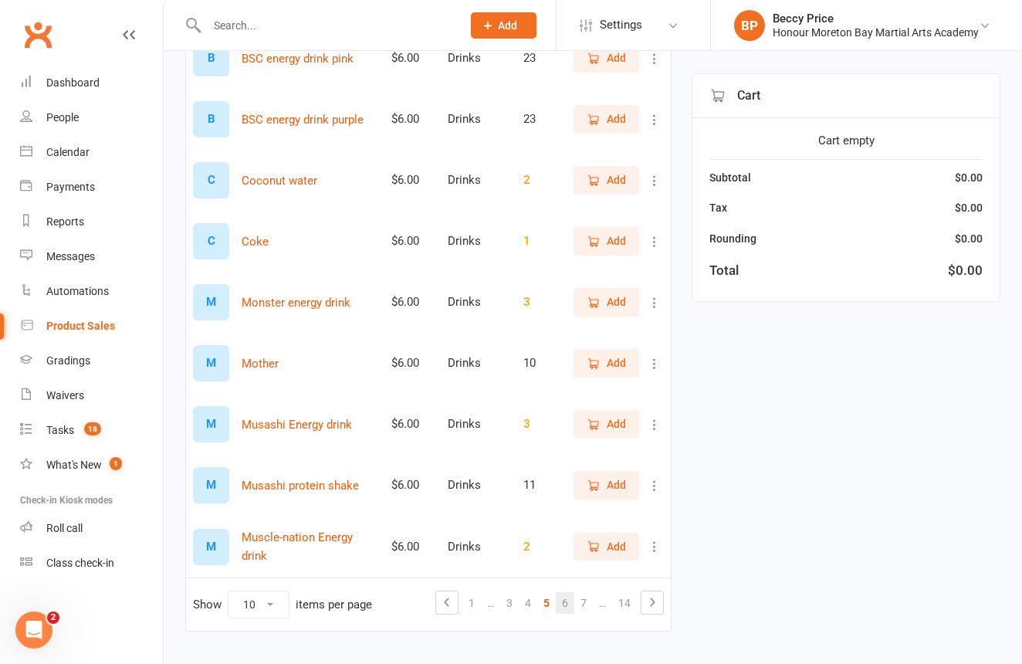
click at [573, 607] on link "6" at bounding box center [565, 603] width 19 height 22
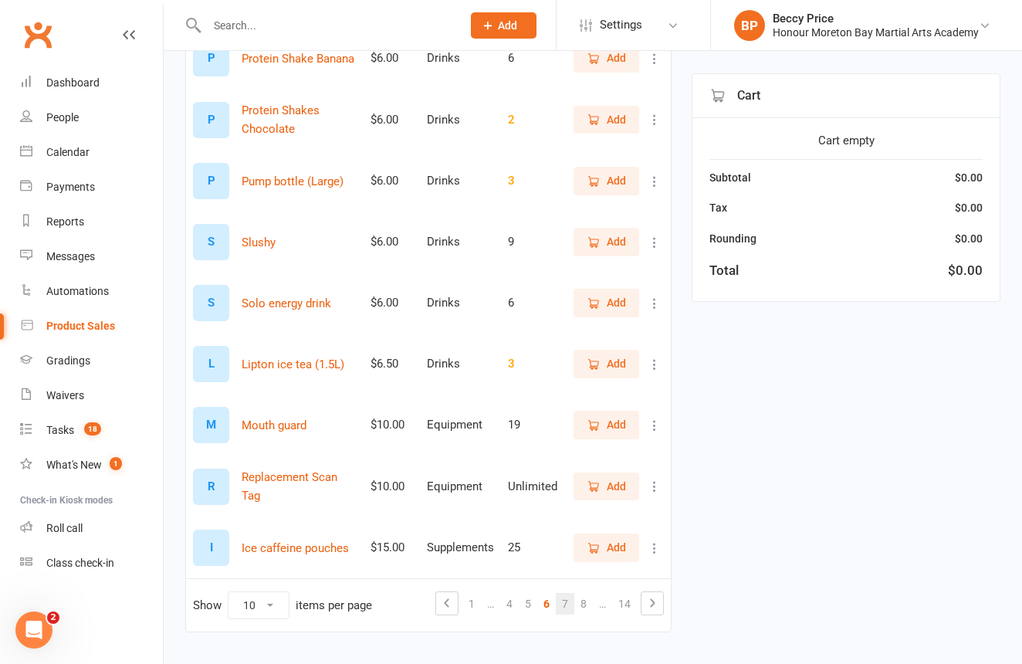
click at [569, 606] on link "7" at bounding box center [565, 604] width 19 height 22
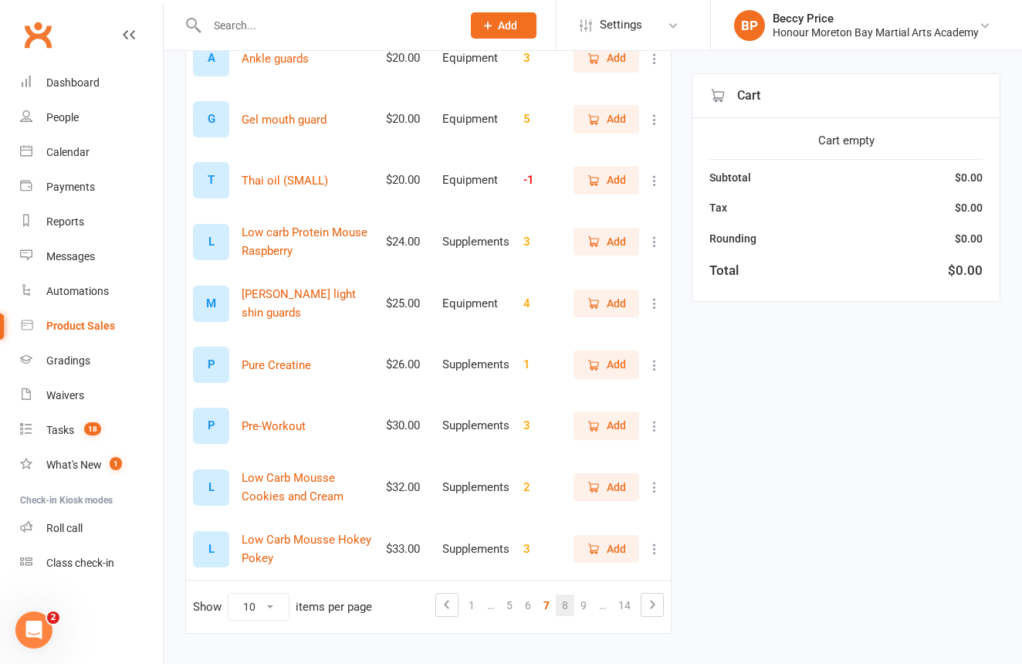
click at [569, 606] on link "8" at bounding box center [565, 605] width 19 height 22
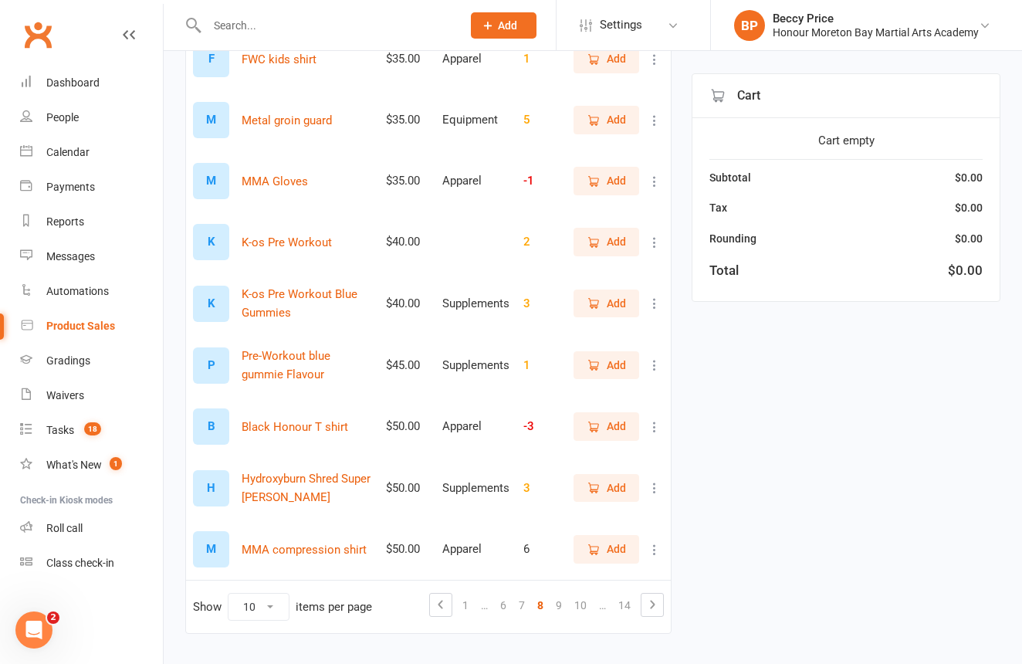
click at [569, 606] on link "10" at bounding box center [580, 605] width 25 height 22
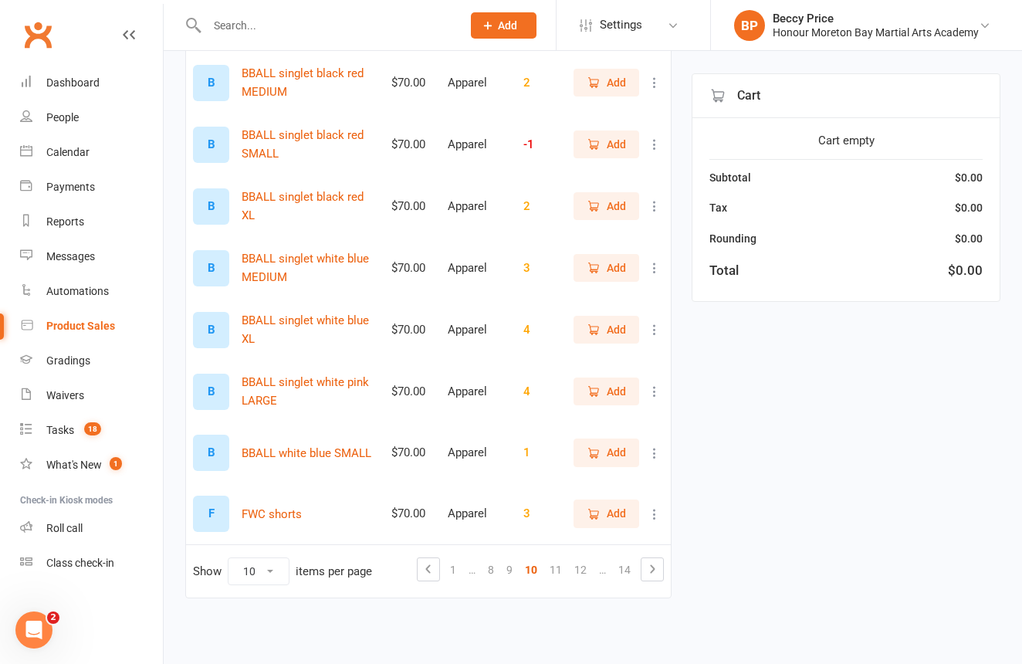
scroll to position [344, 0]
click at [561, 559] on link "11" at bounding box center [556, 570] width 25 height 22
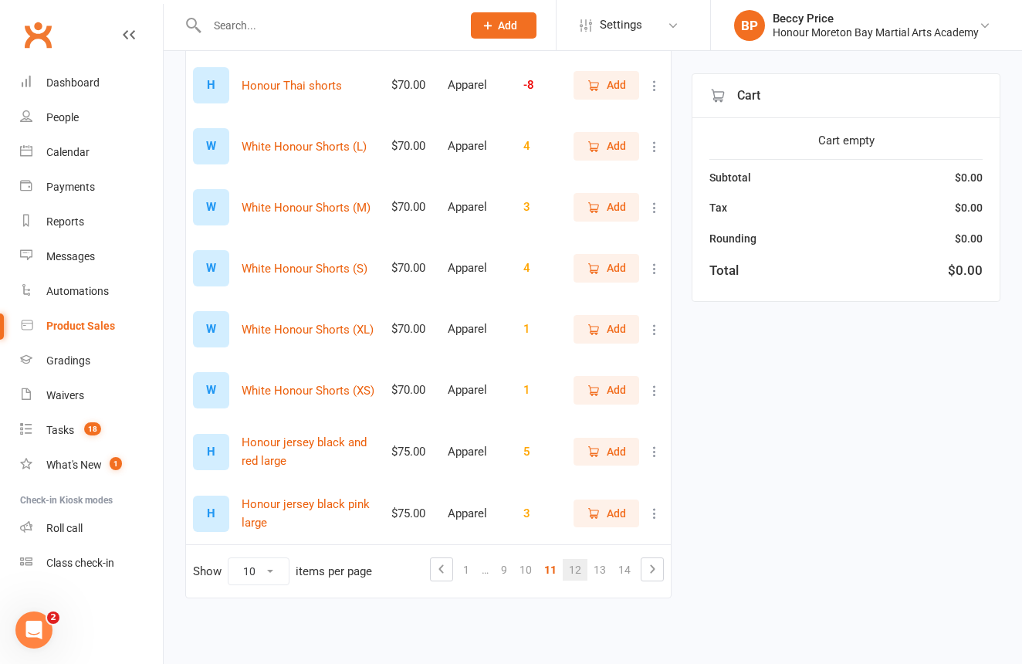
click at [580, 559] on link "12" at bounding box center [575, 570] width 25 height 22
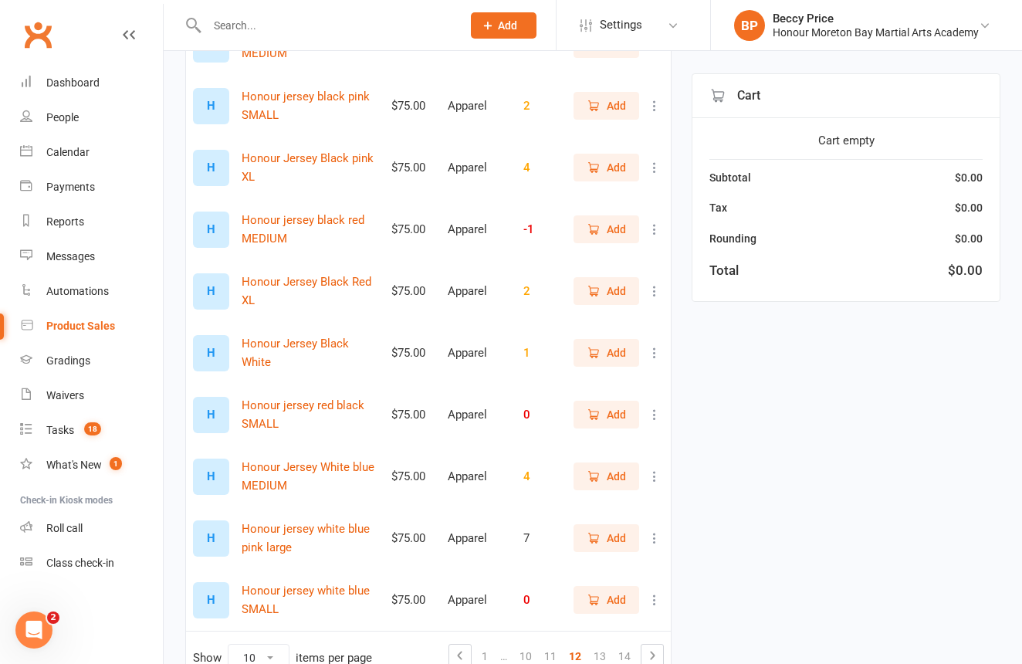
scroll to position [310, 0]
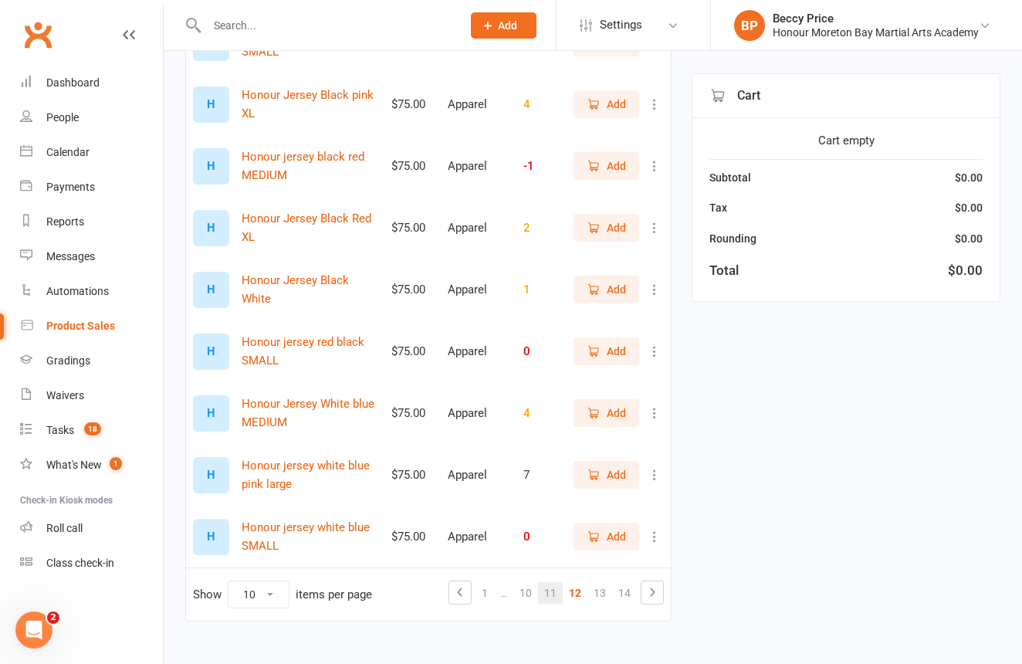
click at [552, 596] on link "11" at bounding box center [550, 593] width 25 height 22
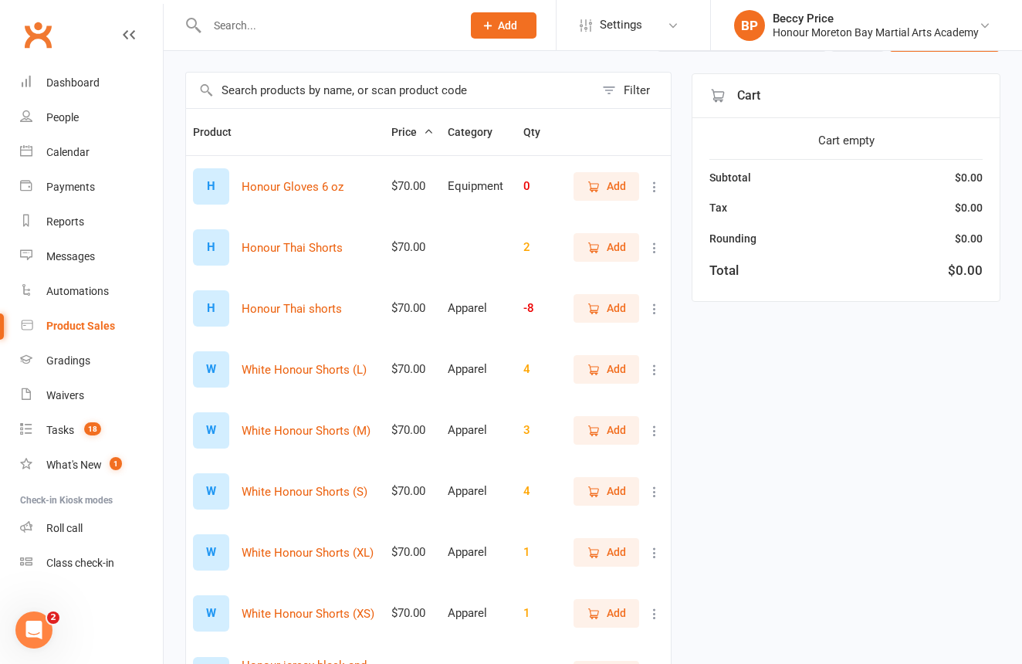
scroll to position [98, 0]
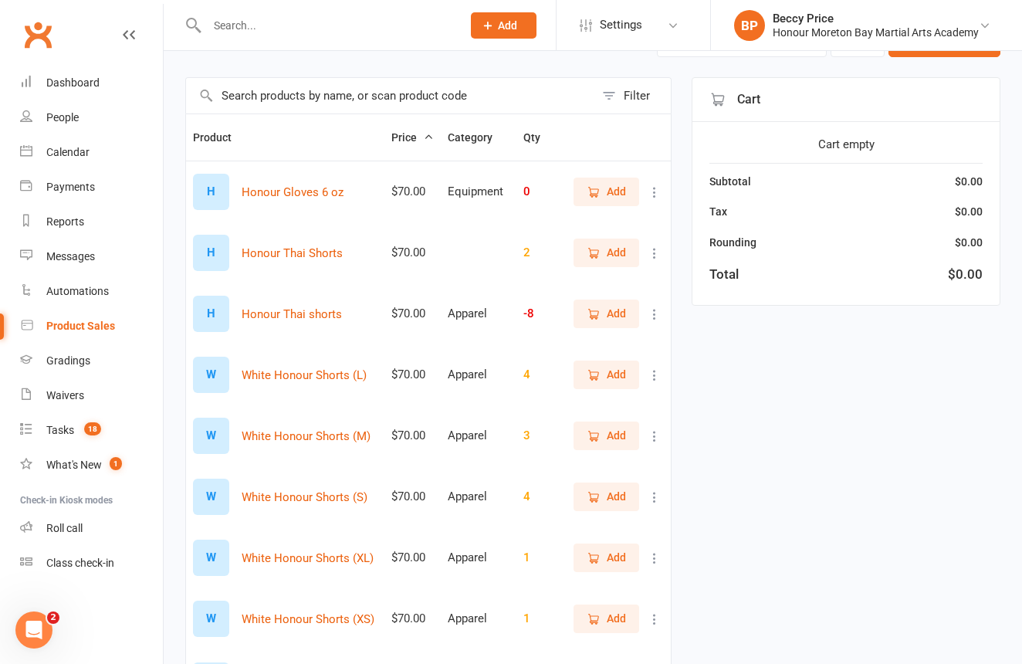
click at [657, 190] on icon at bounding box center [654, 192] width 15 height 15
click at [545, 222] on link "View / Edit" at bounding box center [586, 222] width 153 height 31
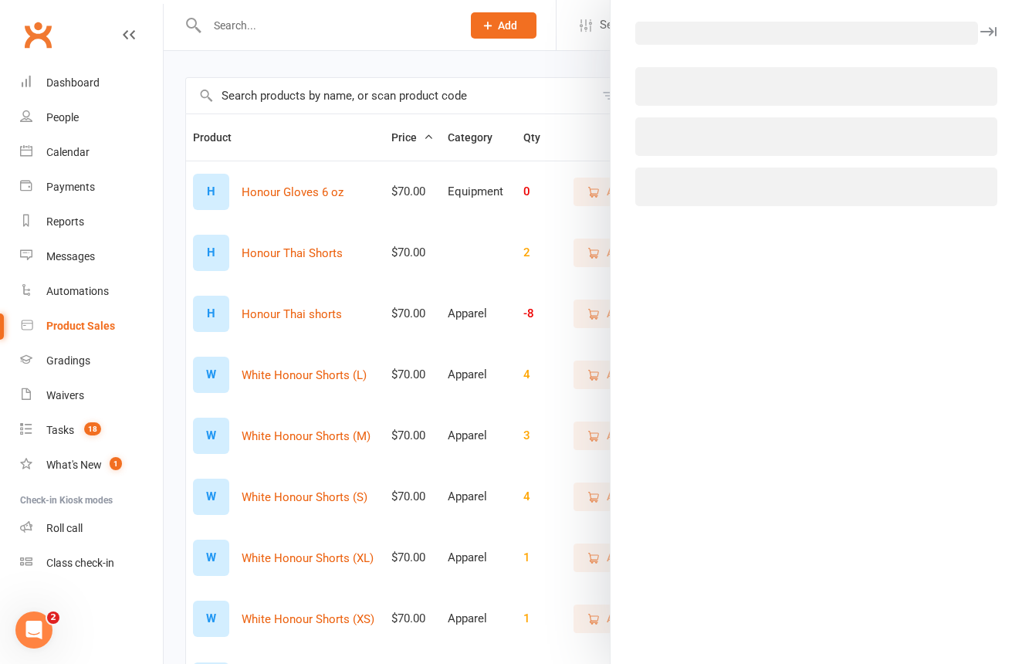
select select "2881"
select select "444"
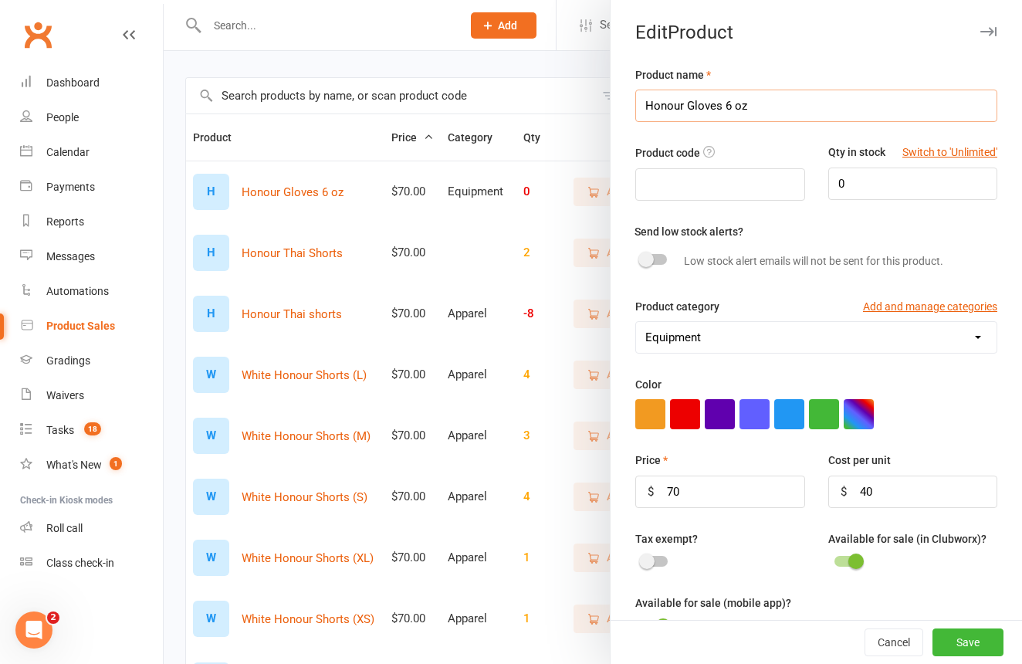
scroll to position [97, 1]
drag, startPoint x: 770, startPoint y: 97, endPoint x: 644, endPoint y: 103, distance: 126.8
click at [644, 103] on input "Honour Gloves 6 oz" at bounding box center [816, 106] width 362 height 32
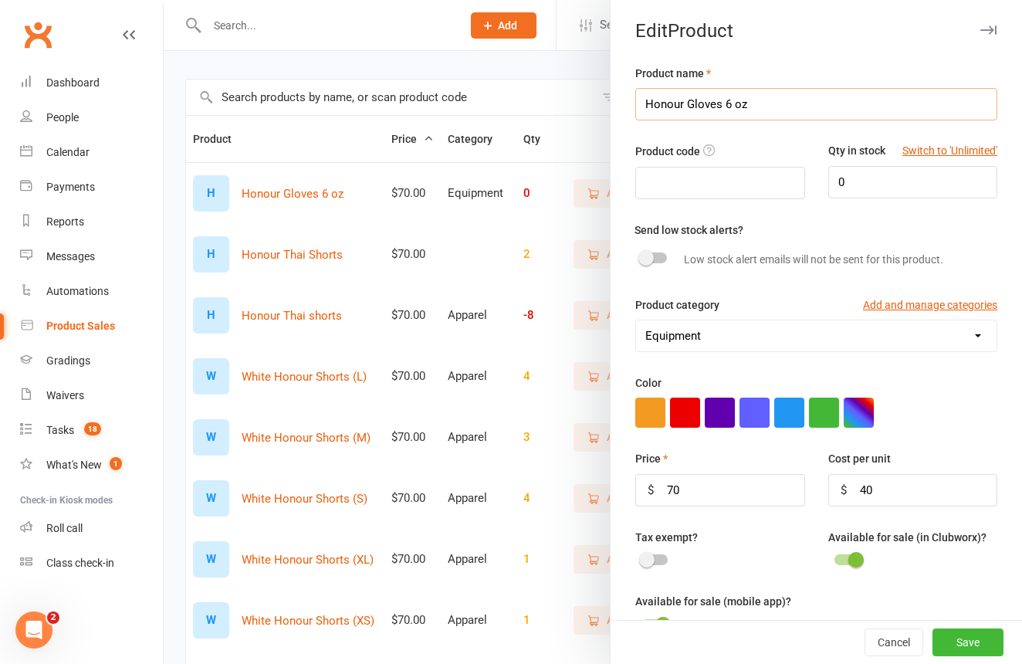
scroll to position [97, 0]
drag, startPoint x: 445, startPoint y: 269, endPoint x: 479, endPoint y: 222, distance: 58.1
click at [445, 266] on div at bounding box center [593, 332] width 858 height 664
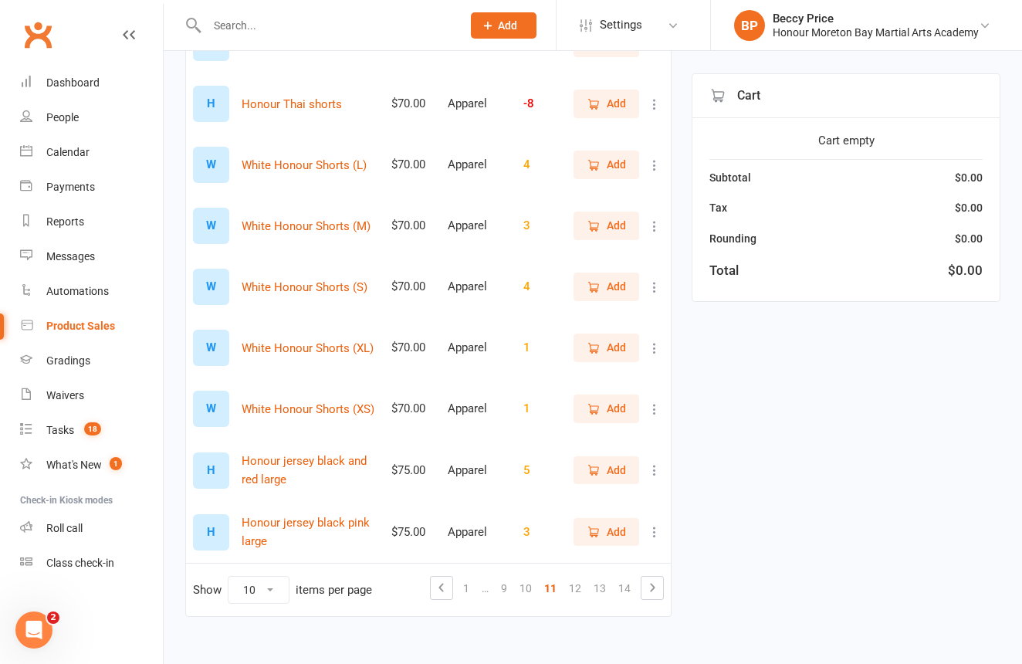
scroll to position [319, 0]
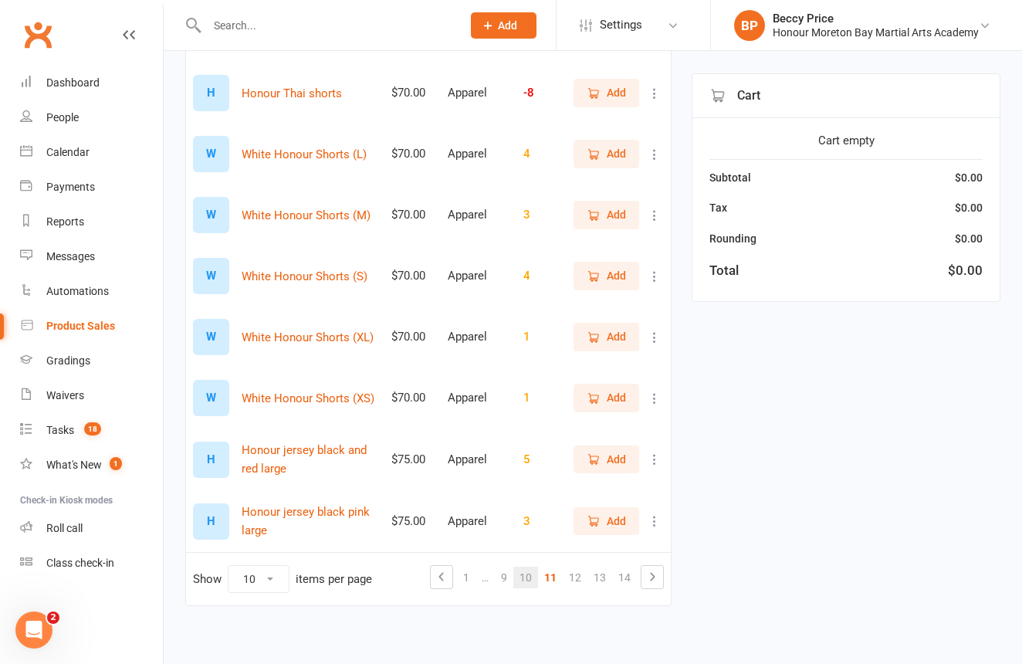
click at [532, 583] on link "10" at bounding box center [525, 578] width 25 height 22
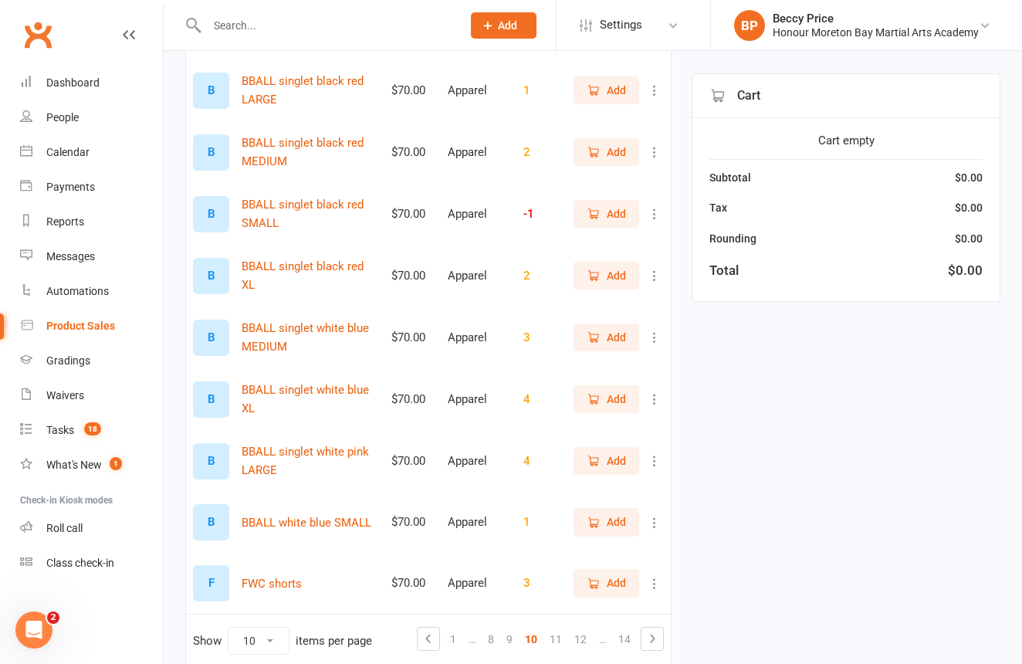
scroll to position [265, 0]
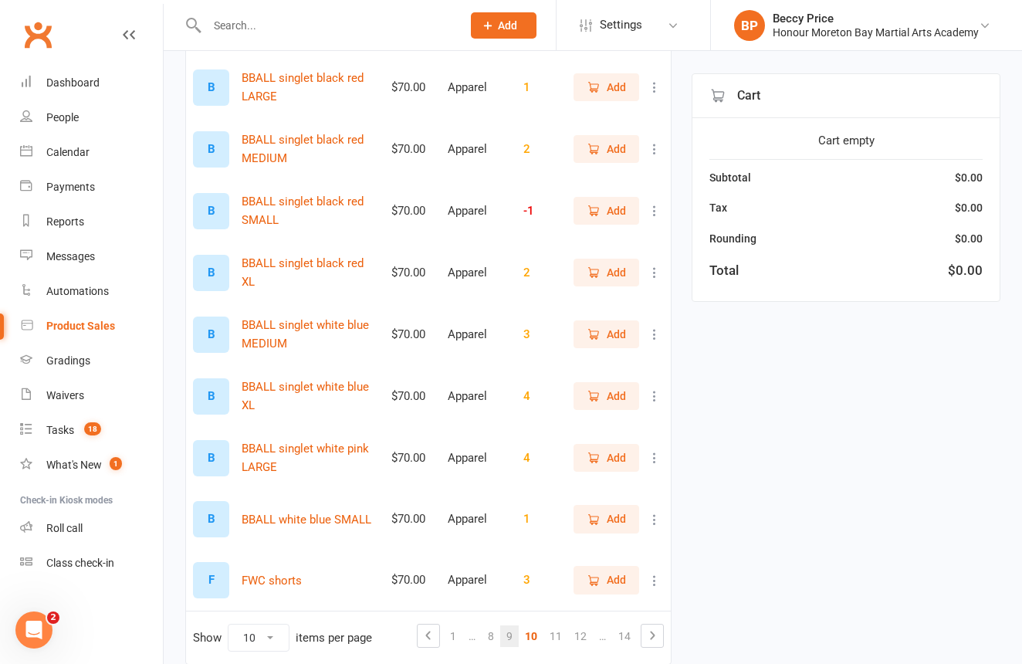
click at [503, 629] on link "9" at bounding box center [509, 636] width 19 height 22
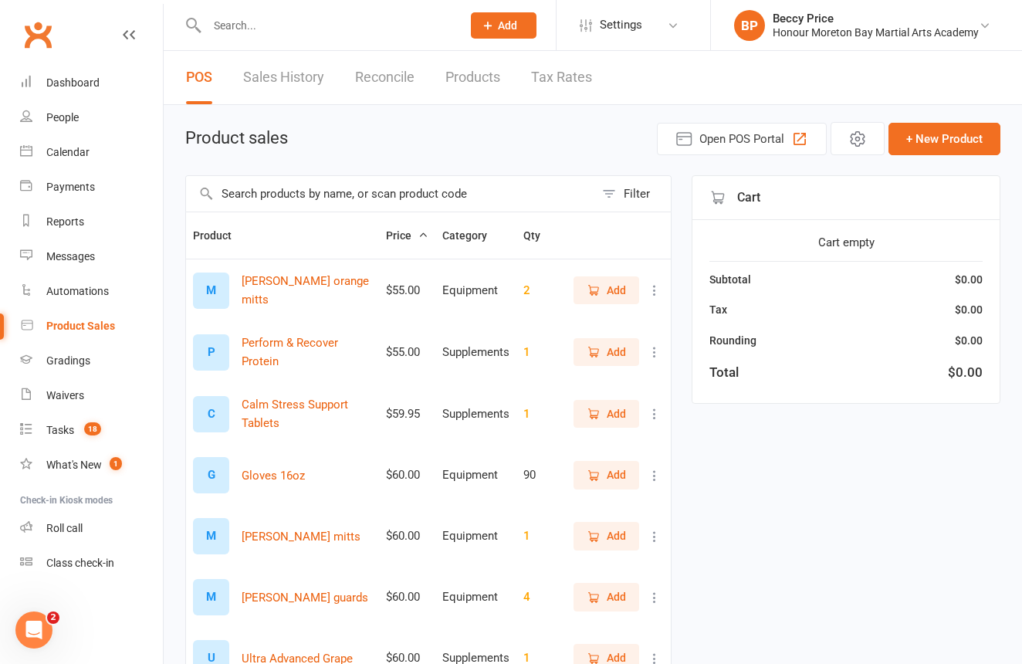
scroll to position [0, 0]
click at [957, 130] on button "+ New Product" at bounding box center [945, 139] width 112 height 32
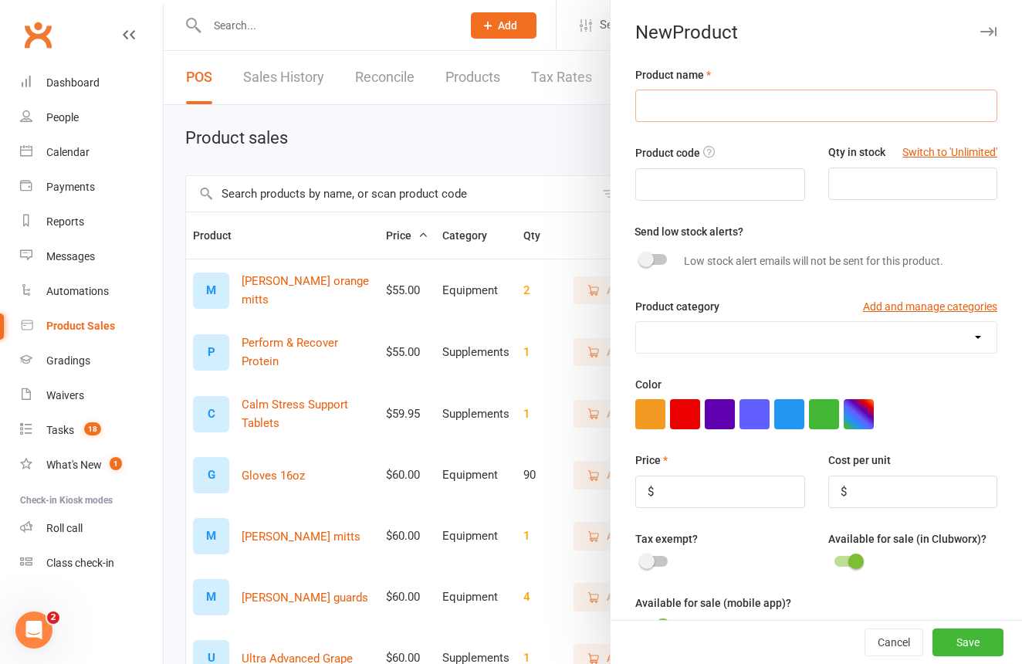
click at [737, 110] on input "text" at bounding box center [816, 106] width 362 height 32
type input "Morgan gloves"
click at [914, 184] on input "number" at bounding box center [912, 184] width 169 height 32
type input "10"
select select "2881"
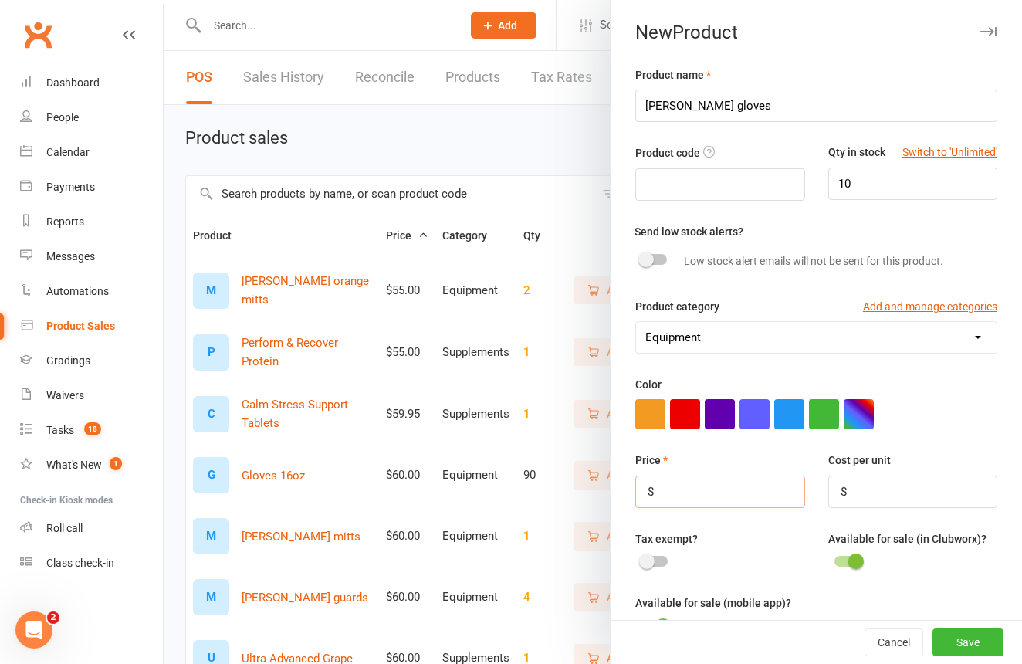
click at [744, 500] on input "number" at bounding box center [719, 492] width 169 height 32
type input "70"
click at [655, 548] on div "Tax exempt?" at bounding box center [720, 551] width 192 height 42
click at [649, 556] on span at bounding box center [646, 561] width 15 height 15
click at [642, 559] on input "checkbox" at bounding box center [642, 559] width 0 height 0
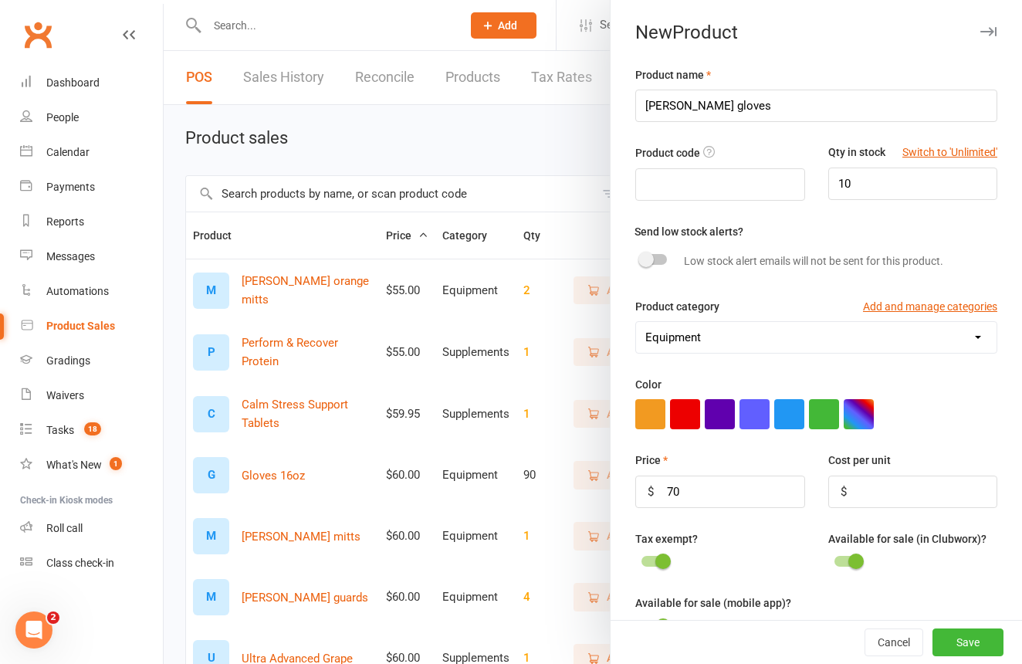
click at [995, 637] on button "Save" at bounding box center [968, 642] width 71 height 28
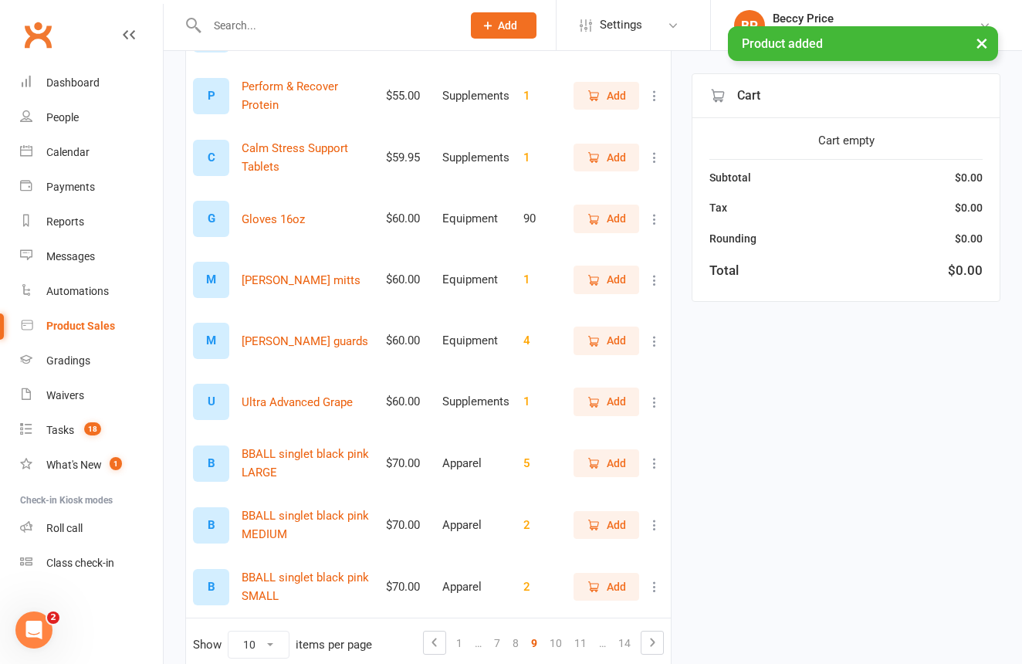
scroll to position [257, 0]
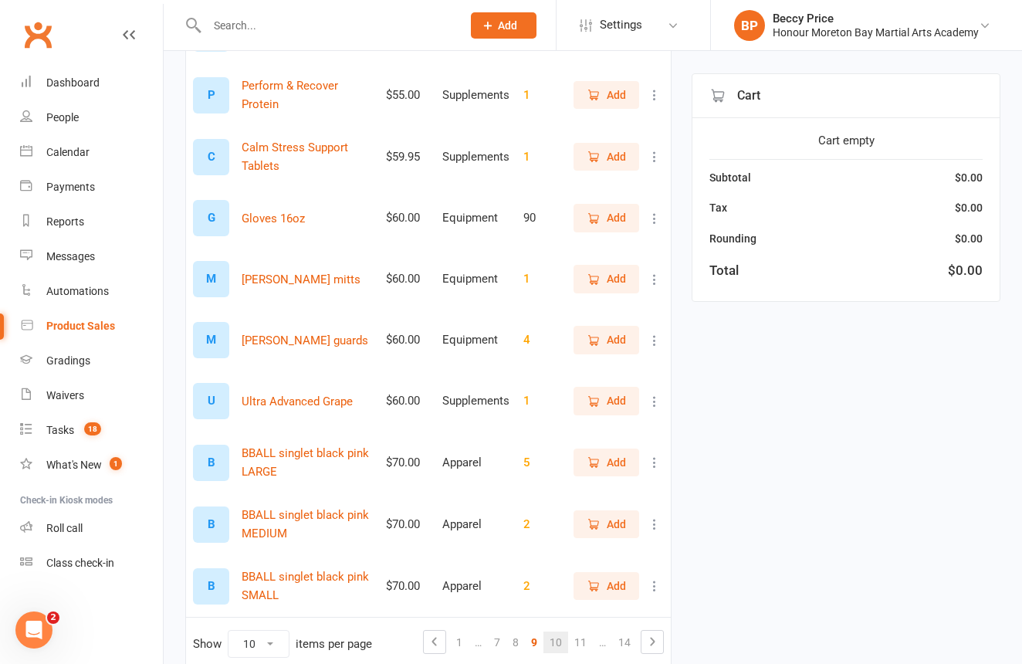
click at [562, 640] on link "10" at bounding box center [556, 643] width 25 height 22
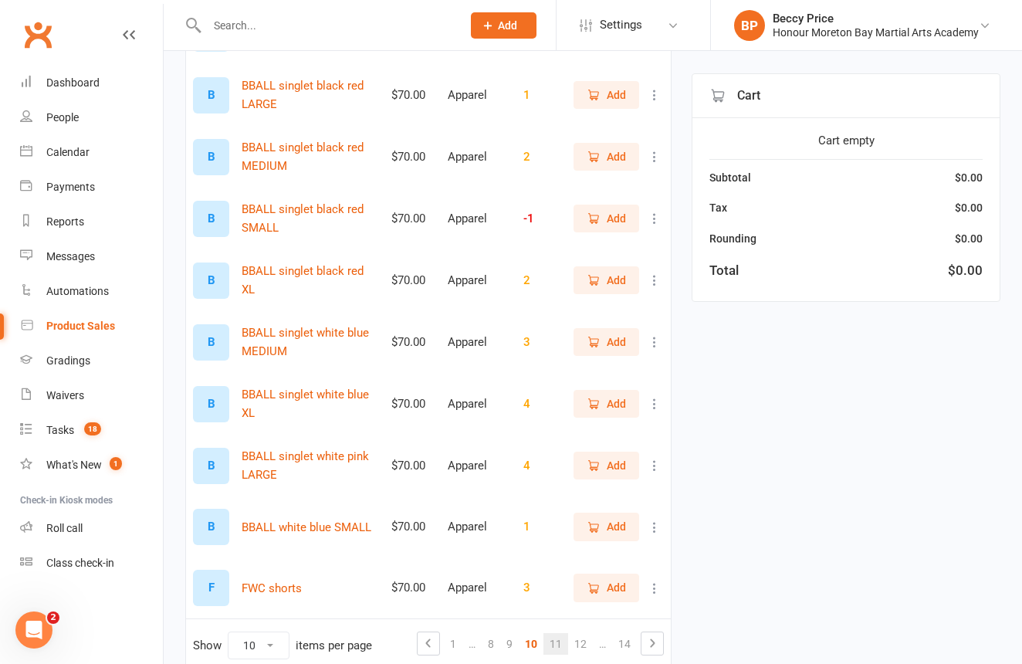
click at [557, 638] on link "11" at bounding box center [556, 644] width 25 height 22
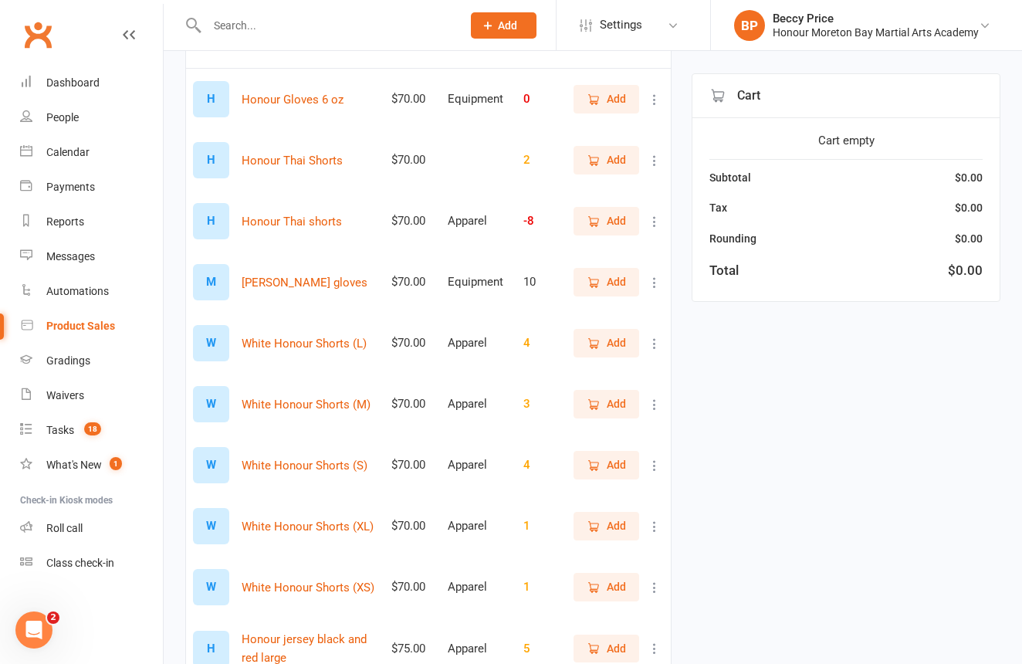
scroll to position [191, 0]
click at [602, 282] on span "Add" at bounding box center [606, 281] width 39 height 17
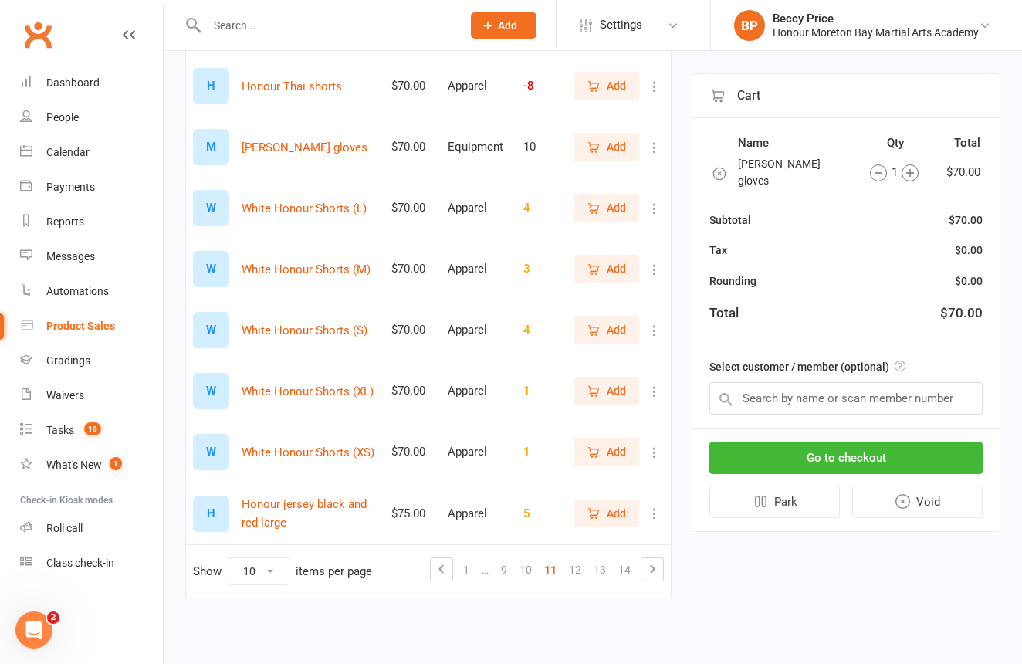
scroll to position [339, 0]
click at [501, 560] on link "9" at bounding box center [504, 570] width 19 height 22
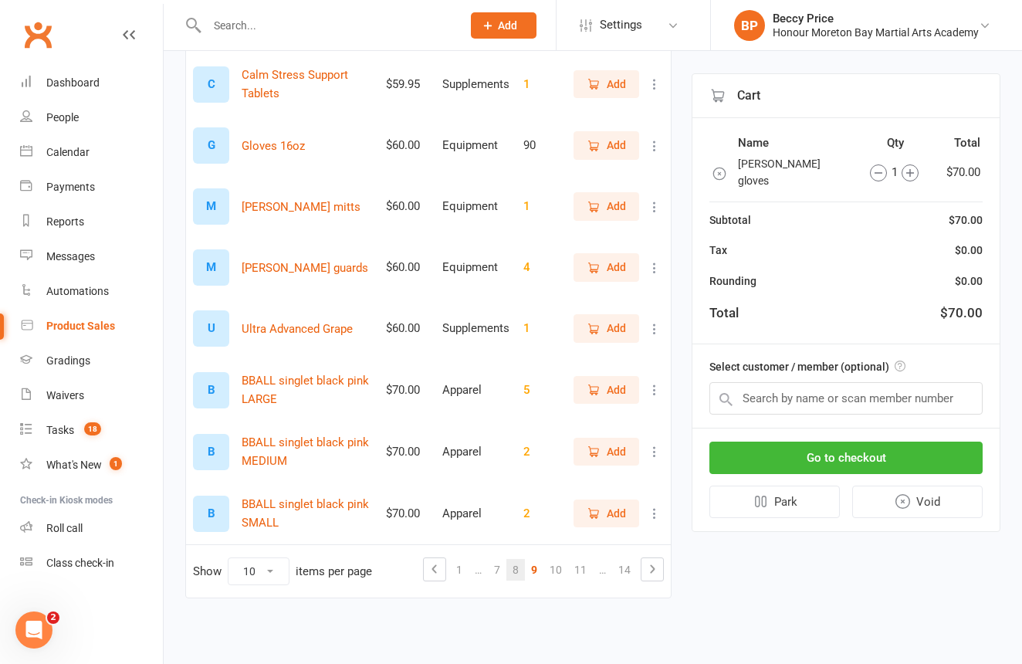
click at [520, 559] on link "8" at bounding box center [515, 570] width 19 height 22
click at [501, 561] on link "7" at bounding box center [497, 570] width 19 height 22
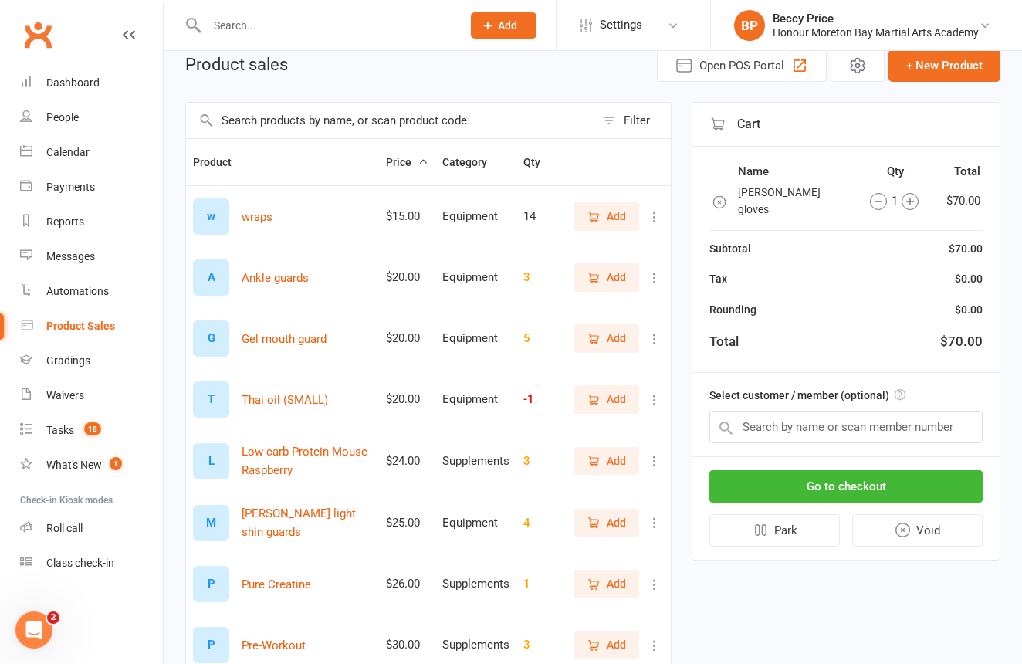
scroll to position [76, 0]
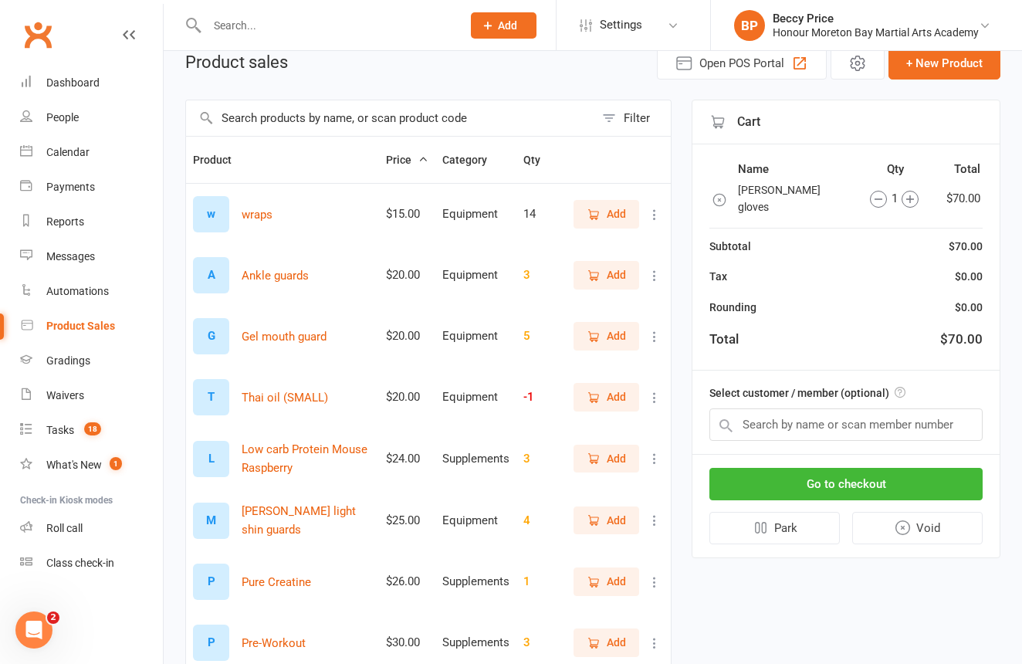
click at [603, 221] on span "Add" at bounding box center [606, 213] width 39 height 17
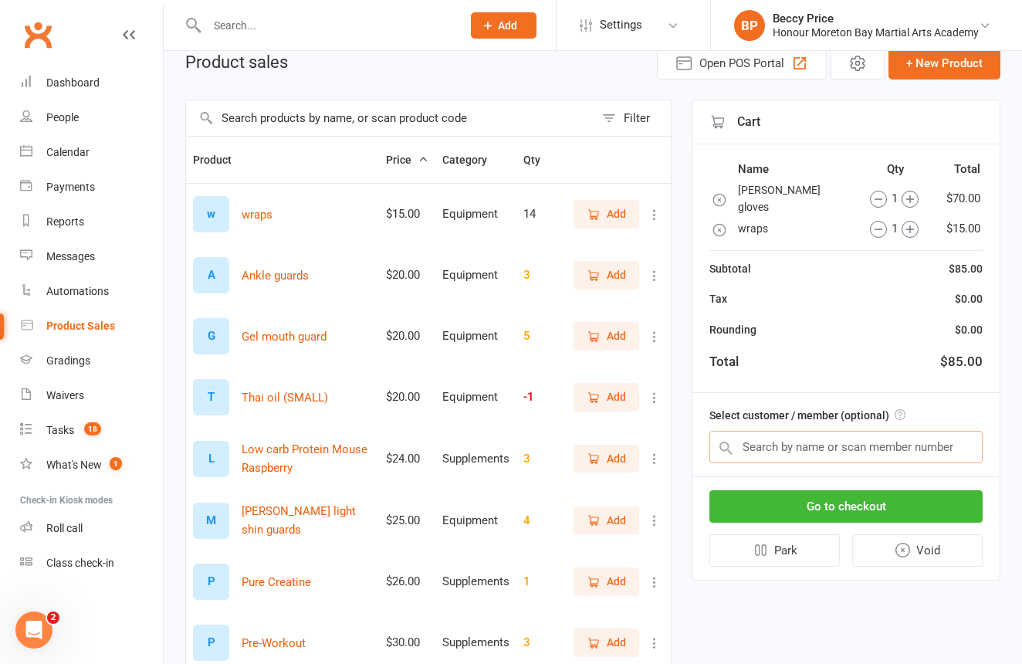
click at [828, 432] on input "text" at bounding box center [845, 447] width 273 height 32
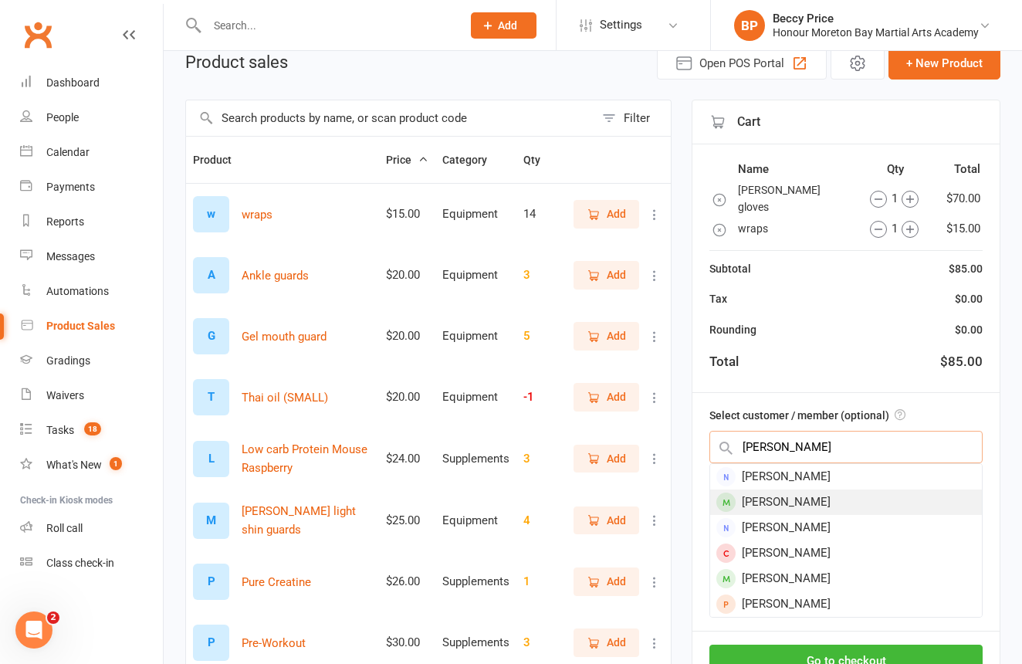
type input "Melissa ti"
click at [815, 489] on div "Melissa Tilse" at bounding box center [846, 501] width 272 height 25
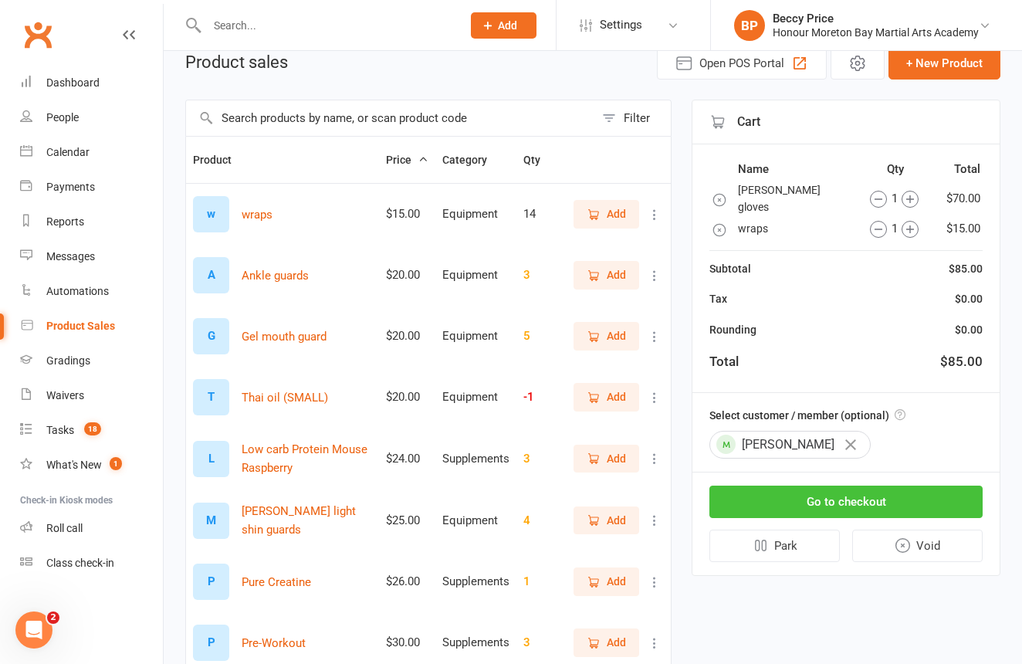
click at [815, 486] on button "Go to checkout" at bounding box center [845, 502] width 273 height 32
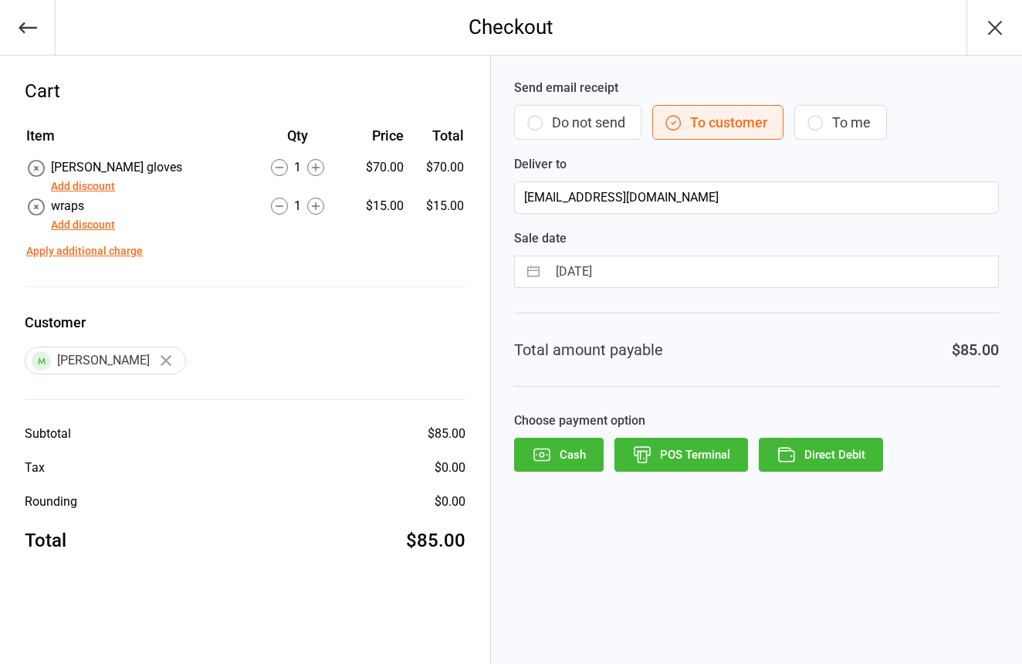
click at [567, 119] on button "Do not send" at bounding box center [577, 122] width 127 height 35
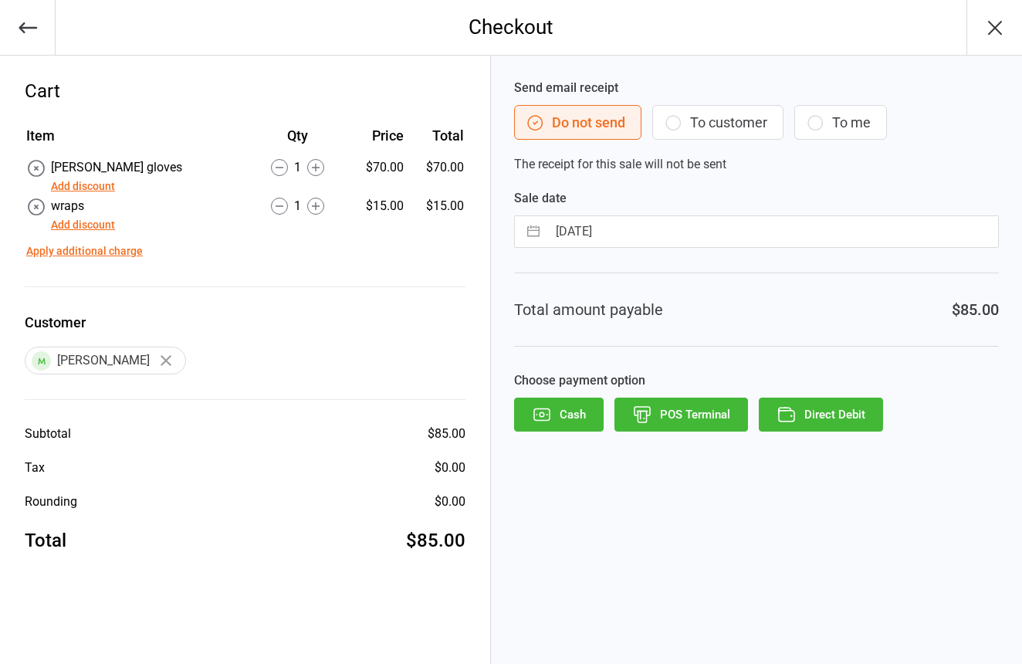
click at [709, 420] on button "POS Terminal" at bounding box center [682, 415] width 134 height 34
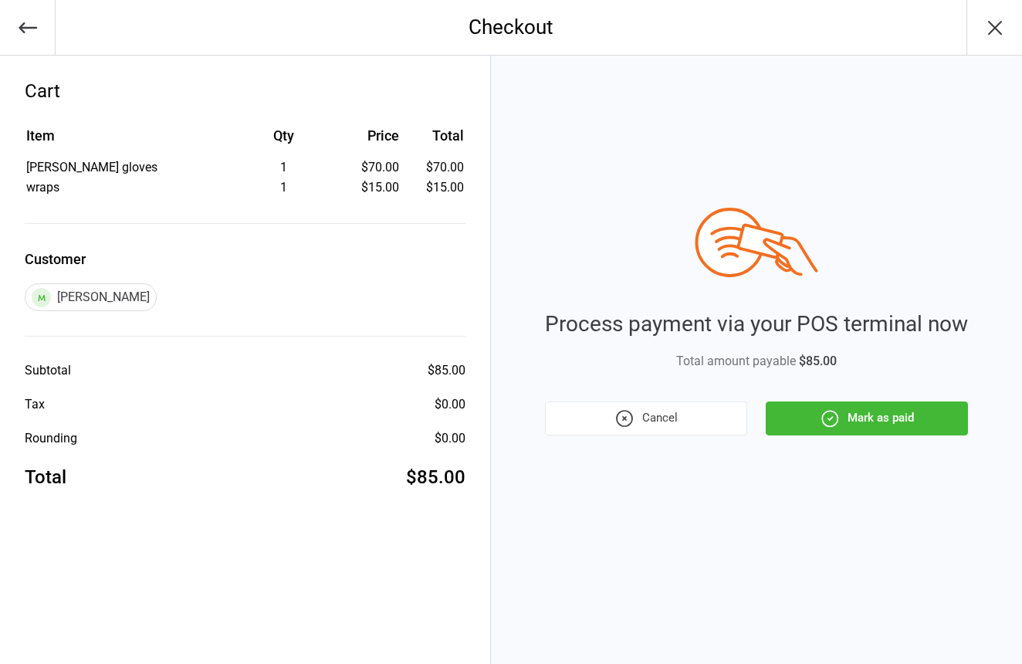
click at [935, 428] on button "Mark as paid" at bounding box center [867, 418] width 202 height 34
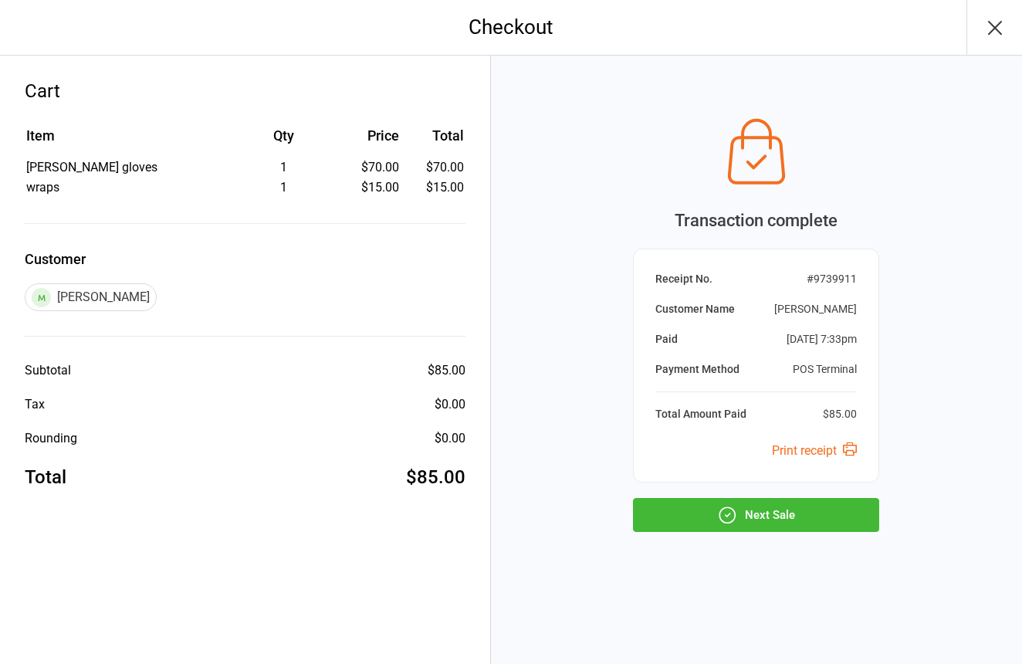
click at [828, 513] on button "Next Sale" at bounding box center [756, 515] width 246 height 34
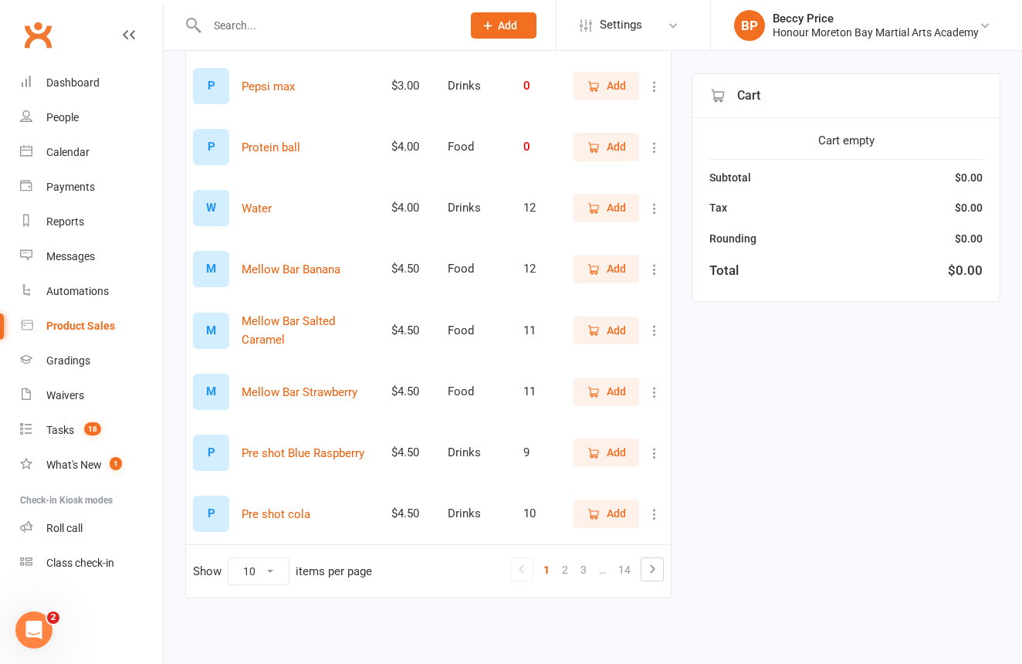
scroll to position [339, 0]
